Goal: Task Accomplishment & Management: Complete application form

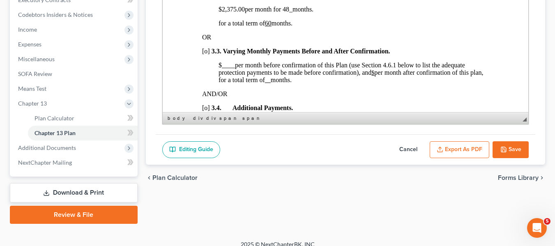
scroll to position [250, 0]
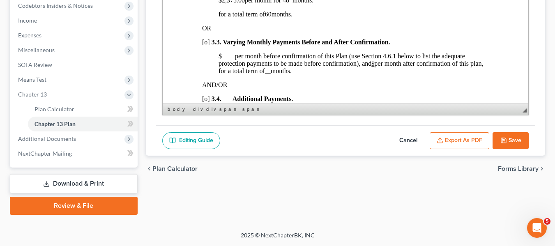
click at [510, 141] on button "Save" at bounding box center [511, 140] width 36 height 17
select select "1"
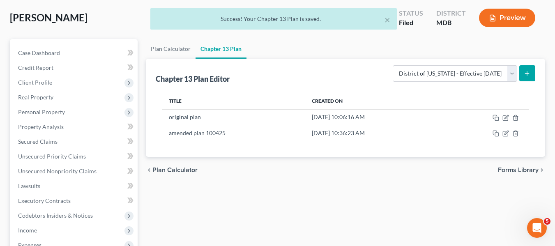
scroll to position [0, 0]
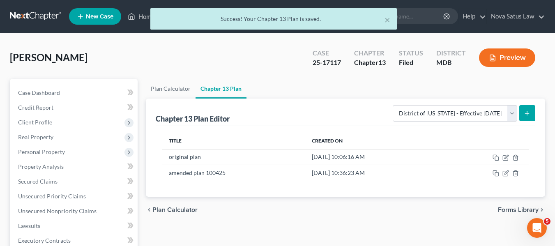
click at [89, 15] on div "× Success! Your Chapter 13 Plan is saved." at bounding box center [273, 20] width 555 height 25
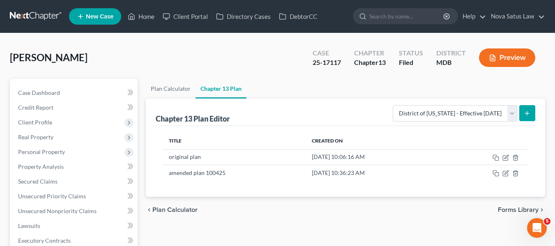
click at [90, 17] on span "New Case" at bounding box center [100, 17] width 28 height 6
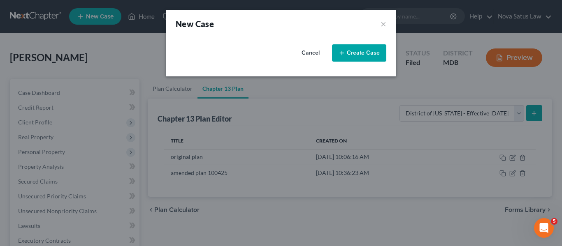
select select "38"
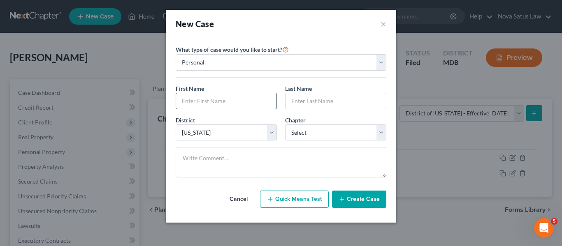
click at [180, 99] on input "text" at bounding box center [226, 101] width 100 height 16
type input "[PERSON_NAME]"
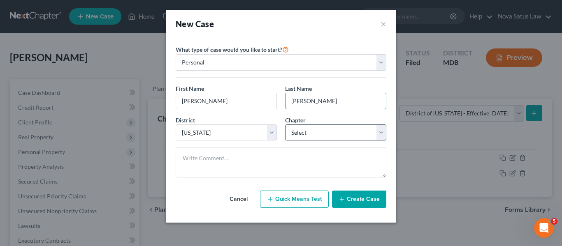
type input "[PERSON_NAME]"
click at [325, 139] on select "Select 7 11 12 13" at bounding box center [335, 133] width 101 height 16
select select "3"
click at [285, 125] on select "Select 7 11 12 13" at bounding box center [335, 133] width 101 height 16
click at [357, 203] on button "Create Case" at bounding box center [359, 199] width 54 height 17
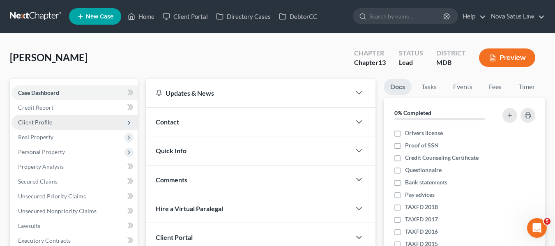
click at [46, 119] on span "Client Profile" at bounding box center [35, 122] width 34 height 7
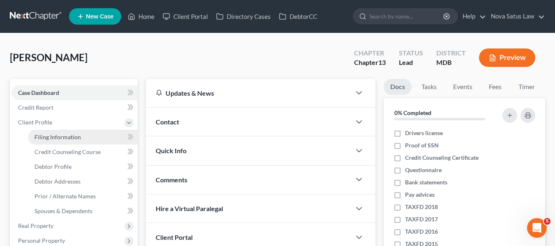
click at [53, 134] on span "Filing Information" at bounding box center [58, 137] width 46 height 7
select select "1"
select select "0"
select select "3"
select select "38"
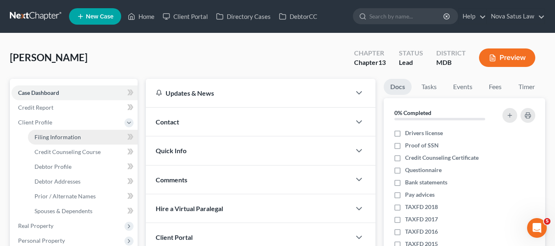
select select "21"
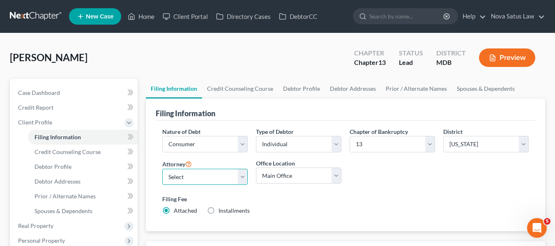
click at [213, 180] on select "Select James Logan - MDB Ken Bond - MDB Emma Buena - null" at bounding box center [205, 177] width 86 height 16
select select "0"
click at [162, 169] on select "Select James Logan - MDB Ken Bond - MDB Emma Buena - null" at bounding box center [205, 177] width 86 height 16
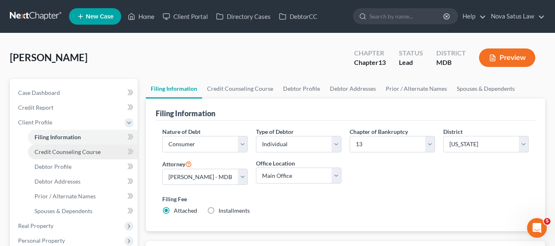
click at [74, 152] on span "Credit Counseling Course" at bounding box center [68, 151] width 66 height 7
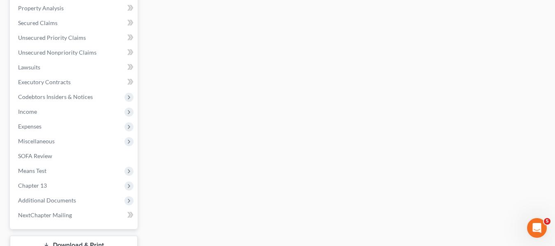
scroll to position [309, 0]
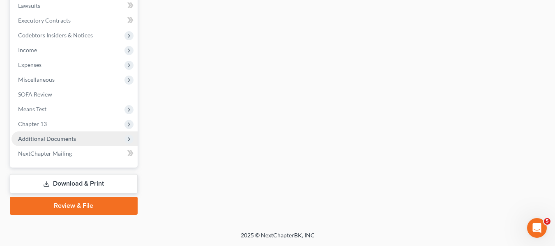
click at [40, 138] on span "Additional Documents" at bounding box center [47, 138] width 58 height 7
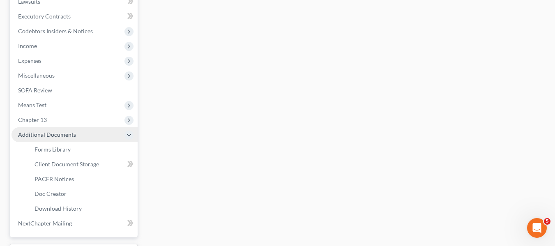
scroll to position [220, 0]
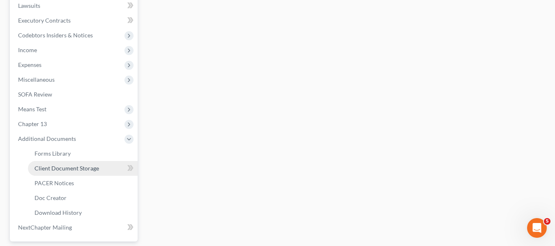
click at [58, 166] on span "Client Document Storage" at bounding box center [67, 168] width 65 height 7
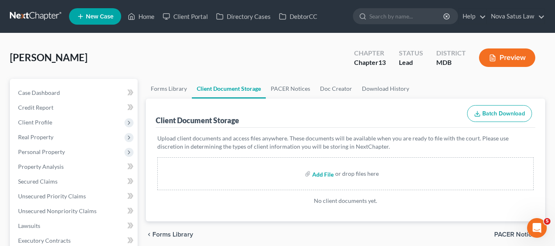
click at [322, 173] on input "file" at bounding box center [322, 174] width 20 height 15
type input "C:\fakepath\Przybylski, Robert Jr J 15317-MD-CC-040138493.pdf"
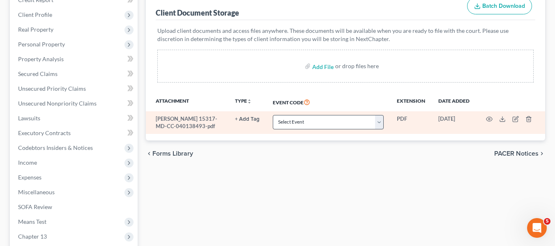
scroll to position [108, 0]
click at [352, 122] on select "Select Event Affidavit Affidavit of Adequate Protection and Lease Payments Affi…" at bounding box center [328, 122] width 111 height 14
select select "14"
click at [273, 115] on select "Select Event Affidavit Affidavit of Adequate Protection and Lease Payments Affi…" at bounding box center [328, 122] width 111 height 14
click at [490, 118] on circle "button" at bounding box center [490, 119] width 2 height 2
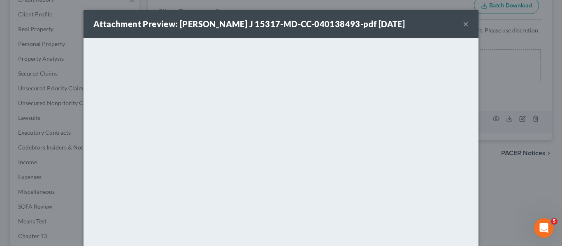
click at [463, 23] on button "×" at bounding box center [466, 24] width 6 height 10
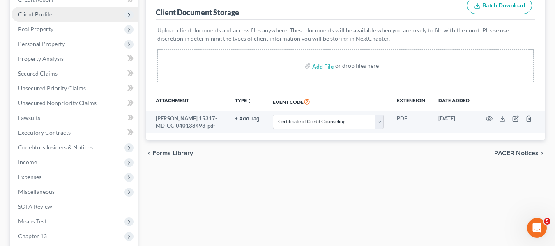
click at [62, 11] on span "Client Profile" at bounding box center [75, 14] width 126 height 15
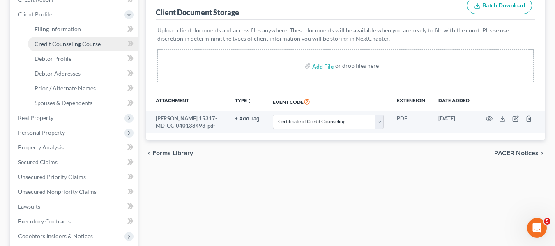
click at [60, 46] on span "Credit Counseling Course" at bounding box center [68, 43] width 66 height 7
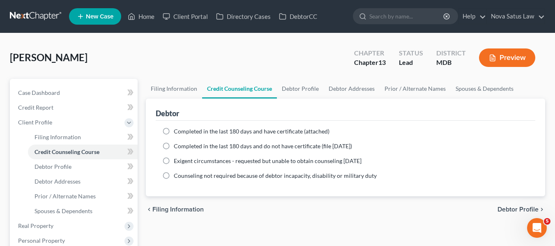
click at [174, 131] on label "Completed in the last 180 days and have certificate (attached)" at bounding box center [252, 131] width 156 height 8
click at [177, 131] on input "Completed in the last 180 days and have certificate (attached)" at bounding box center [179, 129] width 5 height 5
radio input "true"
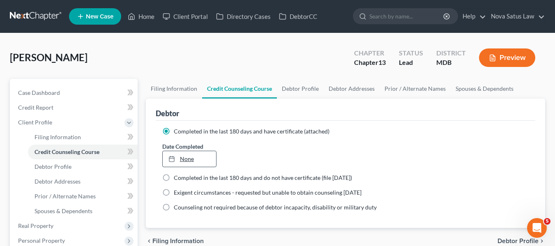
type input "10/4/2025"
click at [181, 156] on link "10/4/2025" at bounding box center [189, 159] width 53 height 16
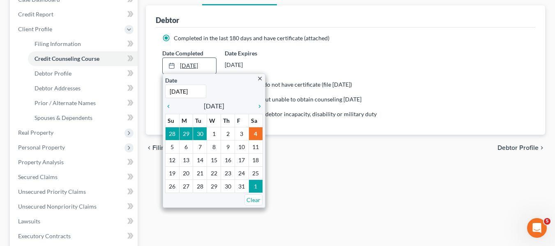
scroll to position [95, 0]
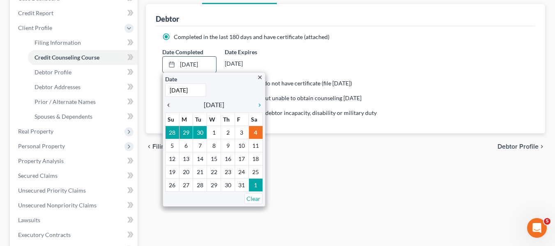
click at [168, 109] on link "chevron_left" at bounding box center [170, 105] width 11 height 10
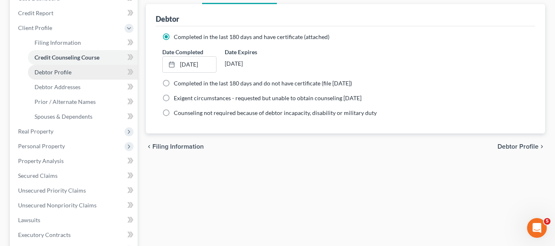
click at [71, 69] on link "Debtor Profile" at bounding box center [83, 72] width 110 height 15
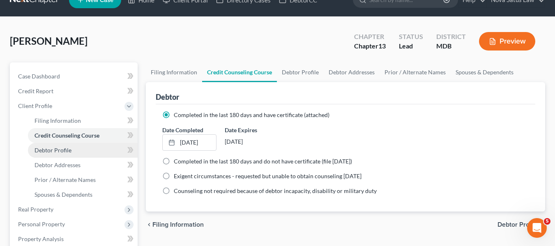
select select "0"
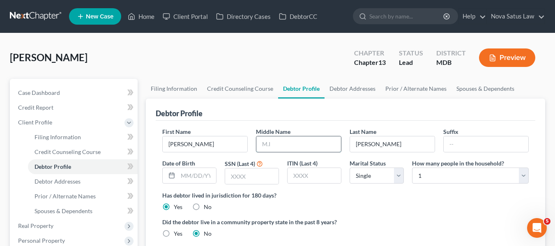
click at [266, 142] on input "text" at bounding box center [299, 145] width 85 height 16
type input "[PERSON_NAME]"
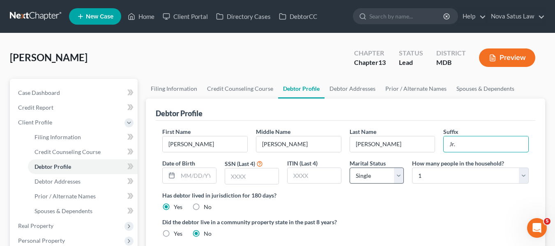
type input "Jr."
click at [392, 178] on select "Select Single Married Separated Divorced Widowed" at bounding box center [377, 176] width 54 height 16
select select "1"
click at [350, 168] on select "Select Single Married Separated Divorced Widowed" at bounding box center [377, 176] width 54 height 16
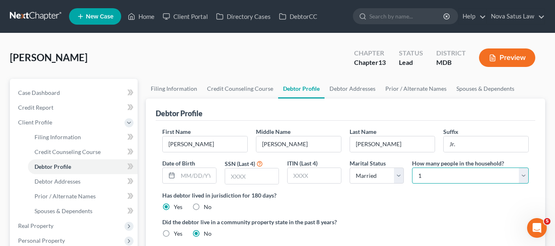
click at [440, 180] on select "Select 1 2 3 4 5 6 7 8 9 10 11 12 13 14 15 16 17 18 19 20" at bounding box center [470, 176] width 117 height 16
select select "1"
click at [412, 168] on select "Select 1 2 3 4 5 6 7 8 9 10 11 12 13 14 15 16 17 18 19 20" at bounding box center [470, 176] width 117 height 16
click at [260, 176] on input "text" at bounding box center [251, 177] width 53 height 16
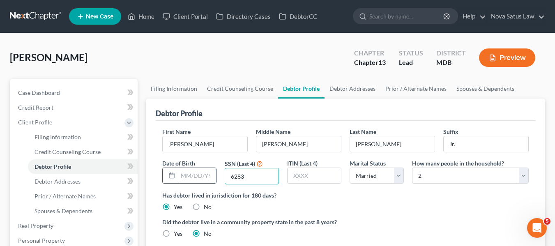
type input "6283"
click at [193, 177] on input "text" at bounding box center [197, 176] width 38 height 16
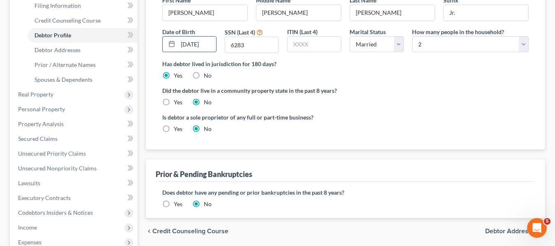
scroll to position [132, 0]
type input "[DATE]"
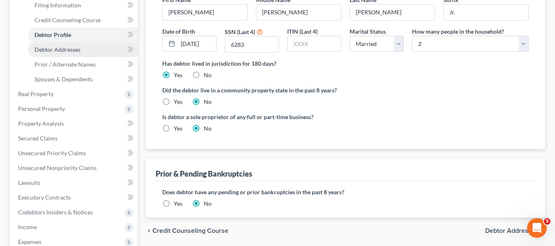
click at [72, 51] on span "Debtor Addresses" at bounding box center [58, 49] width 46 height 7
select select "0"
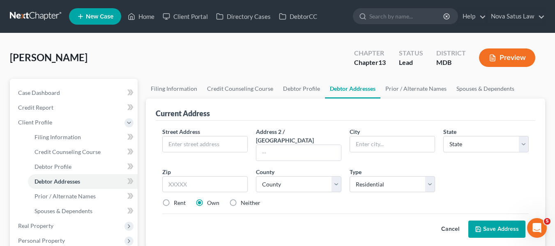
click at [173, 154] on div "Street Address * Address 2 / PO Box City * State * State AL AK AR AZ CA CO CT D…" at bounding box center [345, 170] width 375 height 87
click at [169, 146] on input "text" at bounding box center [205, 145] width 85 height 16
type input "[STREET_ADDRESS]"
click at [187, 176] on input "text" at bounding box center [205, 184] width 86 height 16
type input "21286"
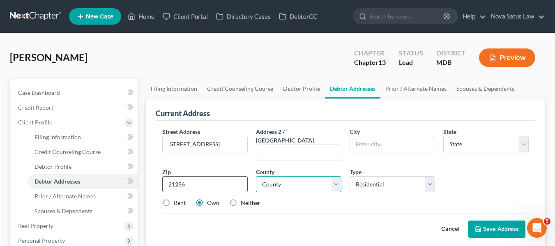
type input "Towson"
select select "21"
click at [305, 176] on select "County" at bounding box center [299, 184] width 86 height 16
select select "2"
click at [256, 176] on select "County Allegany County Anne Arundel County Baltimore County Baltimore city Calv…" at bounding box center [299, 184] width 86 height 16
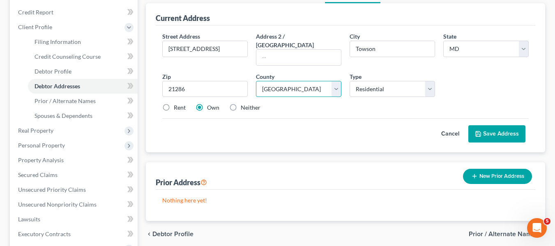
scroll to position [96, 0]
click at [476, 125] on button "Save Address" at bounding box center [497, 133] width 57 height 17
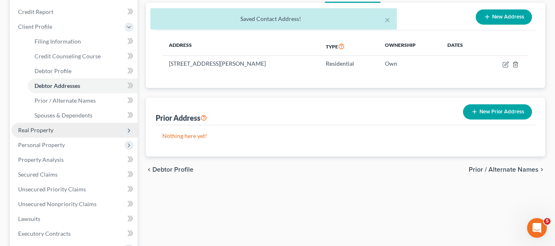
click at [57, 130] on span "Real Property" at bounding box center [75, 130] width 126 height 15
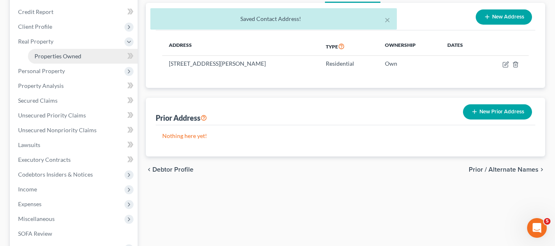
click at [55, 60] on link "Properties Owned" at bounding box center [83, 56] width 110 height 15
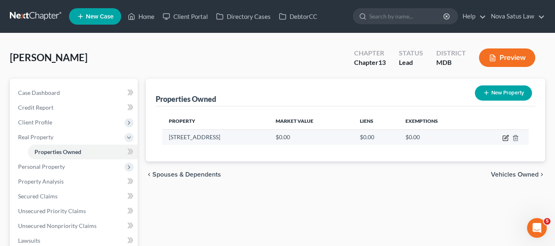
click at [504, 140] on icon "button" at bounding box center [506, 138] width 7 height 7
select select "21"
select select "2"
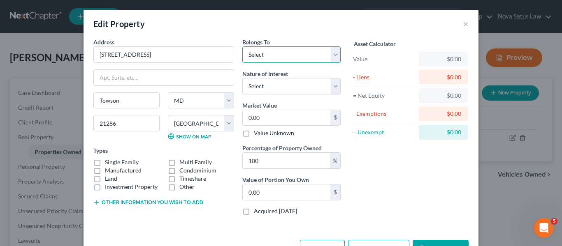
click at [286, 56] on select "Select Debtor 1 Only Debtor 2 Only Debtor 1 And Debtor 2 Only At Least One Of T…" at bounding box center [291, 54] width 98 height 16
click at [242, 46] on select "Select Debtor 1 Only Debtor 2 Only Debtor 1 And Debtor 2 Only At Least One Of T…" at bounding box center [291, 54] width 98 height 16
click at [276, 59] on select "Select Debtor 1 Only Debtor 2 Only Debtor 1 And Debtor 2 Only At Least One Of T…" at bounding box center [291, 54] width 98 height 16
click at [242, 46] on select "Select Debtor 1 Only Debtor 2 Only Debtor 1 And Debtor 2 Only At Least One Of T…" at bounding box center [291, 54] width 98 height 16
click at [310, 60] on select "Select Debtor 1 Only Debtor 2 Only Debtor 1 And Debtor 2 Only At Least One Of T…" at bounding box center [291, 54] width 98 height 16
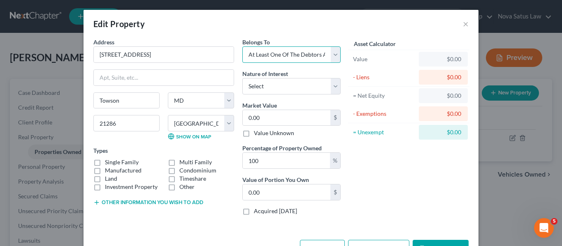
select select "0"
click at [242, 46] on select "Select Debtor 1 Only Debtor 2 Only Debtor 1 And Debtor 2 Only At Least One Of T…" at bounding box center [291, 54] width 98 height 16
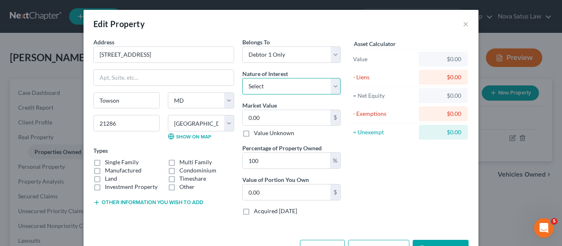
click at [282, 88] on select "Select Fee Simple Joint Tenant Life Estate Equitable Interest Future Interest T…" at bounding box center [291, 86] width 98 height 16
select select "0"
click at [242, 78] on select "Select Fee Simple Joint Tenant Life Estate Equitable Interest Future Interest T…" at bounding box center [291, 86] width 98 height 16
click at [264, 123] on input "0.00" at bounding box center [287, 118] width 88 height 16
type input "2"
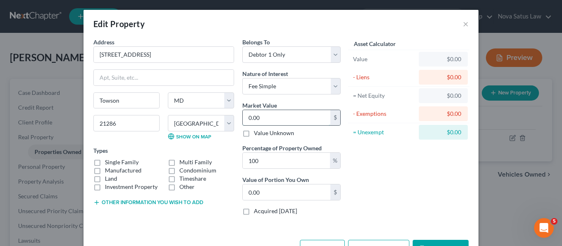
type input "2.00"
type input "20"
type input "20.00"
type input "203"
type input "203.00"
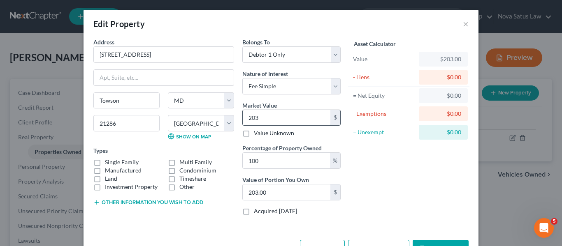
type input "2030"
type input "2,030.00"
type input "2,0300"
type input "20,300.00"
type input "20,3000"
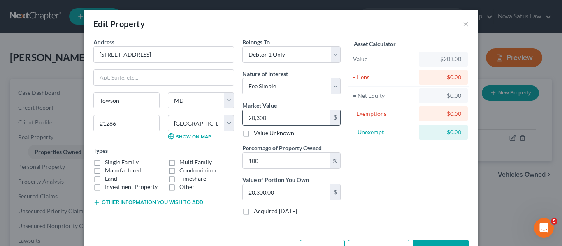
type input "203,000.00"
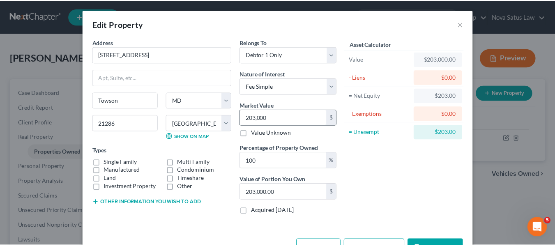
scroll to position [28, 0]
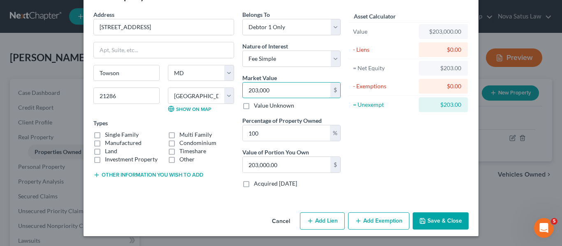
type input "203,000"
click at [421, 215] on button "Save & Close" at bounding box center [440, 221] width 56 height 17
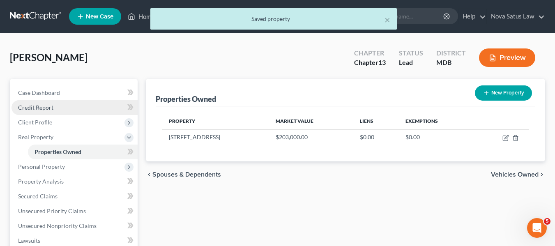
click at [33, 108] on span "Credit Report" at bounding box center [35, 107] width 35 height 7
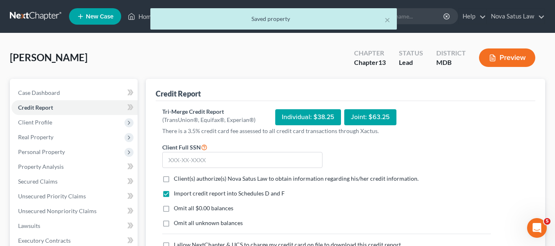
scroll to position [89, 0]
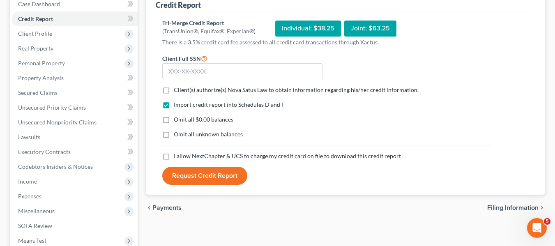
click at [174, 91] on label "Client(s) authorize(s) Nova Satus Law to obtain information regarding his/her c…" at bounding box center [296, 90] width 245 height 8
click at [177, 91] on input "Client(s) authorize(s) Nova Satus Law to obtain information regarding his/her c…" at bounding box center [179, 88] width 5 height 5
checkbox input "true"
click at [174, 155] on label "I allow NextChapter & UCS to charge my credit card on file to download this cre…" at bounding box center [287, 156] width 227 height 8
click at [177, 155] on input "I allow NextChapter & UCS to charge my credit card on file to download this cre…" at bounding box center [179, 154] width 5 height 5
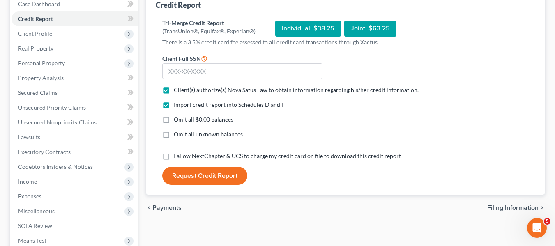
checkbox input "true"
click at [182, 65] on input "text" at bounding box center [242, 71] width 160 height 16
type input "218-68-6283"
click at [199, 171] on button "Request Credit Report" at bounding box center [204, 176] width 85 height 18
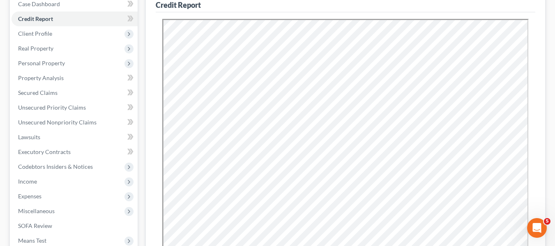
scroll to position [0, 0]
click at [42, 96] on span "Secured Claims" at bounding box center [37, 92] width 39 height 7
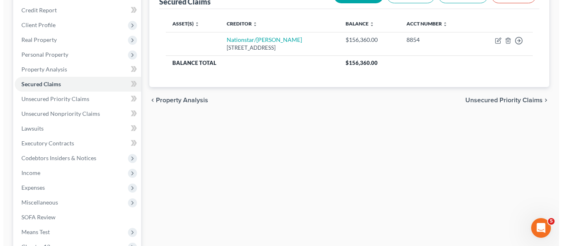
scroll to position [98, 0]
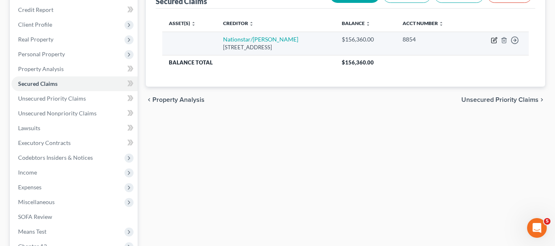
click at [492, 41] on icon "button" at bounding box center [494, 40] width 5 height 5
select select "45"
select select "0"
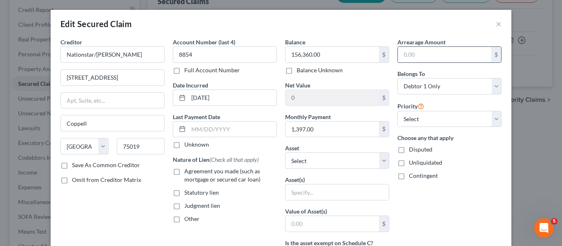
click at [426, 51] on input "text" at bounding box center [444, 55] width 93 height 16
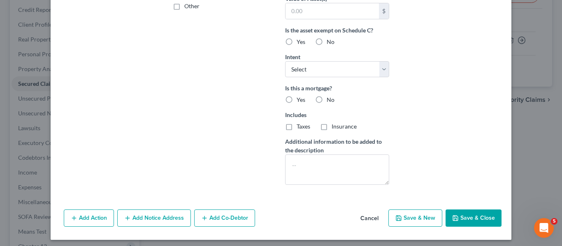
scroll to position [217, 0]
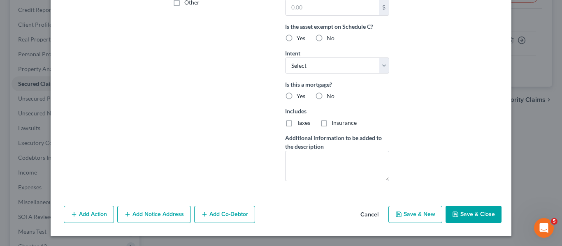
click at [467, 213] on button "Save & Close" at bounding box center [473, 214] width 56 height 17
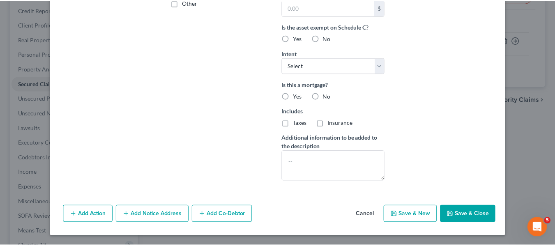
scroll to position [127, 0]
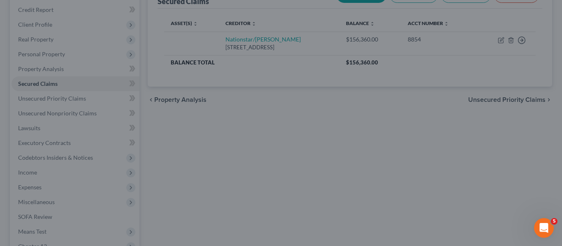
type input "48,000.00"
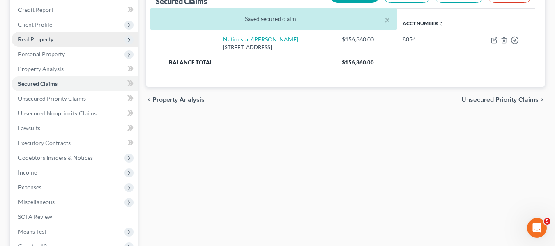
click at [48, 46] on span "Real Property" at bounding box center [75, 39] width 126 height 15
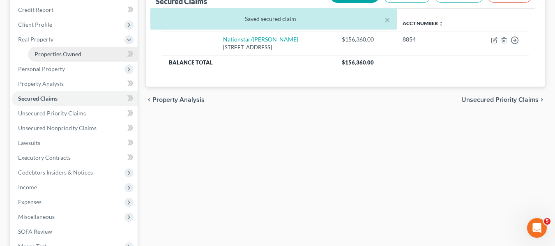
click at [53, 53] on span "Properties Owned" at bounding box center [58, 54] width 47 height 7
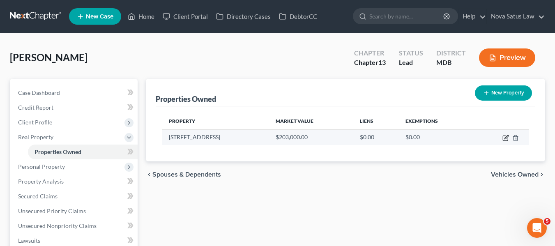
click at [505, 137] on icon "button" at bounding box center [506, 138] width 7 height 7
select select "21"
select select "2"
select select "0"
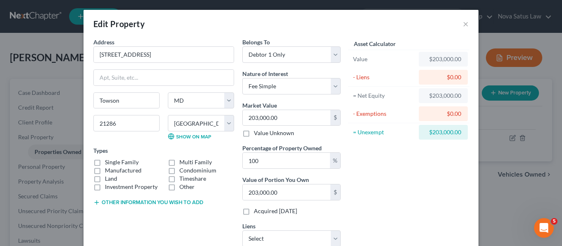
scroll to position [59, 0]
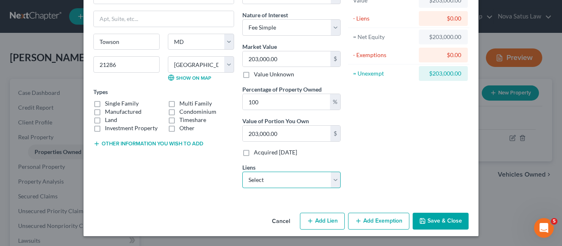
click at [273, 184] on select "Select Nationstar/Mr Cooper - $156,360.00" at bounding box center [291, 180] width 98 height 16
select select "45"
select select "0"
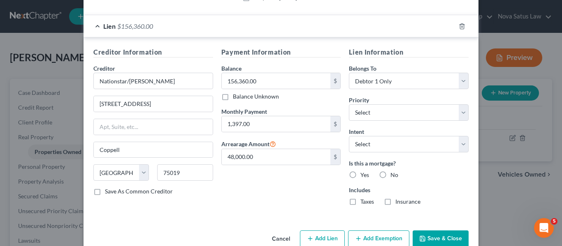
scroll to position [231, 0]
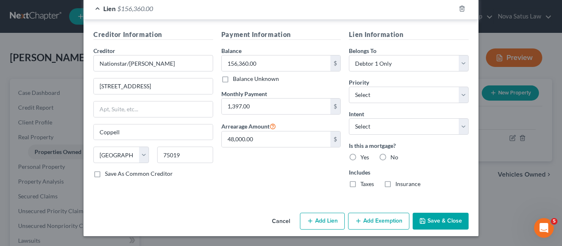
click at [435, 220] on button "Save & Close" at bounding box center [440, 221] width 56 height 17
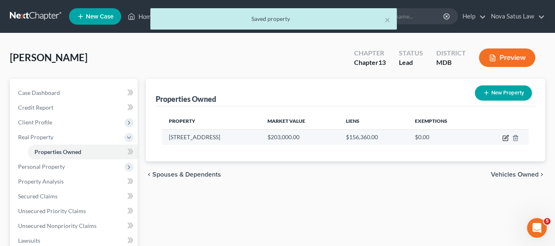
click at [507, 136] on icon "button" at bounding box center [507, 137] width 4 height 4
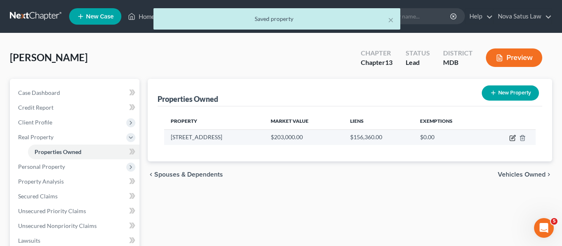
select select "21"
select select "2"
select select "0"
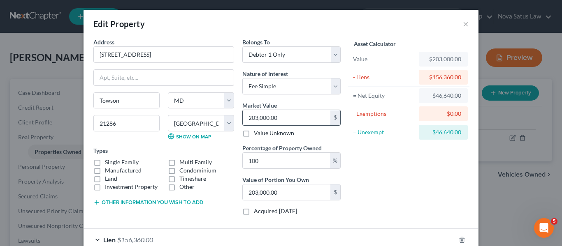
click at [301, 117] on input "203,000.00" at bounding box center [287, 118] width 88 height 16
type input "1"
type input "1.00"
type input "18"
type input "18.00"
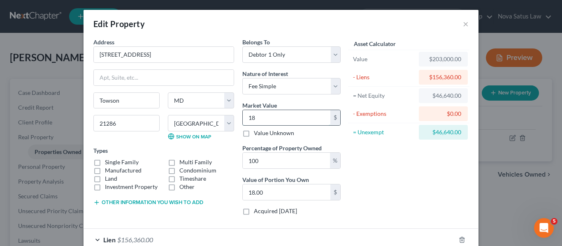
type input "182"
type input "182.00"
type input "1827"
type input "1,827.00"
type input "1,8270"
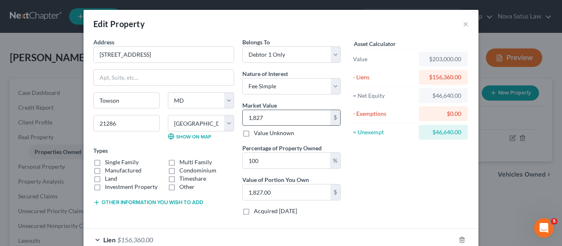
type input "18,270.00"
type input "18,2700"
type input "182,700.00"
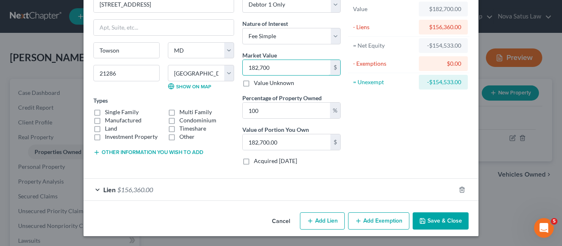
type input "182,700"
click at [112, 152] on button "Other information you wish to add" at bounding box center [148, 152] width 110 height 7
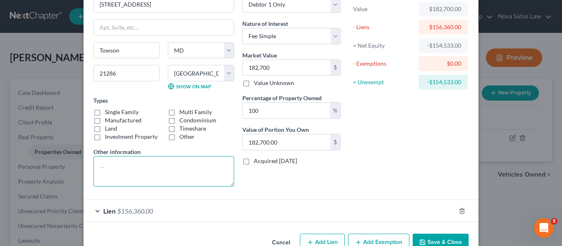
click at [99, 158] on textarea at bounding box center [163, 171] width 141 height 30
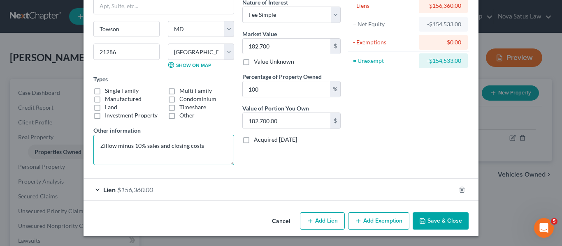
type textarea "Zillow minus 10% sales and closing costs"
click at [430, 220] on button "Save & Close" at bounding box center [440, 221] width 56 height 17
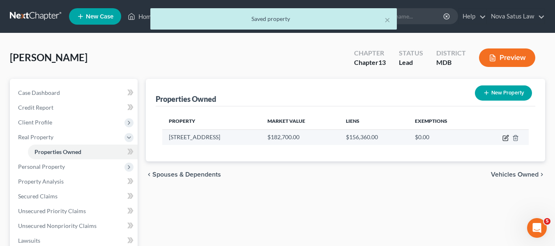
click at [508, 136] on icon "button" at bounding box center [506, 138] width 7 height 7
select select "21"
select select "2"
select select "0"
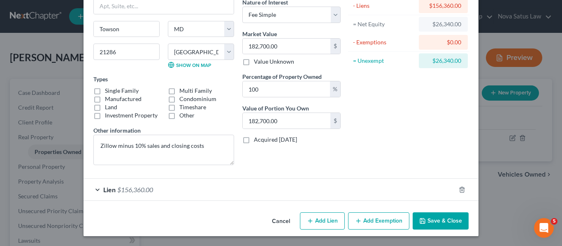
click at [374, 222] on button "Add Exemption" at bounding box center [378, 221] width 61 height 17
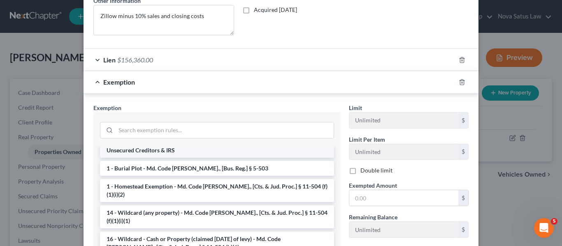
scroll to position [30, 0]
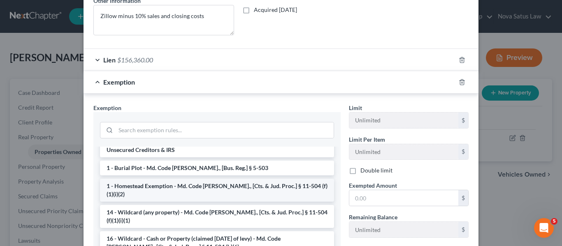
click at [174, 187] on li "1 - Homestead Exemption - Md. Code Ann., [Cts. & Jud. Proc.] § 11-504 (f)(1)(i)…" at bounding box center [217, 190] width 234 height 23
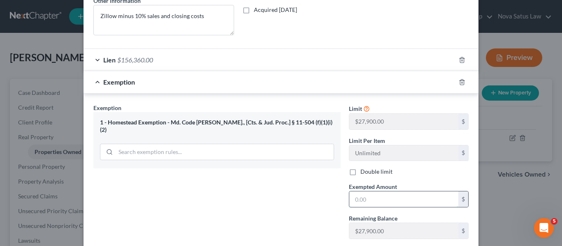
click at [370, 195] on input "text" at bounding box center [403, 200] width 109 height 16
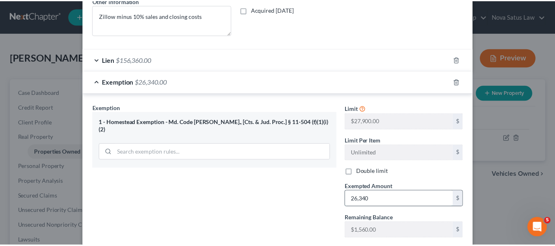
scroll to position [253, 0]
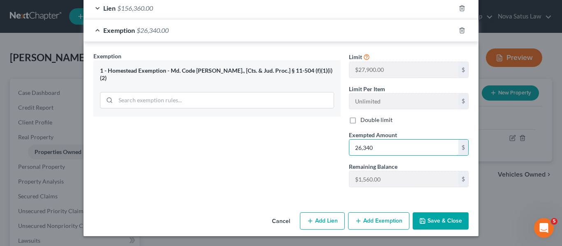
type input "26,340"
click at [441, 218] on button "Save & Close" at bounding box center [440, 221] width 56 height 17
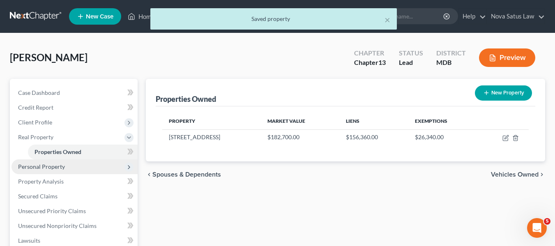
click at [39, 167] on span "Personal Property" at bounding box center [41, 166] width 47 height 7
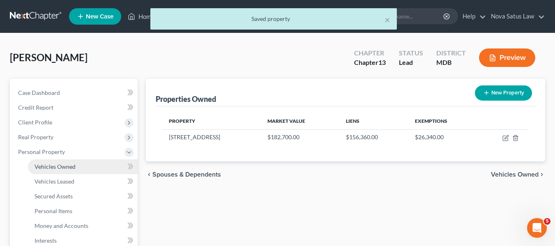
click at [43, 167] on span "Vehicles Owned" at bounding box center [55, 166] width 41 height 7
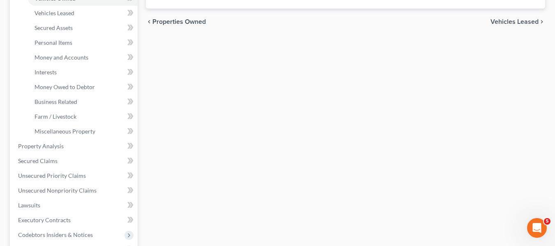
scroll to position [169, 0]
click at [34, 157] on span "Secured Claims" at bounding box center [37, 160] width 39 height 7
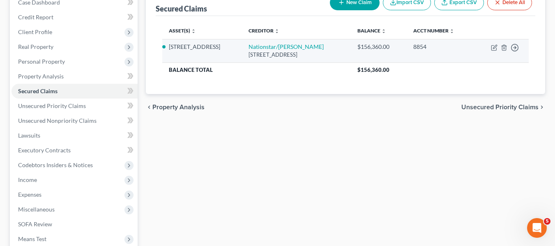
scroll to position [93, 0]
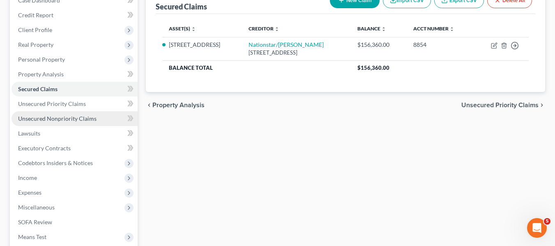
click at [68, 121] on span "Unsecured Nonpriority Claims" at bounding box center [57, 118] width 79 height 7
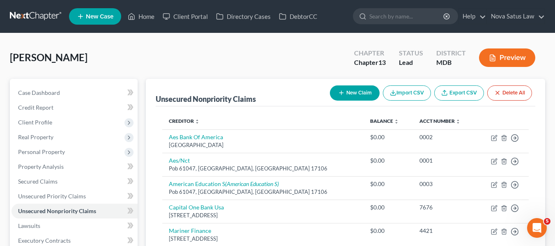
click at [341, 92] on icon "button" at bounding box center [341, 93] width 7 height 7
select select "0"
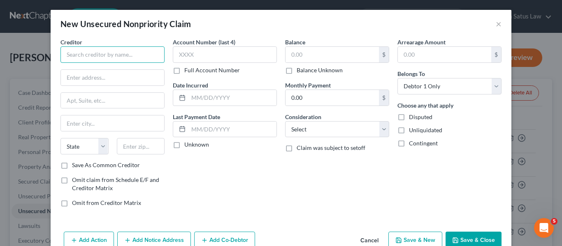
click at [95, 59] on input "text" at bounding box center [112, 54] width 104 height 16
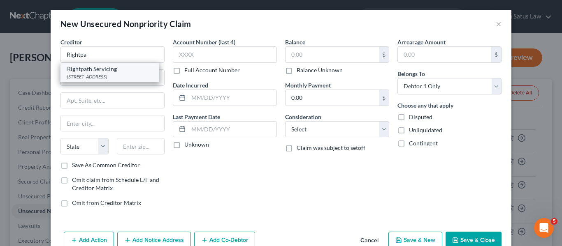
click at [97, 73] on div "5801 Postal Road, Cleveland, OH 44181" at bounding box center [110, 76] width 86 height 7
type input "Rightpath Servicing"
type input "5801 Postal Road"
type input "Cleveland"
select select "36"
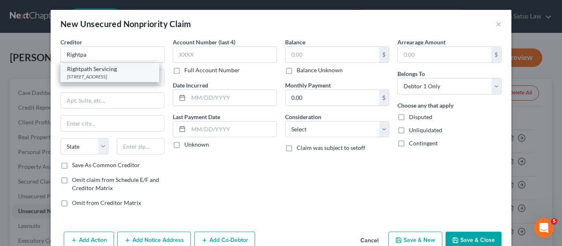
type input "44181"
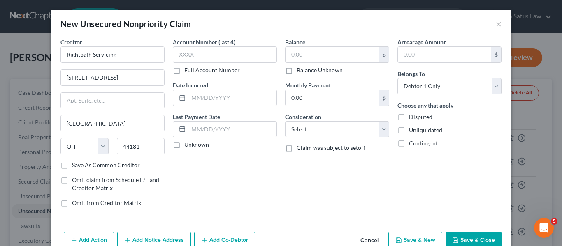
click at [470, 238] on button "Save & Close" at bounding box center [473, 240] width 56 height 17
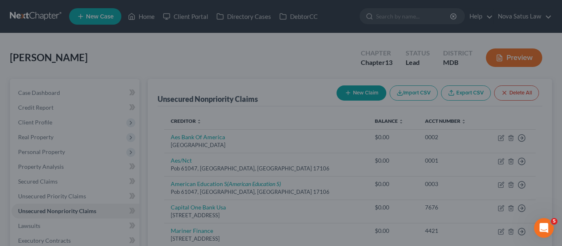
type input "0.00"
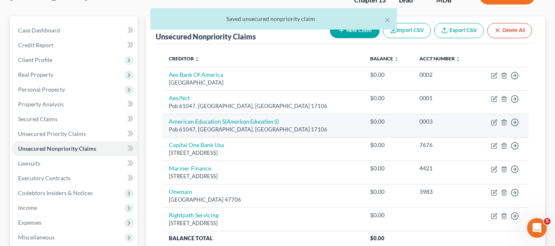
scroll to position [64, 0]
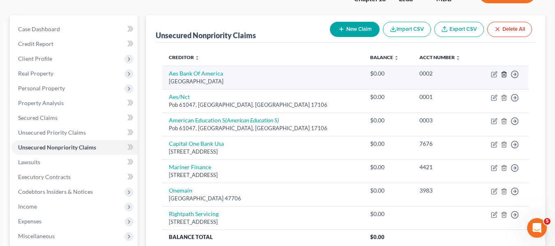
click at [503, 75] on icon "button" at bounding box center [504, 74] width 4 height 5
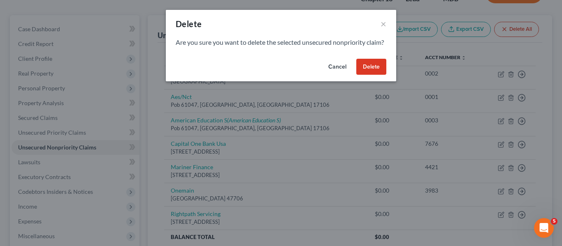
click at [380, 72] on button "Delete" at bounding box center [371, 67] width 30 height 16
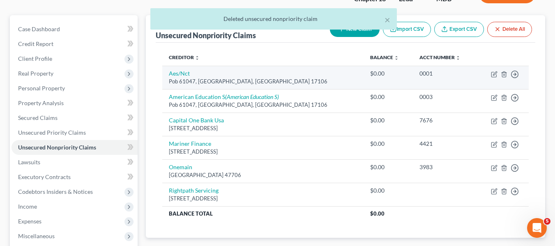
click at [501, 75] on td "Move to D Move to E Move to G Move to Notice Only" at bounding box center [503, 77] width 52 height 23
click at [504, 75] on line "button" at bounding box center [504, 75] width 0 height 2
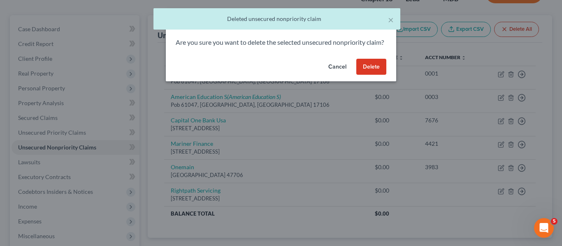
click at [370, 75] on button "Delete" at bounding box center [371, 67] width 30 height 16
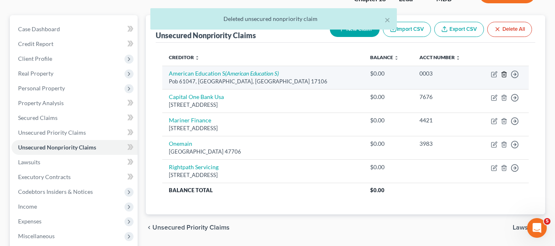
click at [504, 74] on icon "button" at bounding box center [504, 74] width 7 height 7
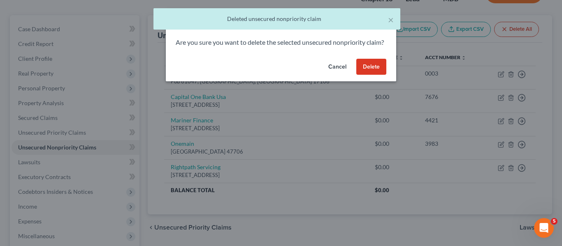
click at [365, 75] on button "Delete" at bounding box center [371, 67] width 30 height 16
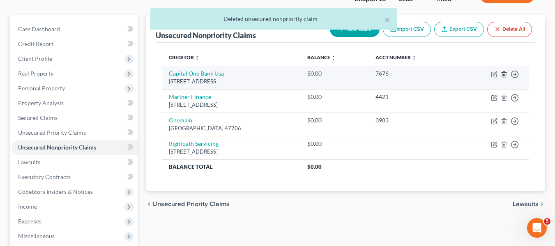
click at [504, 73] on icon "button" at bounding box center [504, 74] width 7 height 7
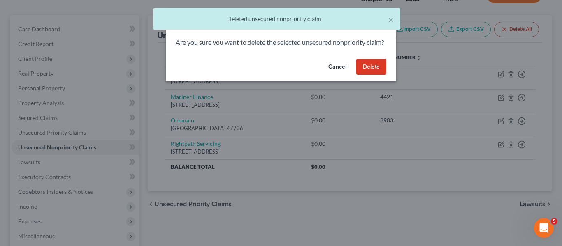
click at [375, 74] on button "Delete" at bounding box center [371, 67] width 30 height 16
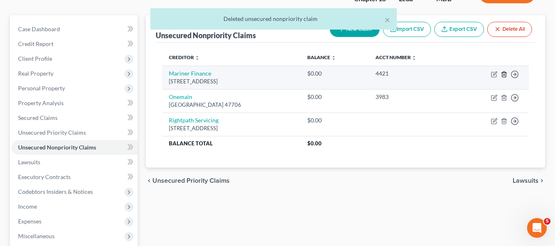
click at [504, 74] on line "button" at bounding box center [504, 75] width 0 height 2
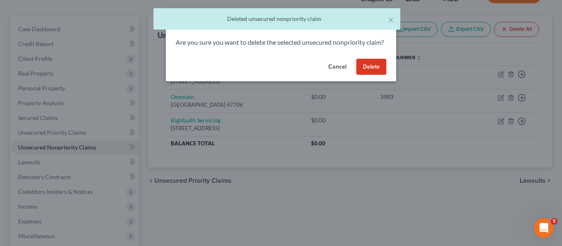
click at [363, 74] on button "Delete" at bounding box center [371, 67] width 30 height 16
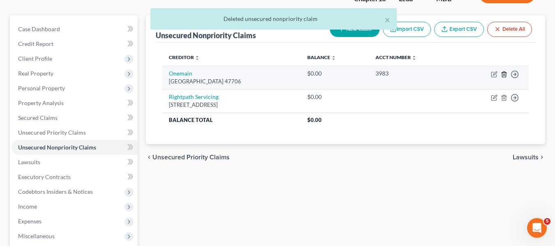
click at [505, 74] on line "button" at bounding box center [505, 75] width 0 height 2
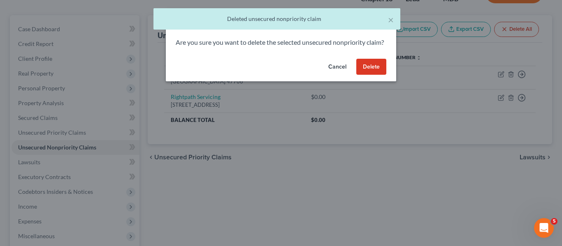
click at [366, 75] on button "Delete" at bounding box center [371, 67] width 30 height 16
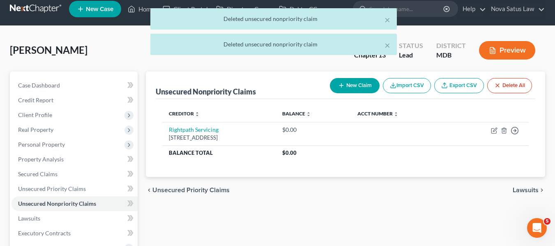
scroll to position [0, 0]
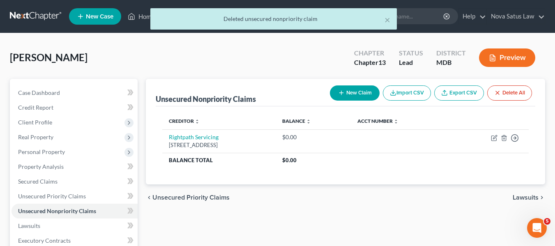
click at [347, 88] on button "New Claim" at bounding box center [355, 93] width 50 height 15
select select "0"
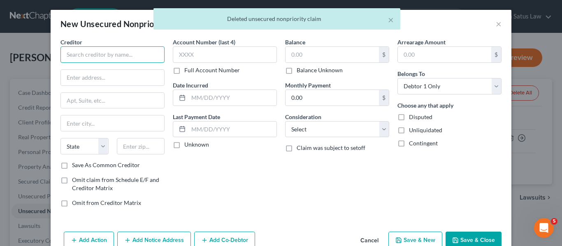
click at [101, 57] on input "text" at bounding box center [112, 54] width 104 height 16
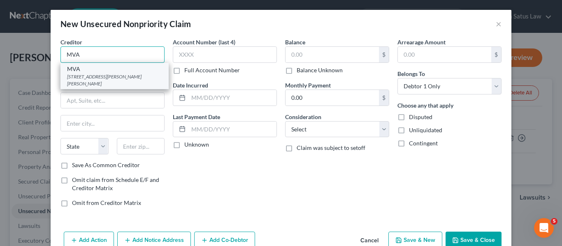
type input "MVA"
click at [104, 76] on div "6601 Ritchie Hwy, Glen Burnie, MD 21062" at bounding box center [114, 80] width 95 height 14
type input "6601 Ritchie Hwy"
type input "Glen Burnie"
select select "21"
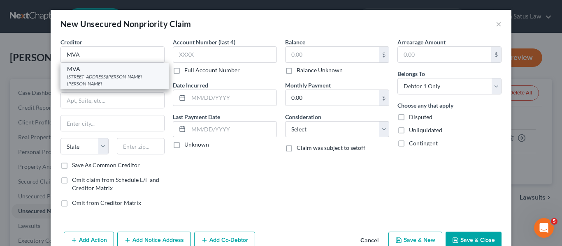
type input "21062"
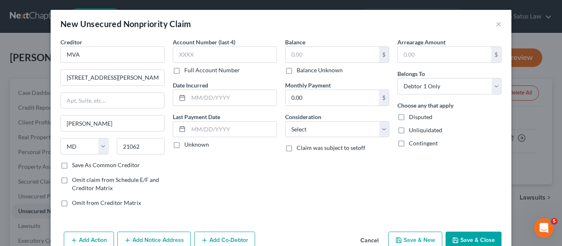
click at [453, 239] on icon "button" at bounding box center [455, 240] width 7 height 7
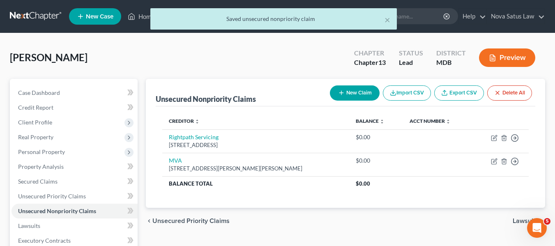
click at [348, 86] on button "New Claim" at bounding box center [355, 93] width 50 height 15
select select "0"
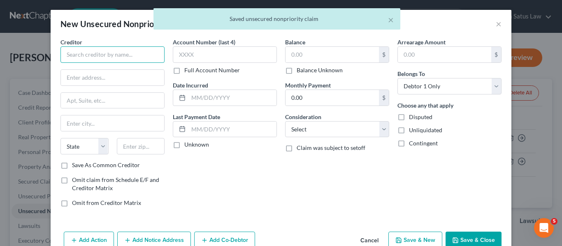
click at [115, 50] on input "text" at bounding box center [112, 54] width 104 height 16
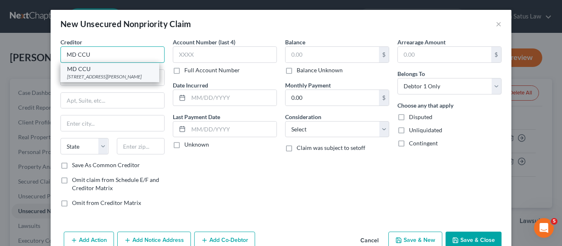
type input "MD CCU"
click at [122, 74] on div "300 W. Preston St, Baltimore, MD 21201" at bounding box center [110, 76] width 86 height 7
type input "300 W. Preston St"
type input "[GEOGRAPHIC_DATA]"
select select "21"
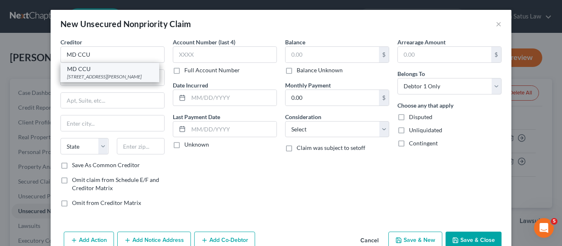
type input "21201"
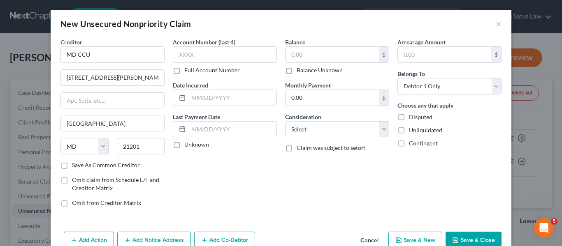
click at [463, 239] on button "Save & Close" at bounding box center [473, 240] width 56 height 17
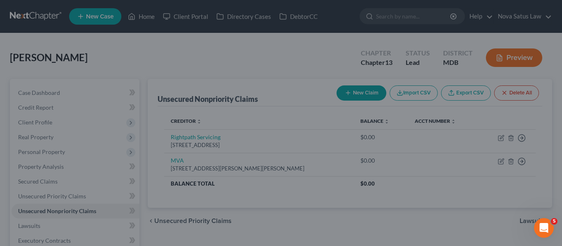
type input "0.00"
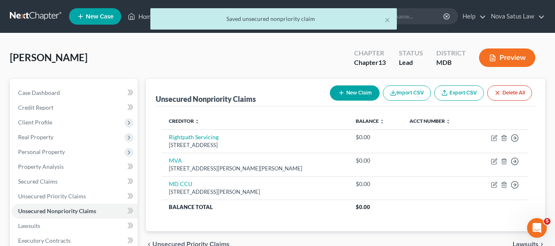
click at [354, 92] on button "New Claim" at bounding box center [355, 93] width 50 height 15
select select "0"
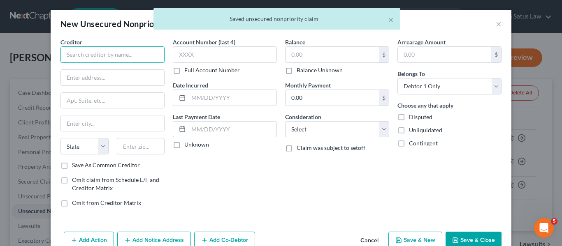
click at [100, 60] on input "text" at bounding box center [112, 54] width 104 height 16
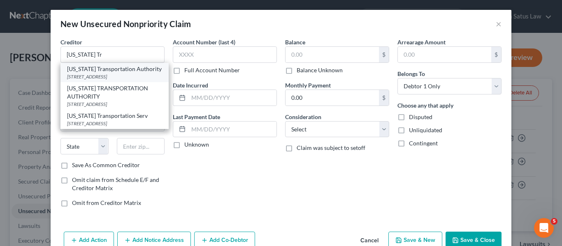
click at [87, 76] on div "2310 Broening Highway, Baltimore, MD 21224" at bounding box center [114, 76] width 95 height 7
type input "[US_STATE] Transportation Authority"
type input "2310 Broening Highway"
type input "[GEOGRAPHIC_DATA]"
select select "21"
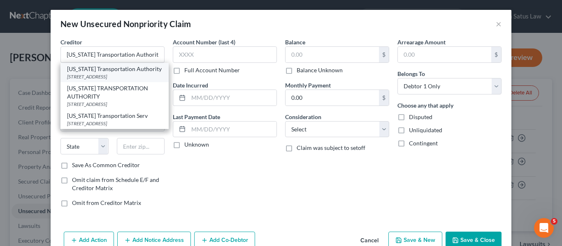
type input "21224"
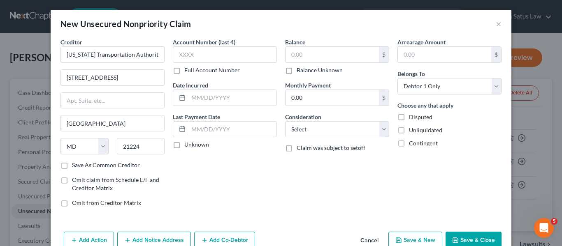
click at [464, 236] on button "Save & Close" at bounding box center [473, 240] width 56 height 17
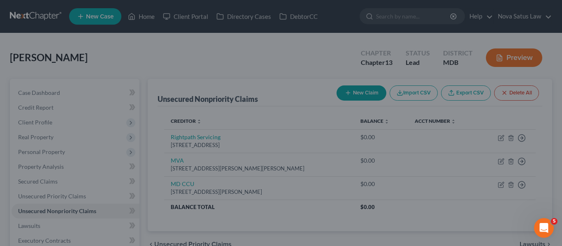
type input "0.00"
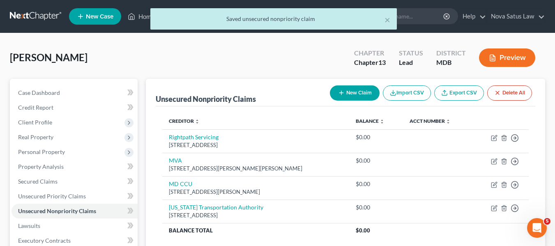
click at [343, 92] on button "New Claim" at bounding box center [355, 93] width 50 height 15
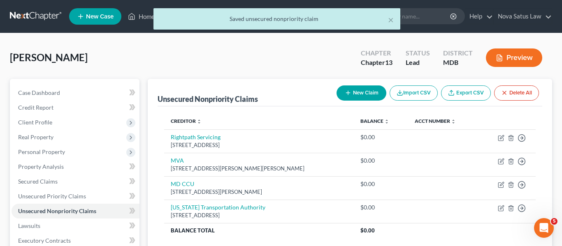
select select "0"
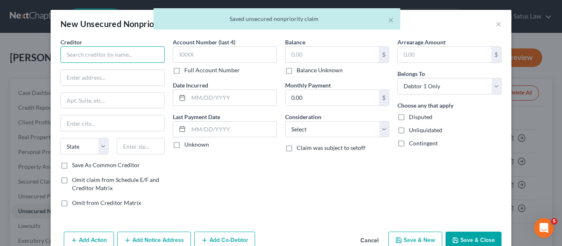
click at [131, 50] on input "text" at bounding box center [112, 54] width 104 height 16
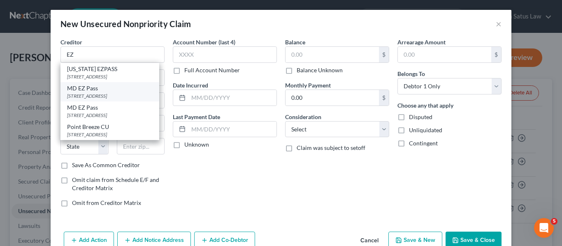
click at [118, 91] on div "MD EZ Pass" at bounding box center [110, 88] width 86 height 8
type input "MD EZ Pass"
type input "1 Turnpike Dr"
type input "Perryville"
select select "21"
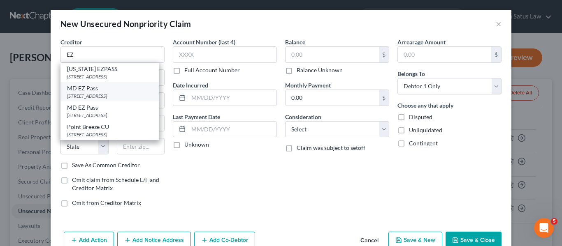
type input "21903"
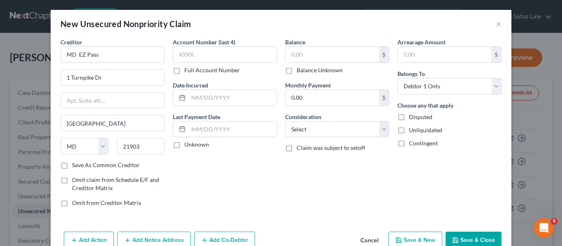
click at [463, 233] on button "Save & Close" at bounding box center [473, 240] width 56 height 17
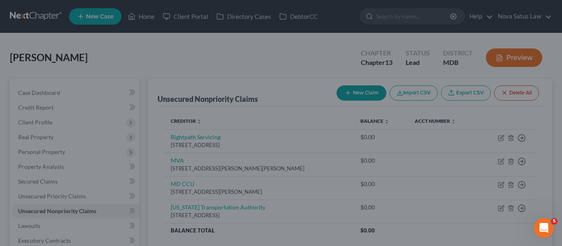
type input "0.00"
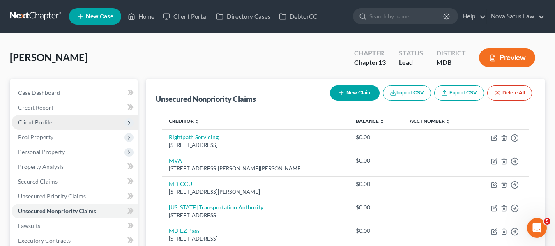
click at [27, 125] on span "Client Profile" at bounding box center [35, 122] width 34 height 7
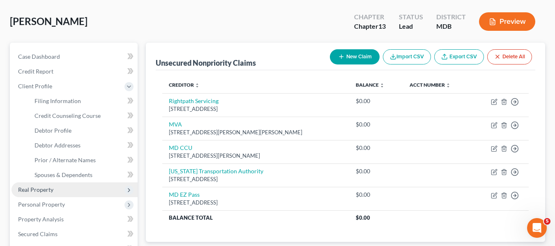
scroll to position [37, 0]
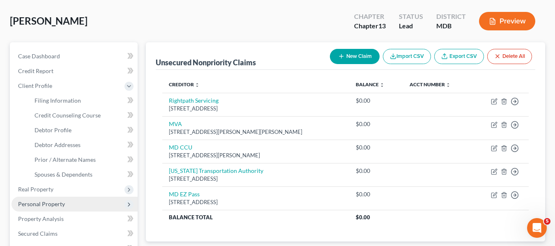
click at [35, 207] on span "Personal Property" at bounding box center [41, 204] width 47 height 7
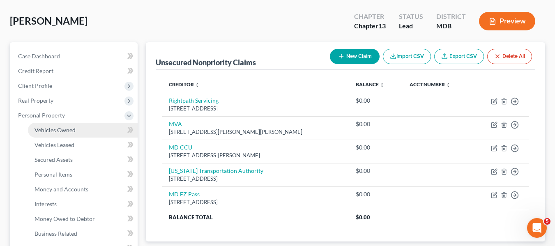
click at [51, 129] on span "Vehicles Owned" at bounding box center [55, 130] width 41 height 7
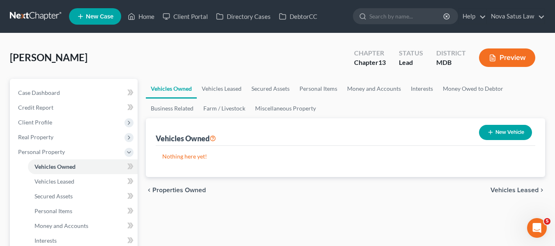
click at [498, 134] on button "New Vehicle" at bounding box center [505, 132] width 53 height 15
select select "0"
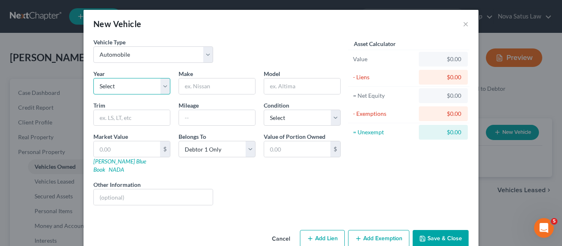
click at [155, 89] on select "Select 2026 2025 2024 2023 2022 2021 2020 2019 2018 2017 2016 2015 2014 2013 20…" at bounding box center [131, 86] width 77 height 16
select select "4"
click at [93, 78] on select "Select 2026 2025 2024 2023 2022 2021 2020 2019 2018 2017 2016 2015 2014 2013 20…" at bounding box center [131, 86] width 77 height 16
click at [210, 82] on input "text" at bounding box center [217, 87] width 76 height 16
type input "Suburu"
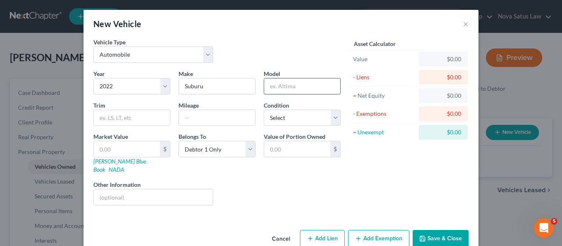
click at [302, 82] on input "text" at bounding box center [302, 87] width 76 height 16
type input "Accent"
click at [312, 113] on select "Select Excellent Very Good Good Fair Poor" at bounding box center [302, 118] width 77 height 16
select select "2"
click at [264, 110] on select "Select Excellent Very Good Good Fair Poor" at bounding box center [302, 118] width 77 height 16
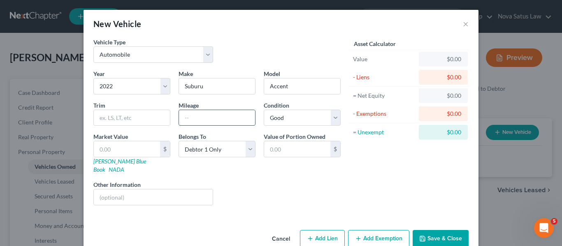
click at [190, 112] on input "text" at bounding box center [217, 118] width 76 height 16
type input "38000"
click at [431, 230] on button "Save & Close" at bounding box center [440, 238] width 56 height 17
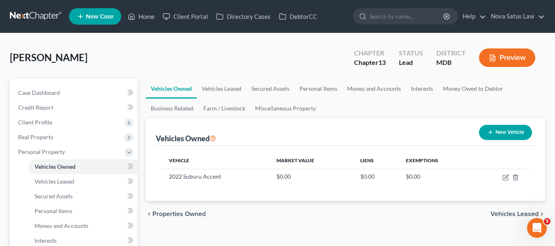
click at [491, 132] on icon "button" at bounding box center [491, 132] width 7 height 7
select select "0"
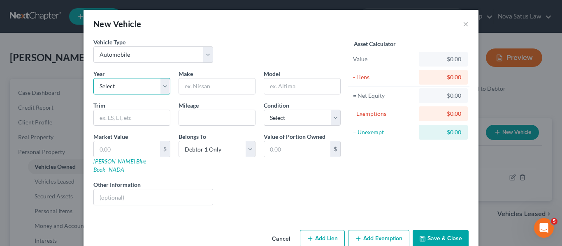
click at [132, 85] on select "Select 2026 2025 2024 2023 2022 2021 2020 2019 2018 2017 2016 2015 2014 2013 20…" at bounding box center [131, 86] width 77 height 16
select select "5"
click at [93, 78] on select "Select 2026 2025 2024 2023 2022 2021 2020 2019 2018 2017 2016 2015 2014 2013 20…" at bounding box center [131, 86] width 77 height 16
click at [215, 92] on input "text" at bounding box center [217, 87] width 76 height 16
type input "Honda"
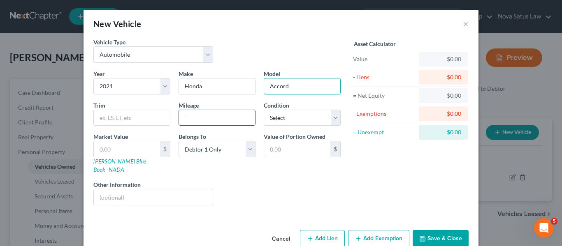
type input "Accord"
click at [184, 123] on input "text" at bounding box center [217, 118] width 76 height 16
type input "7000"
click at [291, 123] on select "Select Excellent Very Good Good Fair Poor" at bounding box center [302, 118] width 77 height 16
select select "2"
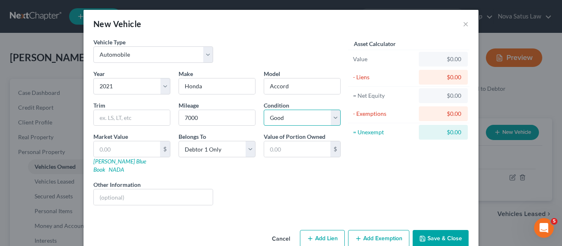
click at [264, 110] on select "Select Excellent Very Good Good Fair Poor" at bounding box center [302, 118] width 77 height 16
click at [423, 236] on icon "button" at bounding box center [422, 239] width 7 height 7
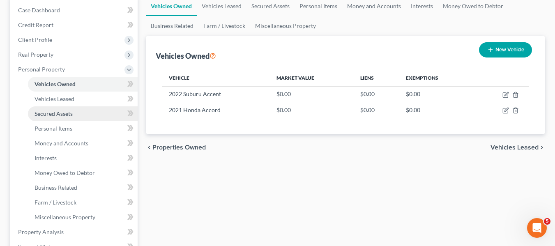
scroll to position [83, 0]
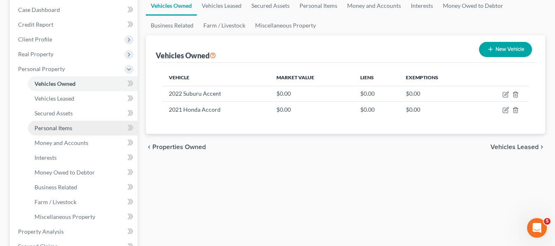
click at [54, 132] on link "Personal Items" at bounding box center [83, 128] width 110 height 15
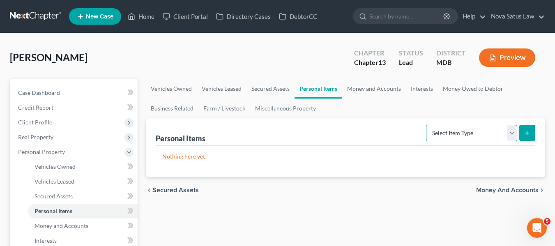
click at [466, 134] on select "Select Item Type Clothing Collectibles Of Value Electronics Firearms Household …" at bounding box center [471, 133] width 91 height 16
select select "household_goods"
click at [427, 125] on select "Select Item Type Clothing Collectibles Of Value Electronics Firearms Household …" at bounding box center [471, 133] width 91 height 16
click at [525, 130] on icon "submit" at bounding box center [527, 133] width 7 height 7
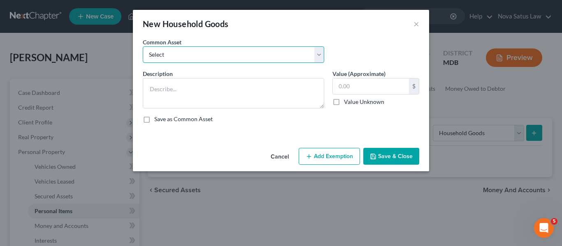
click at [247, 60] on select "Select All household goods and furnishings" at bounding box center [233, 54] width 181 height 16
select select "0"
click at [143, 46] on select "Select All household goods and furnishings" at bounding box center [233, 54] width 181 height 16
type textarea "All household goods and furnishings"
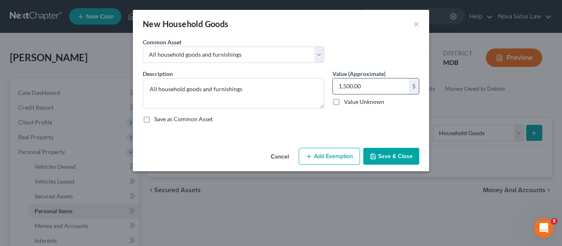
click at [392, 83] on input "1,500.00" at bounding box center [371, 87] width 76 height 16
type input "900"
click at [326, 149] on button "Add Exemption" at bounding box center [328, 156] width 61 height 17
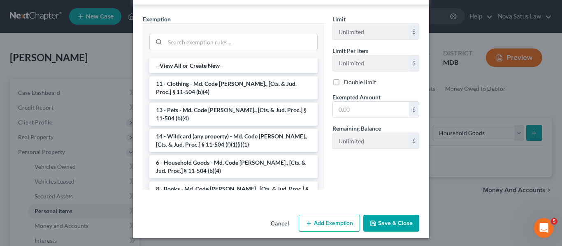
scroll to position [155, 0]
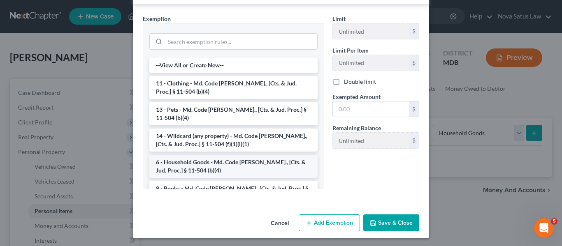
click at [224, 165] on li "6 - Household Goods - Md. Code Ann., [Cts. & Jud. Proc.] § 11-504 (b)(4)" at bounding box center [233, 166] width 168 height 23
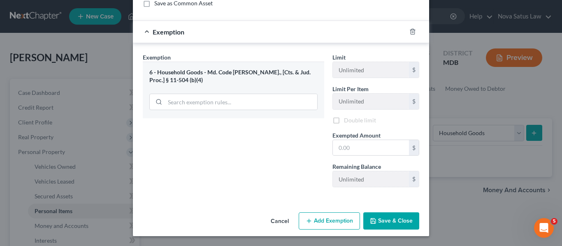
scroll to position [117, 0]
click at [375, 146] on input "text" at bounding box center [371, 148] width 76 height 16
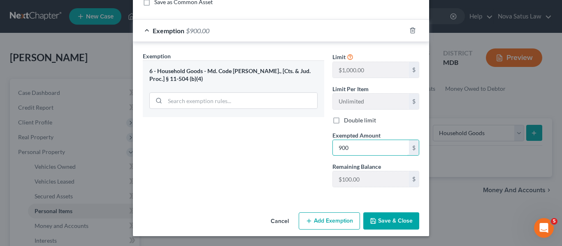
type input "900"
click at [389, 218] on button "Save & Close" at bounding box center [391, 221] width 56 height 17
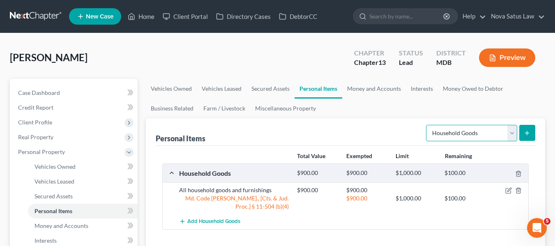
click at [495, 134] on select "Select Item Type Clothing Collectibles Of Value Electronics Firearms Household …" at bounding box center [471, 133] width 91 height 16
select select "electronics"
click at [427, 125] on select "Select Item Type Clothing Collectibles Of Value Electronics Firearms Household …" at bounding box center [471, 133] width 91 height 16
click at [526, 137] on button "submit" at bounding box center [528, 133] width 16 height 16
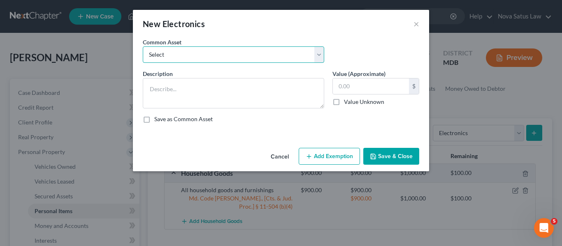
click at [234, 51] on select "Select All electronics including TV's computers music equipment etc" at bounding box center [233, 54] width 181 height 16
select select "0"
click at [143, 46] on select "Select All electronics including TV's computers music equipment etc" at bounding box center [233, 54] width 181 height 16
type textarea "All electronics including TV's computers music equipment etc"
type input "500.00"
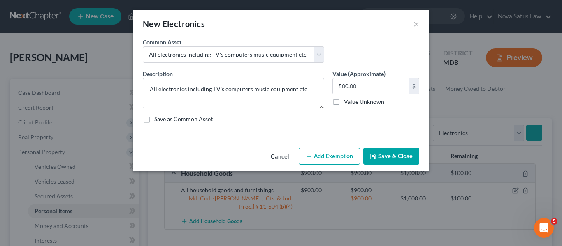
click at [331, 160] on button "Add Exemption" at bounding box center [328, 156] width 61 height 17
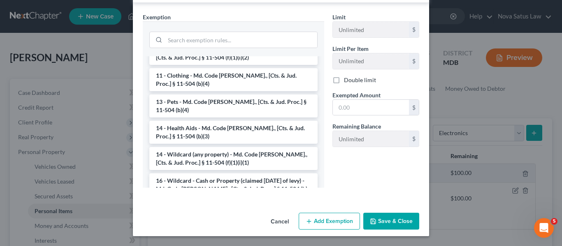
scroll to position [86, 0]
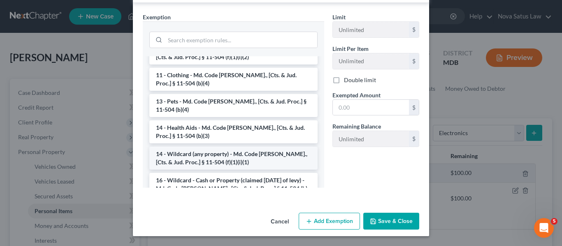
click at [229, 147] on li "14 - Wildcard (any property) - Md. Code Ann., [Cts. & Jud. Proc.] § 11-504 (f)(…" at bounding box center [233, 158] width 168 height 23
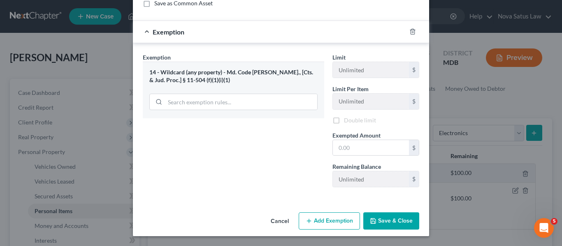
scroll to position [117, 0]
click at [382, 145] on input "text" at bounding box center [371, 148] width 76 height 16
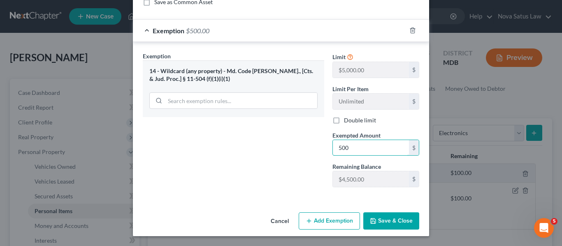
type input "500"
click at [392, 216] on button "Save & Close" at bounding box center [391, 221] width 56 height 17
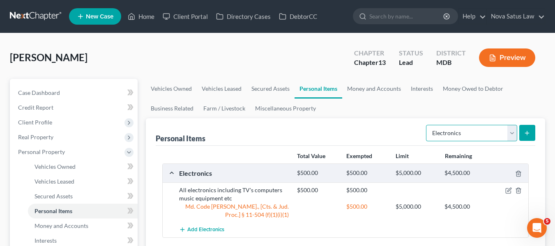
click at [467, 138] on select "Select Item Type Clothing Collectibles Of Value Electronics Firearms Household …" at bounding box center [471, 133] width 91 height 16
select select "clothing"
click at [427, 125] on select "Select Item Type Clothing Collectibles Of Value Electronics Firearms Household …" at bounding box center [471, 133] width 91 height 16
click at [527, 132] on icon "submit" at bounding box center [527, 133] width 7 height 7
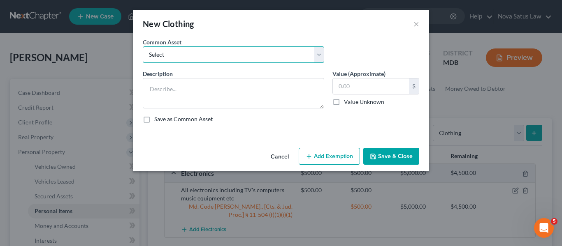
click at [240, 56] on select "Select All articles of clothing including shoes and outerwear" at bounding box center [233, 54] width 181 height 16
select select "0"
click at [143, 46] on select "Select All articles of clothing including shoes and outerwear" at bounding box center [233, 54] width 181 height 16
type textarea "All articles of clothing including shoes and outerwear"
type input "300.00"
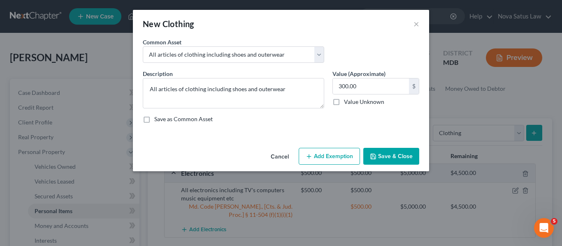
click at [310, 153] on button "Add Exemption" at bounding box center [328, 156] width 61 height 17
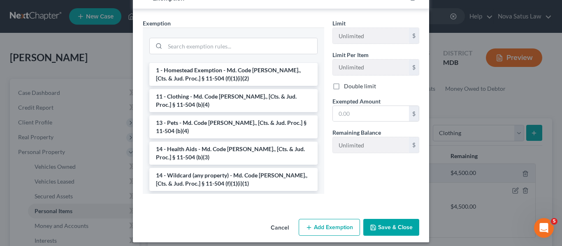
scroll to position [97, 0]
click at [199, 168] on li "14 - Wildcard (any property) - Md. Code Ann., [Cts. & Jud. Proc.] § 11-504 (f)(…" at bounding box center [233, 179] width 168 height 23
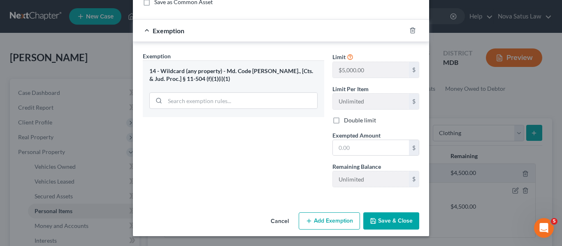
scroll to position [117, 0]
click at [363, 152] on input "text" at bounding box center [371, 148] width 76 height 16
type input "300"
click at [377, 225] on button "Save & Close" at bounding box center [391, 221] width 56 height 17
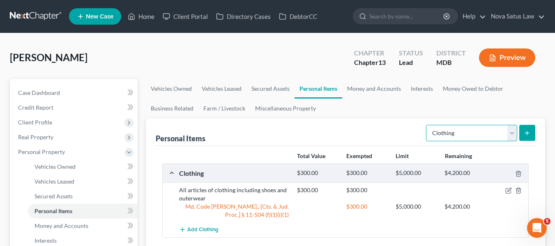
click at [454, 134] on select "Select Item Type Clothing Collectibles Of Value Electronics Firearms Household …" at bounding box center [471, 133] width 91 height 16
select select "jewelry"
click at [427, 125] on select "Select Item Type Clothing Collectibles Of Value Electronics Firearms Household …" at bounding box center [471, 133] width 91 height 16
click at [530, 131] on icon "submit" at bounding box center [527, 133] width 7 height 7
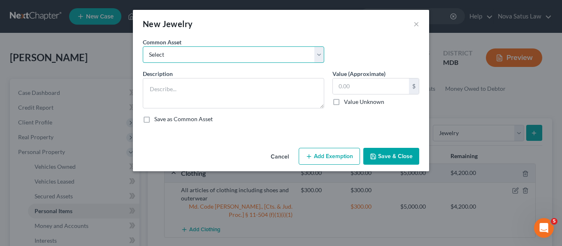
click at [270, 52] on select "Select All jewelry including rings watches bracelets earrings etc" at bounding box center [233, 54] width 181 height 16
select select "0"
click at [143, 46] on select "Select All jewelry including rings watches bracelets earrings etc" at bounding box center [233, 54] width 181 height 16
type textarea "All jewelry including rings watches bracelets earrings etc"
type input "150.00"
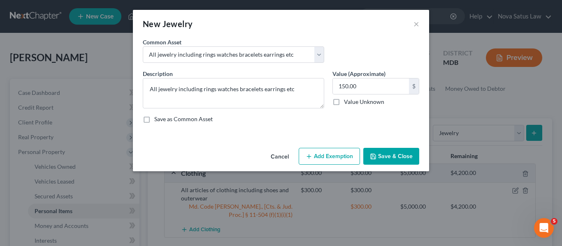
click at [322, 157] on button "Add Exemption" at bounding box center [328, 156] width 61 height 17
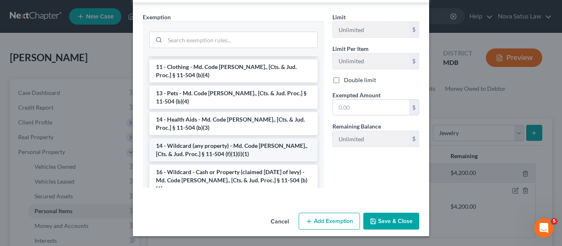
scroll to position [94, 0]
click at [267, 138] on li "14 - Wildcard (any property) - Md. Code Ann., [Cts. & Jud. Proc.] § 11-504 (f)(…" at bounding box center [233, 149] width 168 height 23
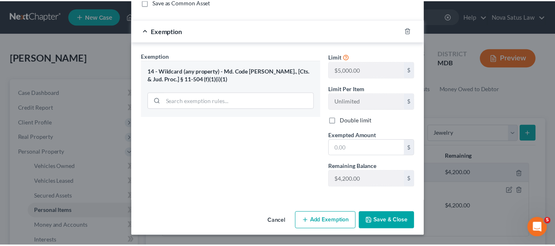
scroll to position [117, 0]
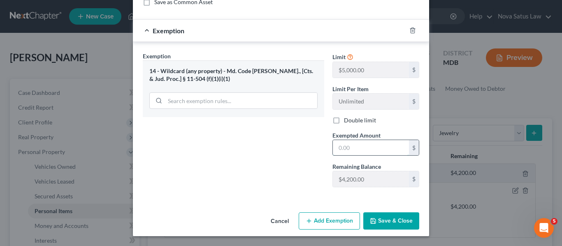
click at [381, 149] on input "text" at bounding box center [371, 148] width 76 height 16
type input "150"
click at [400, 215] on button "Save & Close" at bounding box center [391, 221] width 56 height 17
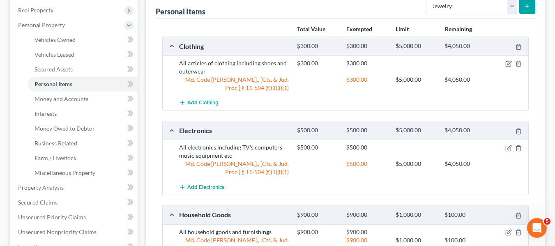
scroll to position [127, 0]
click at [76, 96] on span "Money and Accounts" at bounding box center [62, 98] width 54 height 7
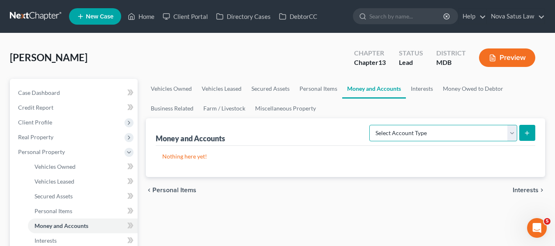
click at [470, 132] on select "Select Account Type Brokerage Cash on Hand Certificates of Deposit Checking Acc…" at bounding box center [444, 133] width 148 height 16
select select "savings"
click at [371, 125] on select "Select Account Type Brokerage Cash on Hand Certificates of Deposit Checking Acc…" at bounding box center [444, 133] width 148 height 16
click at [527, 135] on icon "submit" at bounding box center [527, 133] width 7 height 7
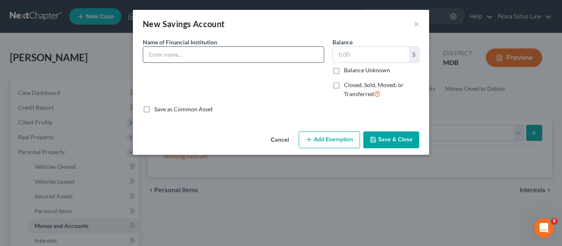
click at [196, 52] on input "text" at bounding box center [233, 55] width 180 height 16
type input "M&T balance as of 091125"
click at [333, 55] on input "text" at bounding box center [371, 55] width 76 height 16
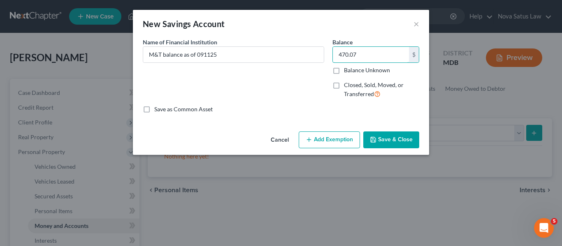
type input "470.07"
click at [314, 135] on button "Add Exemption" at bounding box center [328, 140] width 61 height 17
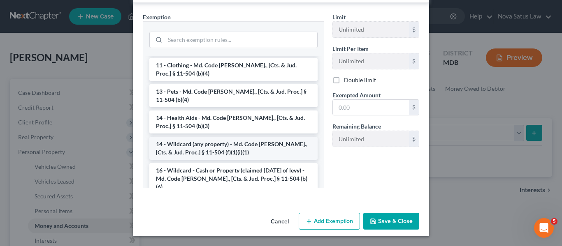
scroll to position [122, 0]
click at [203, 137] on li "14 - Wildcard (any property) - Md. Code Ann., [Cts. & Jud. Proc.] § 11-504 (f)(…" at bounding box center [233, 148] width 168 height 23
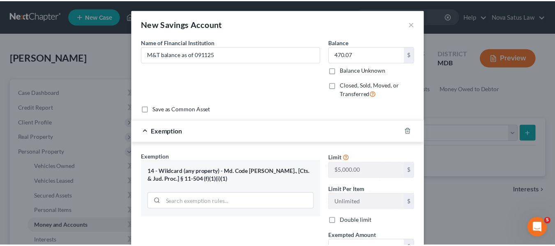
scroll to position [101, 0]
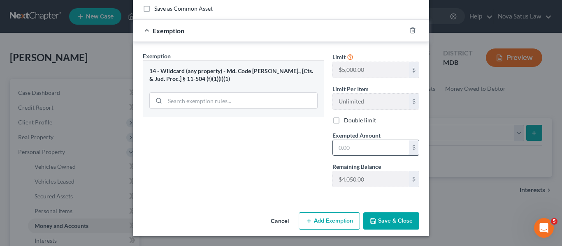
click at [354, 146] on input "text" at bounding box center [371, 148] width 76 height 16
type input "470.07"
click at [374, 214] on button "Save & Close" at bounding box center [391, 221] width 56 height 17
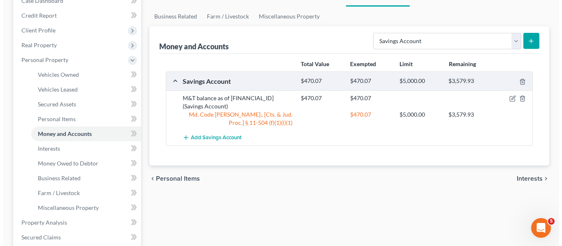
scroll to position [93, 0]
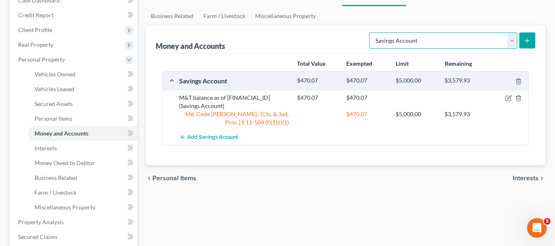
click at [416, 41] on select "Select Account Type Brokerage Cash on Hand Certificates of Deposit Checking Acc…" at bounding box center [444, 40] width 148 height 16
select select "checking"
click at [371, 32] on select "Select Account Type Brokerage Cash on Hand Certificates of Deposit Checking Acc…" at bounding box center [444, 40] width 148 height 16
click at [527, 39] on icon "submit" at bounding box center [527, 40] width 7 height 7
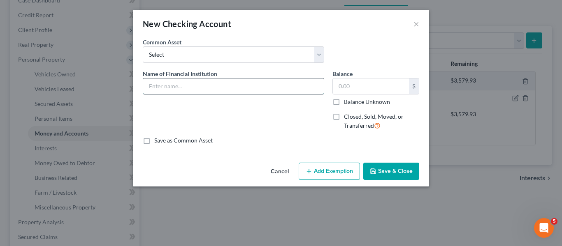
click at [245, 90] on input "text" at bounding box center [233, 87] width 180 height 16
click at [163, 83] on input "M&T balance as of" at bounding box center [233, 87] width 180 height 16
click at [248, 85] on input "M&T acct ending 4577; balance as of" at bounding box center [233, 87] width 180 height 16
type input "M&T acct ending 4577; balance as of 091925"
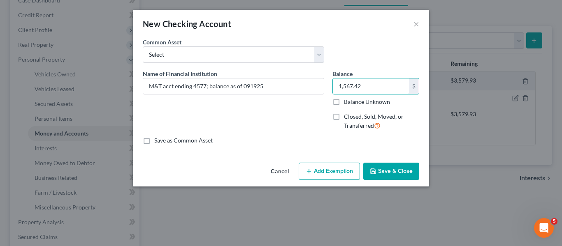
type input "1,567.42"
click at [333, 173] on button "Add Exemption" at bounding box center [328, 171] width 61 height 17
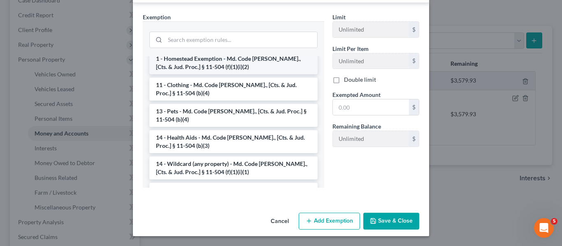
scroll to position [76, 0]
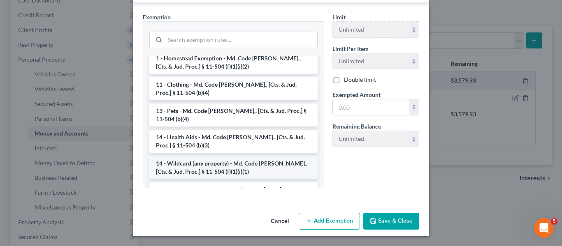
click at [197, 165] on li "14 - Wildcard (any property) - Md. Code Ann., [Cts. & Jud. Proc.] § 11-504 (f)(…" at bounding box center [233, 167] width 168 height 23
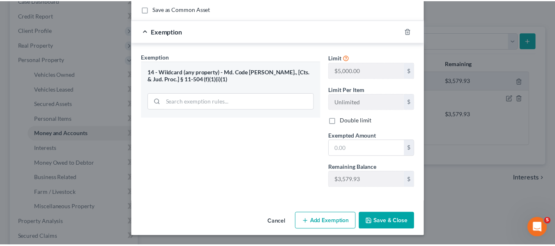
scroll to position [132, 0]
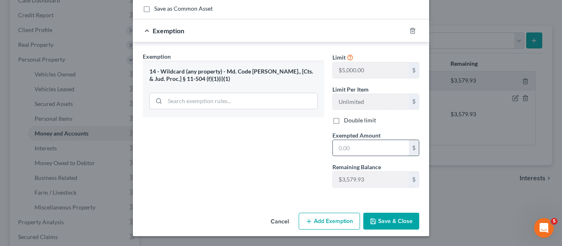
click at [379, 143] on input "text" at bounding box center [371, 148] width 76 height 16
type input "1,567.42"
click at [386, 221] on button "Save & Close" at bounding box center [391, 221] width 56 height 17
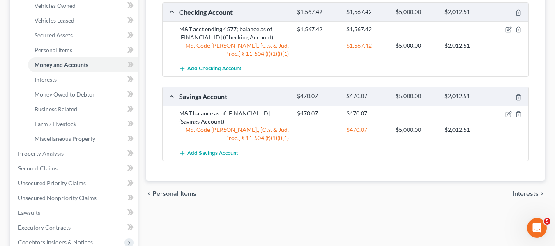
scroll to position [162, 0]
click at [201, 132] on div "Md. Code [PERSON_NAME]., [Cts. & Jud. Proc.] § 11-504 (f)(1)(i)(1)" at bounding box center [234, 133] width 118 height 16
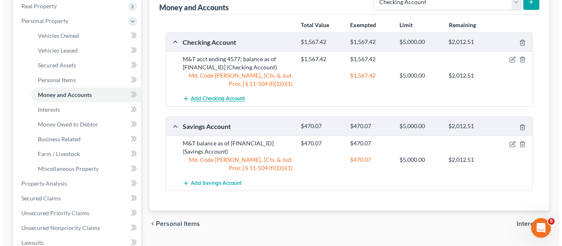
scroll to position [131, 0]
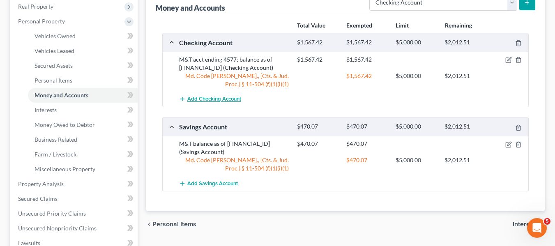
click at [202, 96] on span "Add Checking Account" at bounding box center [214, 99] width 54 height 7
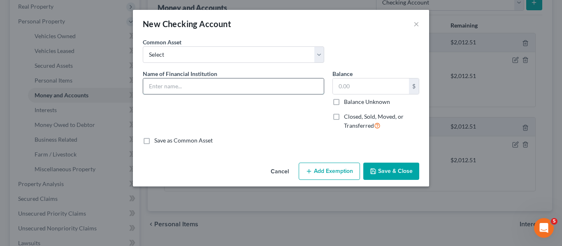
click at [183, 86] on input "text" at bounding box center [233, 87] width 180 height 16
click at [162, 86] on input "M&T balance as of" at bounding box center [233, 87] width 180 height 16
click at [257, 83] on input "M&T acct ending 5725; balance as of" at bounding box center [233, 87] width 180 height 16
type input "M&T acct ending 5725; balance as of 092625"
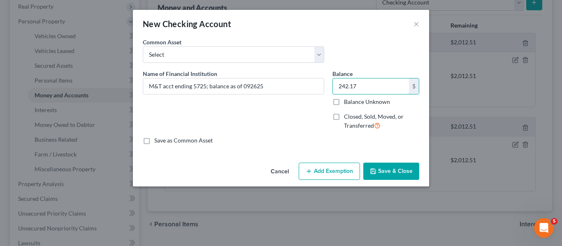
type input "242.17"
click at [325, 176] on button "Add Exemption" at bounding box center [328, 171] width 61 height 17
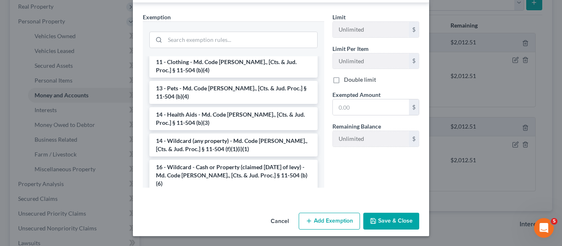
scroll to position [99, 0]
click at [211, 135] on li "14 - Wildcard (any property) - Md. Code Ann., [Cts. & Jud. Proc.] § 11-504 (f)(…" at bounding box center [233, 144] width 168 height 23
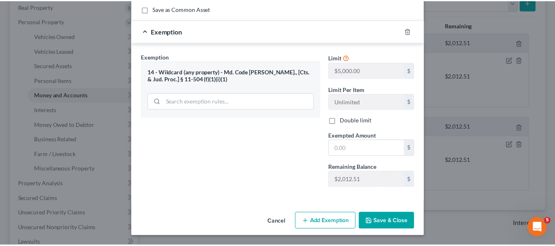
scroll to position [132, 0]
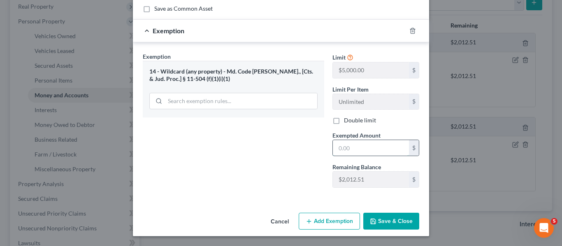
click at [350, 156] on input "text" at bounding box center [371, 148] width 76 height 16
type input "242.17"
click at [377, 222] on button "Save & Close" at bounding box center [391, 221] width 56 height 17
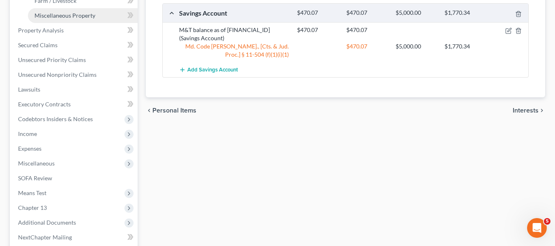
scroll to position [285, 0]
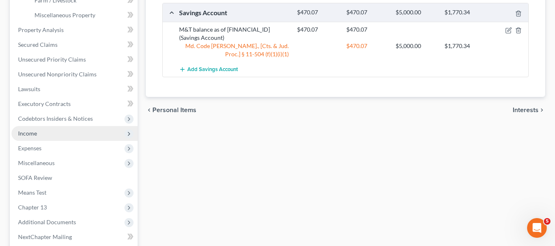
click at [32, 131] on span "Income" at bounding box center [27, 133] width 19 height 7
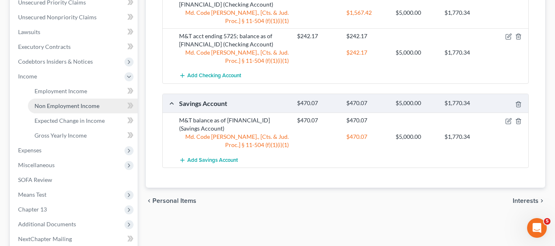
scroll to position [194, 0]
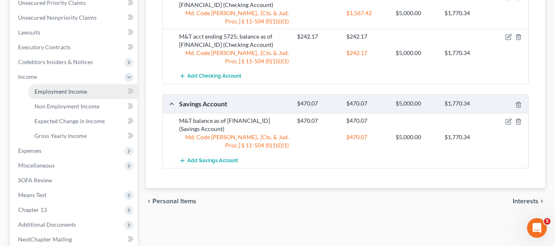
click at [56, 92] on span "Employment Income" at bounding box center [61, 91] width 53 height 7
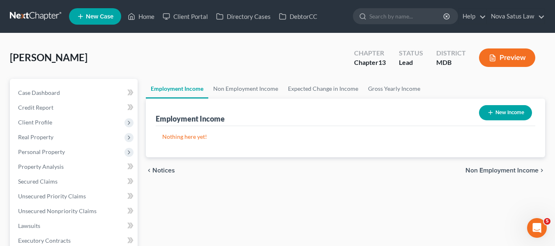
click at [500, 111] on button "New Income" at bounding box center [505, 112] width 53 height 15
select select "0"
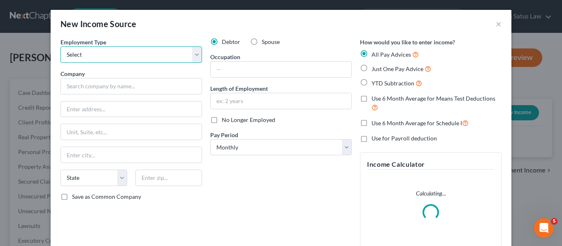
click at [141, 57] on select "Select Full or Part Time Employment Self Employment" at bounding box center [130, 54] width 141 height 16
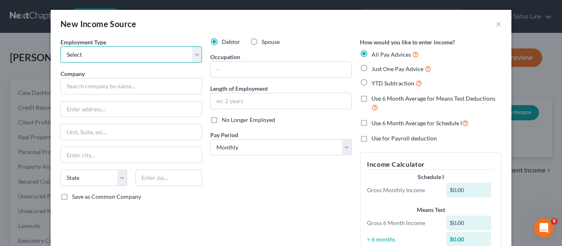
select select "0"
click at [60, 46] on select "Select Full or Part Time Employment Self Employment" at bounding box center [130, 54] width 141 height 16
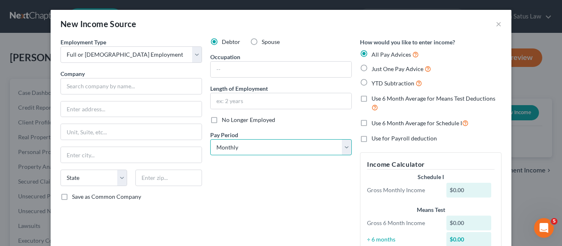
click at [257, 147] on select "Select Monthly Twice Monthly Every Other Week Weekly" at bounding box center [280, 147] width 141 height 16
select select "2"
click at [210, 139] on select "Select Monthly Twice Monthly Every Other Week Weekly" at bounding box center [280, 147] width 141 height 16
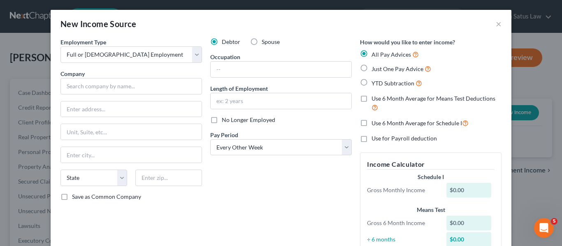
click at [371, 69] on label "Just One Pay Advice" at bounding box center [401, 68] width 60 height 9
click at [375, 69] on input "Just One Pay Advice" at bounding box center [377, 66] width 5 height 5
radio input "true"
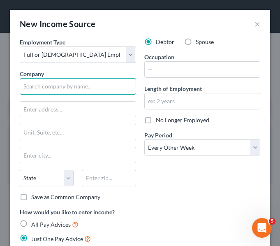
click at [28, 85] on input "text" at bounding box center [78, 86] width 116 height 16
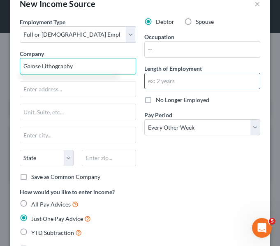
scroll to position [21, 0]
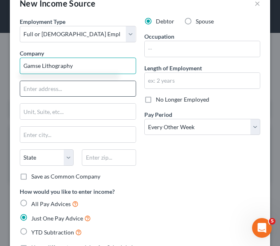
type input "Gamse Lithography"
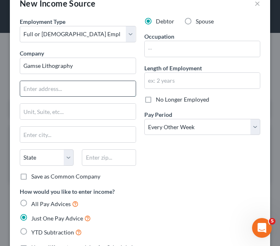
click at [49, 86] on input "text" at bounding box center [78, 89] width 116 height 16
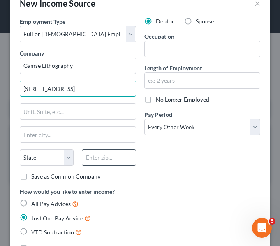
type input "[STREET_ADDRESS]"
click at [92, 157] on input "text" at bounding box center [109, 157] width 54 height 16
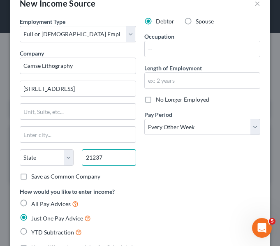
type input "21237"
type input "Rosedale"
select select "21"
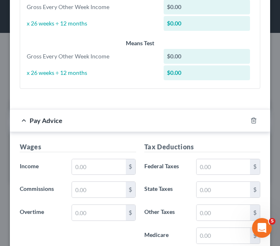
scroll to position [328, 0]
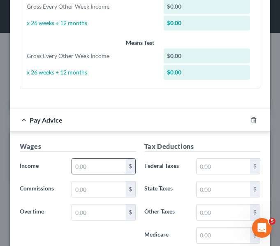
click at [88, 165] on input "text" at bounding box center [98, 167] width 53 height 16
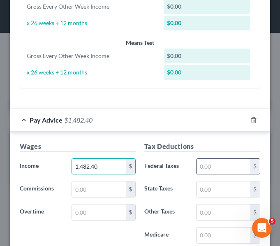
type input "1,482.40"
click at [213, 169] on input "text" at bounding box center [223, 167] width 53 height 16
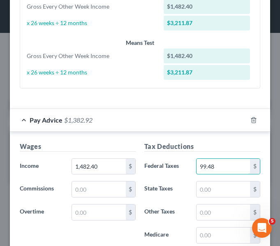
type input "99.48"
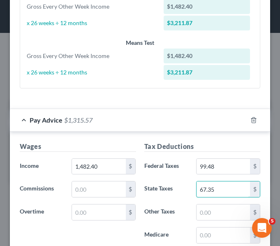
type input "67.35"
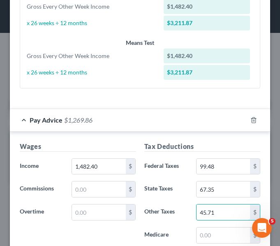
type input "45.71"
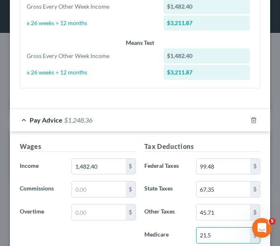
type input "21.5"
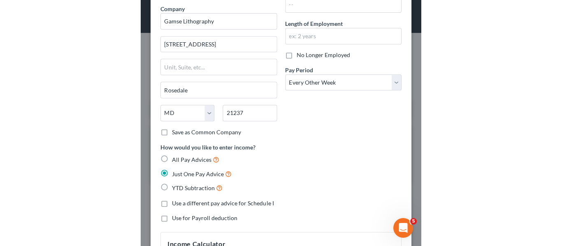
scroll to position [64, 0]
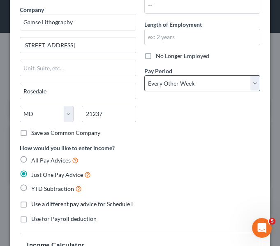
type input "91.90"
click at [190, 89] on select "Select Monthly Twice Monthly Every Other Week Weekly" at bounding box center [202, 83] width 116 height 16
select select "3"
click at [144, 75] on select "Select Monthly Twice Monthly Every Other Week Weekly" at bounding box center [202, 83] width 116 height 16
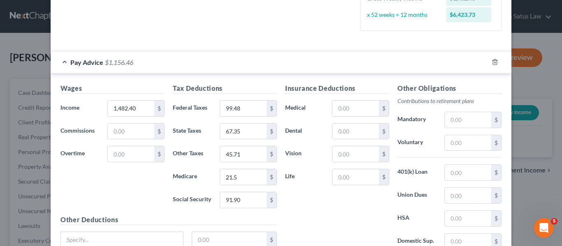
scroll to position [289, 0]
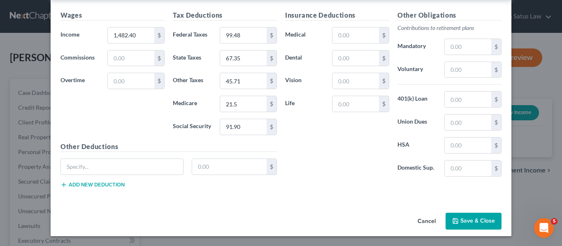
click at [469, 220] on button "Save & Close" at bounding box center [473, 221] width 56 height 17
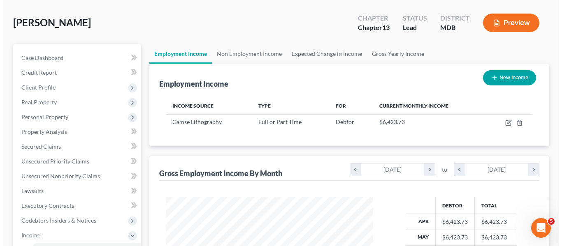
scroll to position [0, 0]
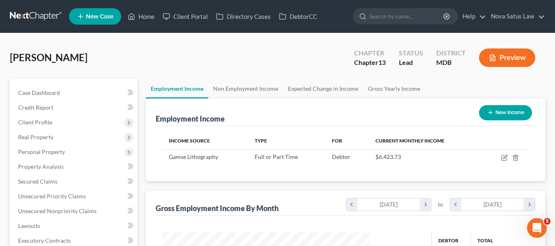
click at [494, 118] on button "New Income" at bounding box center [505, 112] width 53 height 15
select select "0"
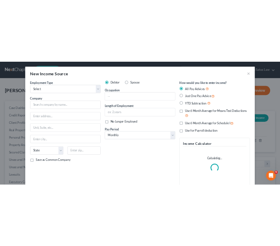
scroll to position [148, 227]
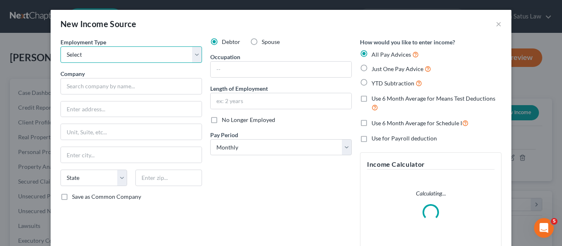
click at [170, 60] on select "Select Full or Part Time Employment Self Employment" at bounding box center [130, 54] width 141 height 16
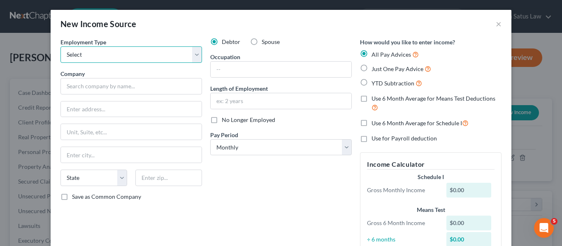
select select "0"
click at [60, 46] on select "Select Full or Part Time Employment Self Employment" at bounding box center [130, 54] width 141 height 16
click at [261, 41] on label "Spouse" at bounding box center [270, 42] width 18 height 8
click at [265, 41] on input "Spouse" at bounding box center [267, 40] width 5 height 5
radio input "true"
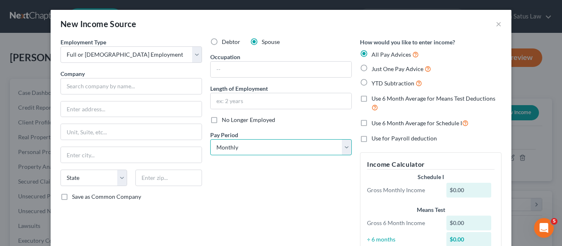
click at [270, 150] on select "Select Monthly Twice Monthly Every Other Week Weekly" at bounding box center [280, 147] width 141 height 16
select select "2"
click at [210, 139] on select "Select Monthly Twice Monthly Every Other Week Weekly" at bounding box center [280, 147] width 141 height 16
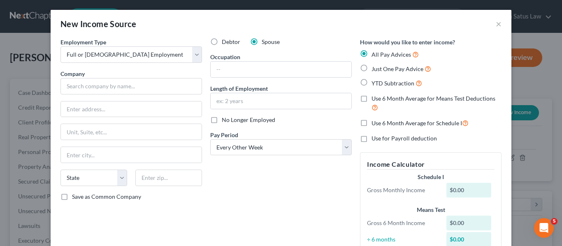
click at [371, 67] on label "Just One Pay Advice" at bounding box center [401, 68] width 60 height 9
click at [375, 67] on input "Just One Pay Advice" at bounding box center [377, 66] width 5 height 5
radio input "true"
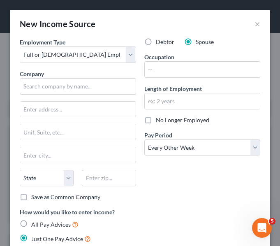
scroll to position [113, 244]
click at [93, 80] on input "text" at bounding box center [78, 86] width 116 height 16
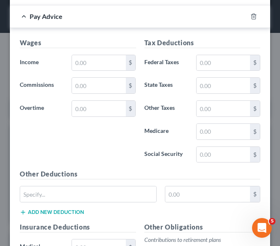
scroll to position [434, 0]
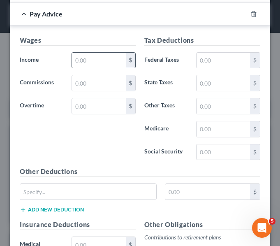
type input "GBMC"
click at [127, 60] on div "$" at bounding box center [131, 61] width 10 height 16
click at [102, 56] on input "text" at bounding box center [98, 61] width 53 height 16
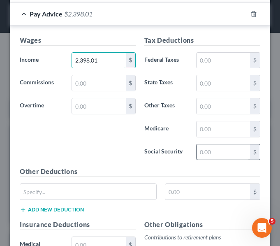
type input "2,398.01"
click at [203, 152] on input "text" at bounding box center [223, 152] width 53 height 16
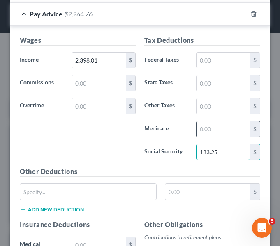
type input "133.25"
click at [211, 128] on input "text" at bounding box center [223, 129] width 53 height 16
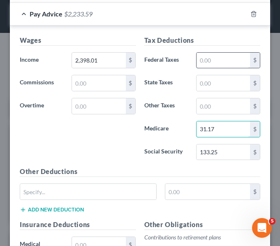
type input "31.17"
click at [203, 56] on input "text" at bounding box center [223, 61] width 53 height 16
type input "201.94"
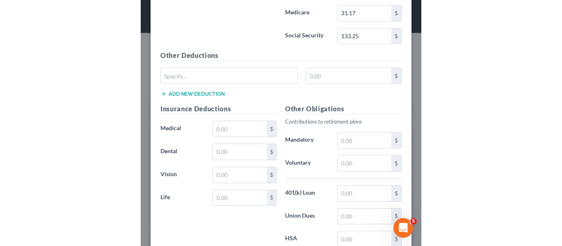
scroll to position [551, 0]
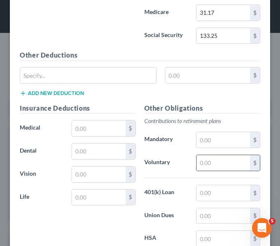
type input "149.19"
click at [197, 165] on input "text" at bounding box center [223, 163] width 53 height 16
type input "143.89"
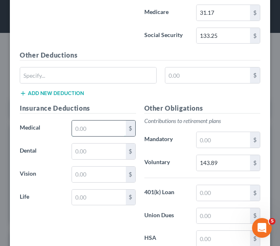
click at [74, 132] on input "text" at bounding box center [98, 128] width 53 height 16
type input "211.56"
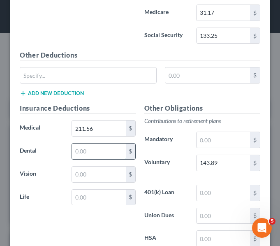
click at [76, 149] on input "text" at bounding box center [98, 151] width 53 height 16
type input "34.90"
click at [81, 167] on input "text" at bounding box center [98, 175] width 53 height 16
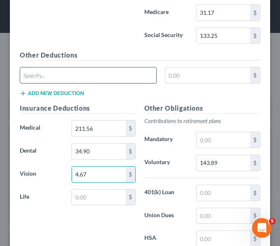
type input "4.67"
click at [58, 79] on input "text" at bounding box center [88, 75] width 136 height 16
type input "CRIT/ACC"
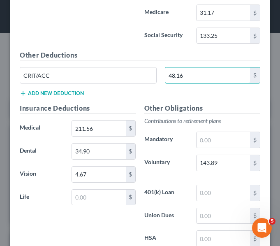
type input "48.16"
click at [42, 92] on button "Add new deduction" at bounding box center [52, 93] width 64 height 7
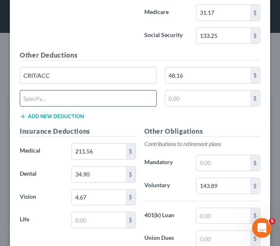
click at [41, 93] on input "text" at bounding box center [88, 98] width 136 height 16
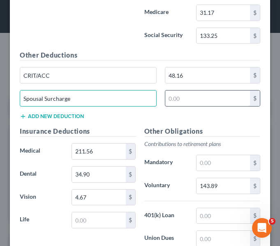
type input "Spousal Surcharge"
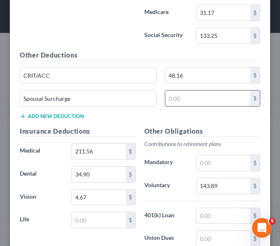
click at [165, 103] on input "text" at bounding box center [207, 98] width 85 height 16
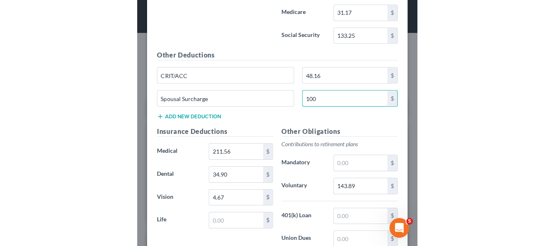
scroll to position [316, 0]
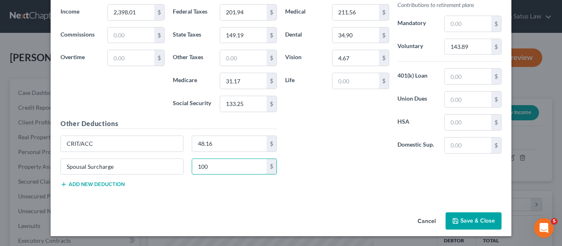
type input "100"
click at [459, 218] on button "Save & Close" at bounding box center [473, 221] width 56 height 17
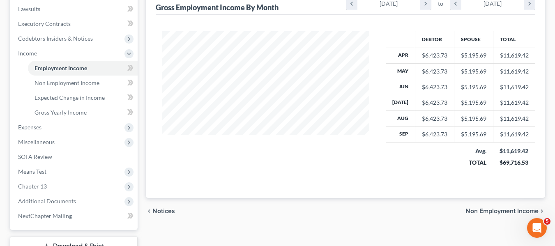
scroll to position [221, 0]
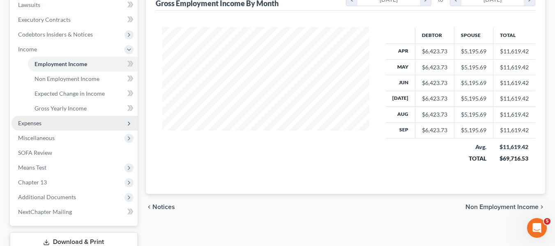
click at [43, 121] on span "Expenses" at bounding box center [75, 123] width 126 height 15
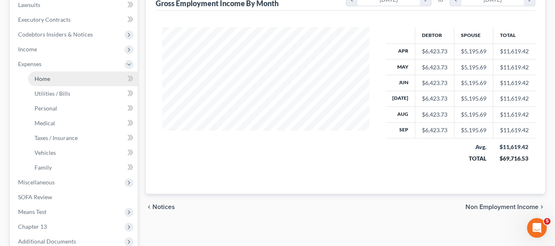
click at [68, 79] on link "Home" at bounding box center [83, 79] width 110 height 15
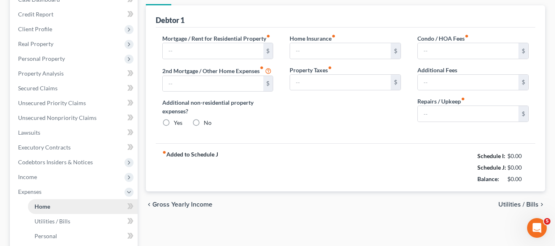
type input "0.00"
radio input "true"
type input "0.00"
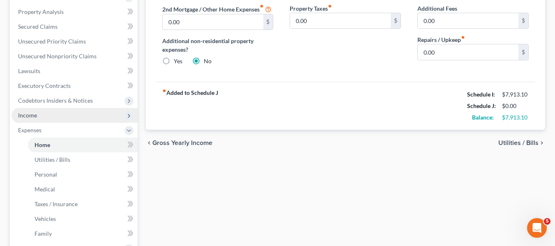
scroll to position [156, 0]
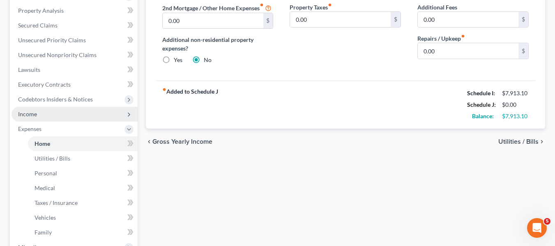
click at [40, 111] on span "Income" at bounding box center [75, 114] width 126 height 15
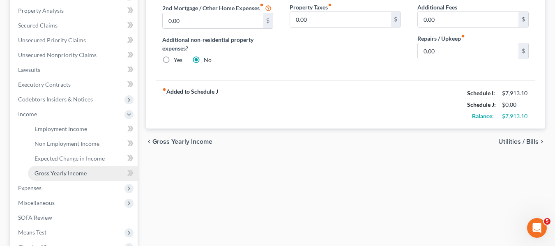
click at [57, 171] on span "Gross Yearly Income" at bounding box center [61, 173] width 52 height 7
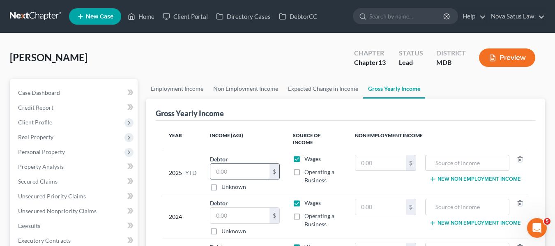
click at [240, 168] on input "text" at bounding box center [241, 172] width 60 height 16
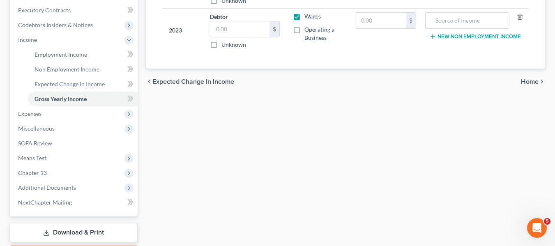
scroll to position [231, 0]
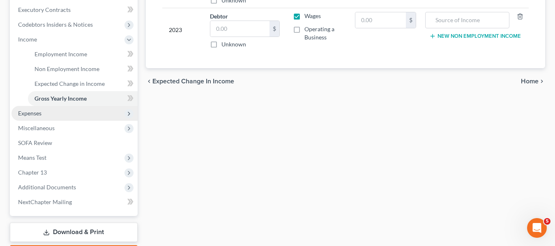
click at [26, 114] on span "Expenses" at bounding box center [29, 113] width 23 height 7
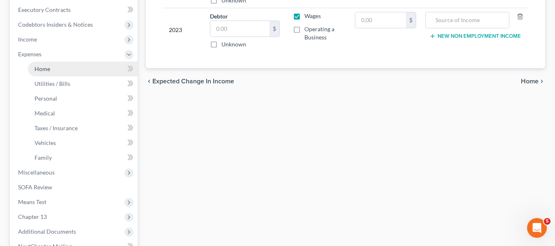
click at [37, 71] on span "Home" at bounding box center [43, 68] width 16 height 7
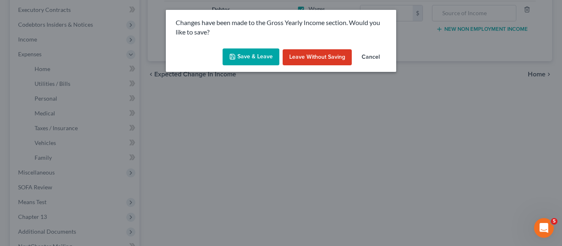
click at [234, 56] on icon "button" at bounding box center [232, 56] width 7 height 7
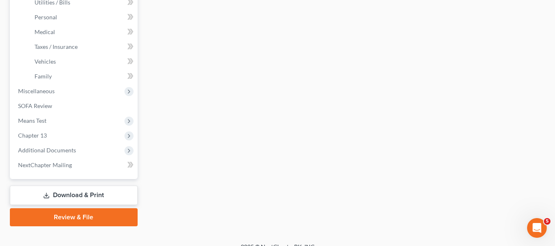
scroll to position [324, 0]
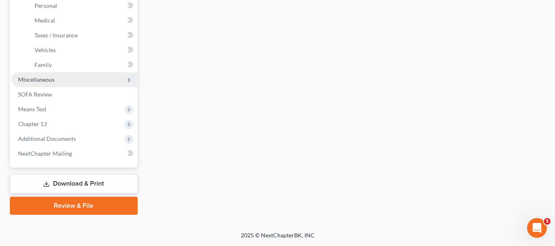
click at [37, 85] on span "Miscellaneous" at bounding box center [75, 79] width 126 height 15
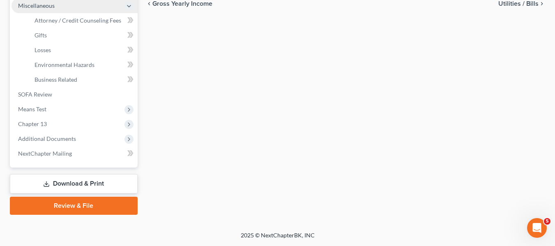
scroll to position [294, 0]
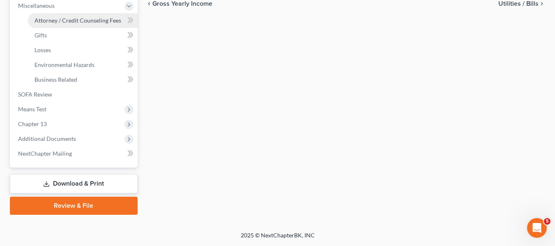
click at [68, 19] on span "Attorney / Credit Counseling Fees" at bounding box center [78, 20] width 87 height 7
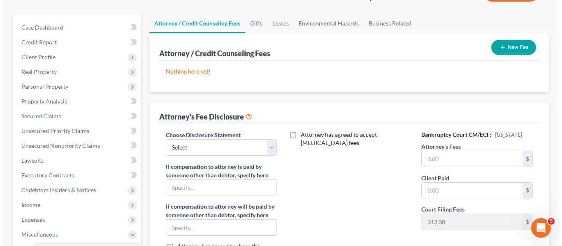
scroll to position [66, 0]
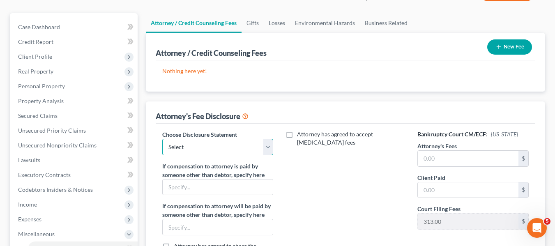
click at [216, 149] on select "Select Kim Deachilla Disclosure 7 Disclosure 13" at bounding box center [217, 147] width 111 height 16
click at [162, 139] on select "Select Kim Deachilla Disclosure 7 Disclosure 13" at bounding box center [217, 147] width 111 height 16
click at [444, 161] on input "text" at bounding box center [468, 159] width 101 height 16
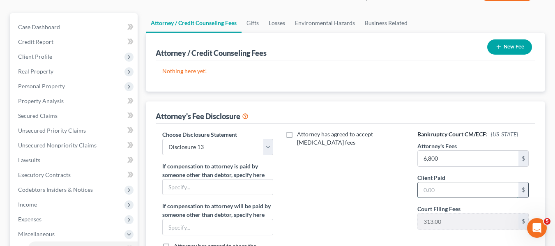
click at [440, 185] on input "text" at bounding box center [468, 191] width 101 height 16
click at [502, 52] on button "New Fee" at bounding box center [510, 46] width 45 height 15
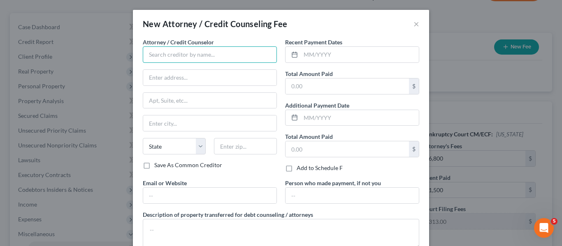
click at [177, 51] on input "text" at bounding box center [210, 54] width 134 height 16
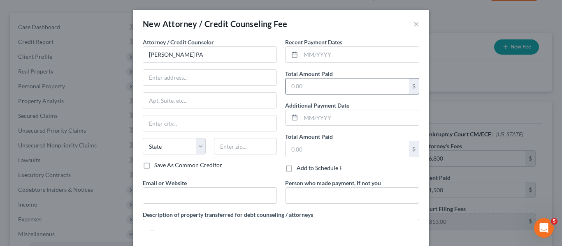
click at [295, 86] on input "text" at bounding box center [346, 87] width 123 height 16
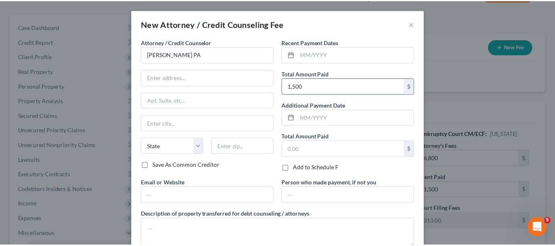
scroll to position [55, 0]
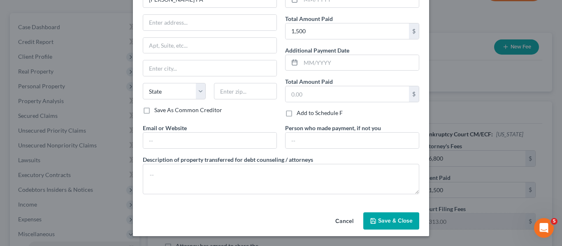
click at [378, 223] on span "Save & Close" at bounding box center [395, 220] width 35 height 7
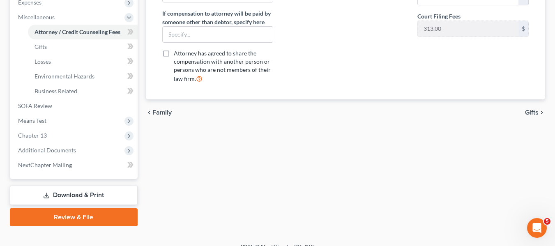
scroll to position [294, 0]
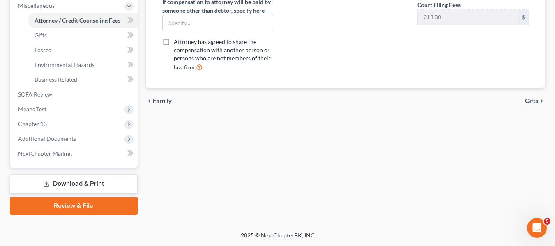
click at [59, 181] on link "Download & Print" at bounding box center [74, 183] width 128 height 19
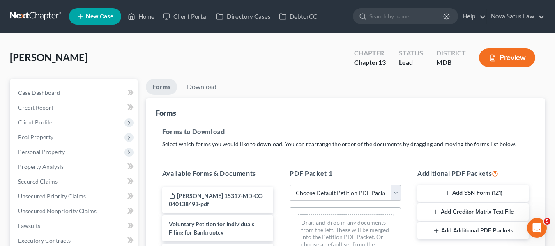
click at [319, 198] on select "Choose Default Petition PDF Packet Complete Bankruptcy Petition (all forms and …" at bounding box center [345, 193] width 111 height 16
click at [290, 185] on select "Choose Default Petition PDF Packet Complete Bankruptcy Petition (all forms and …" at bounding box center [345, 193] width 111 height 16
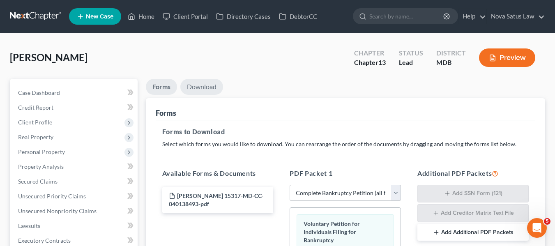
click at [198, 84] on link "Download" at bounding box center [201, 87] width 43 height 16
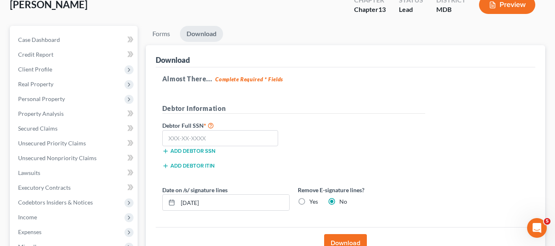
scroll to position [55, 0]
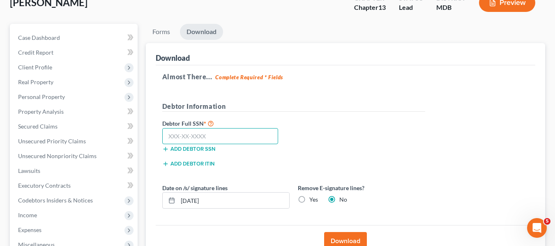
click at [165, 141] on input "text" at bounding box center [220, 136] width 116 height 16
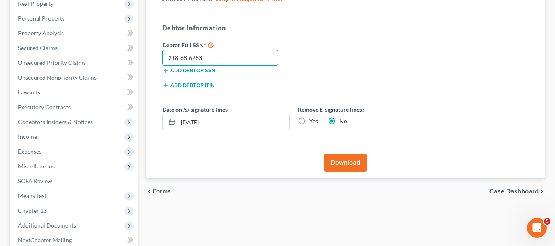
scroll to position [134, 0]
click at [343, 156] on button "Download" at bounding box center [345, 162] width 43 height 18
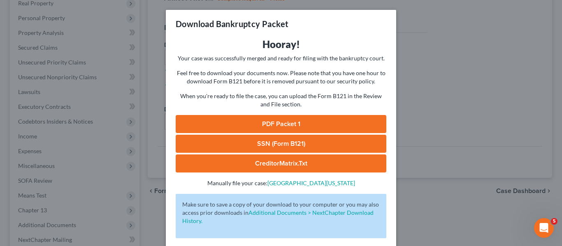
click at [286, 117] on link "PDF Packet 1" at bounding box center [281, 124] width 211 height 18
click at [269, 137] on link "SSN (Form B121)" at bounding box center [281, 144] width 211 height 18
click at [283, 125] on link "PDF Packet 1" at bounding box center [281, 124] width 211 height 18
click at [252, 136] on link "SSN (Form B121)" at bounding box center [281, 144] width 211 height 18
click at [470, 91] on div "Download Bankruptcy Packet Hooray! Your case was successfully merged and ready …" at bounding box center [281, 123] width 562 height 246
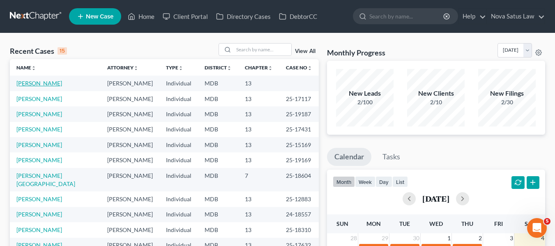
click at [35, 85] on link "[PERSON_NAME]" at bounding box center [39, 83] width 46 height 7
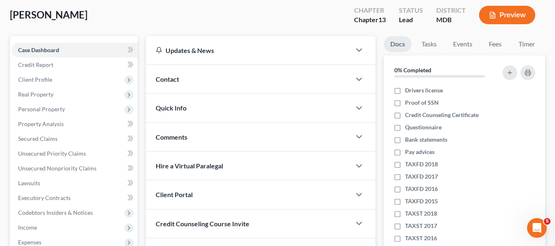
scroll to position [43, 0]
click at [44, 80] on span "Client Profile" at bounding box center [35, 79] width 34 height 7
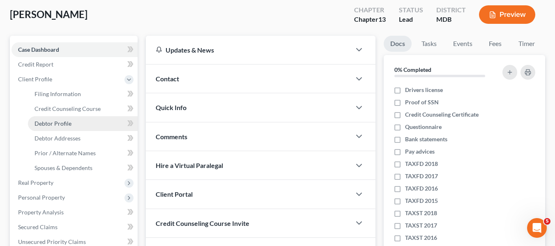
click at [65, 118] on link "Debtor Profile" at bounding box center [83, 123] width 110 height 15
select select "1"
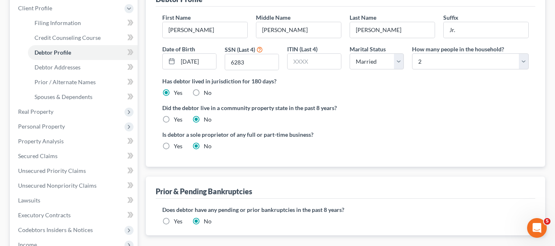
scroll to position [115, 0]
click at [50, 70] on link "Debtor Addresses" at bounding box center [83, 67] width 110 height 15
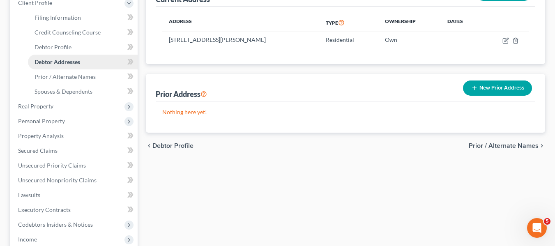
scroll to position [120, 0]
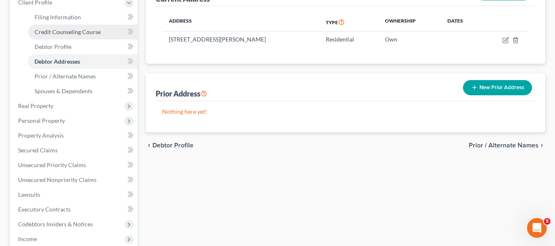
click at [59, 37] on link "Credit Counseling Course" at bounding box center [83, 32] width 110 height 15
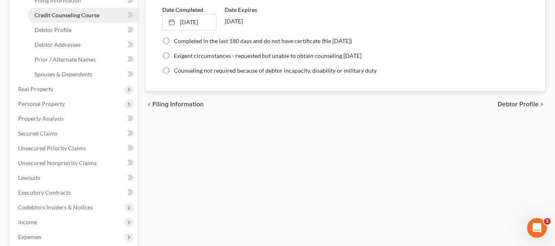
scroll to position [137, 0]
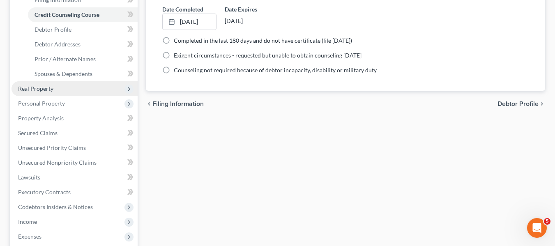
click at [42, 83] on span "Real Property" at bounding box center [75, 88] width 126 height 15
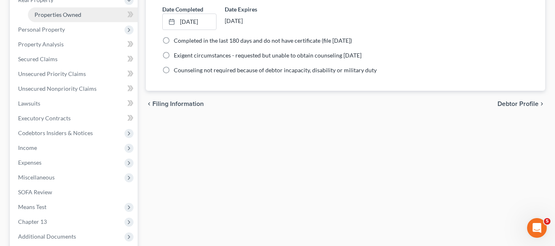
click at [58, 19] on link "Properties Owned" at bounding box center [83, 14] width 110 height 15
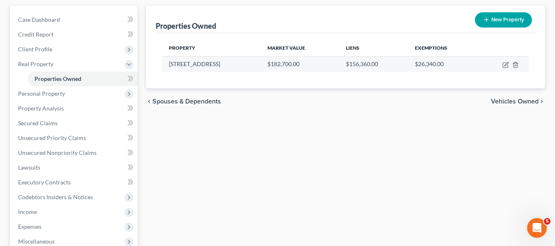
scroll to position [74, 0]
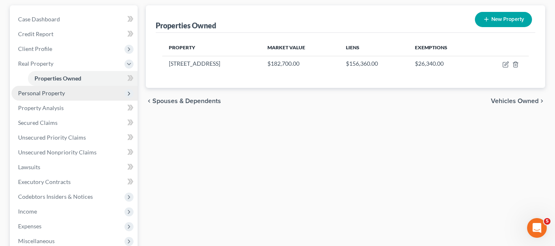
click at [61, 96] on span "Personal Property" at bounding box center [41, 93] width 47 height 7
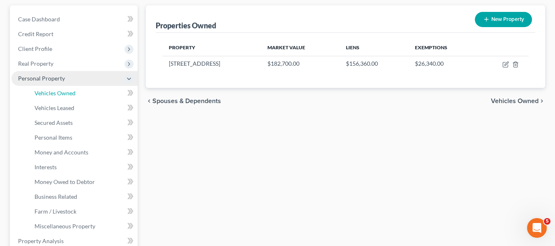
click at [61, 96] on span "Vehicles Owned" at bounding box center [55, 93] width 41 height 7
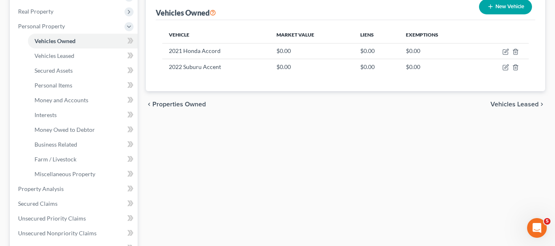
scroll to position [126, 0]
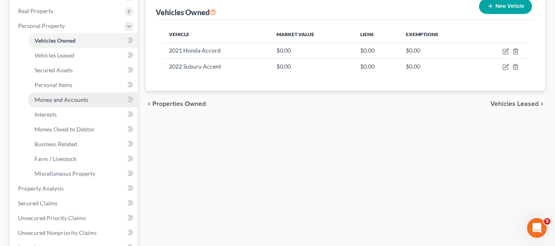
click at [52, 101] on span "Money and Accounts" at bounding box center [62, 99] width 54 height 7
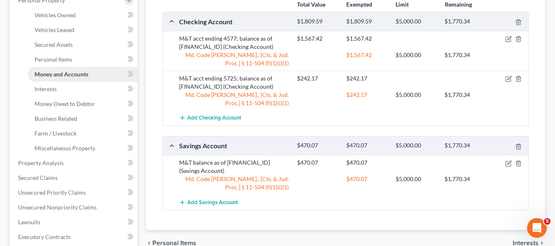
scroll to position [152, 0]
click at [52, 93] on link "Interests" at bounding box center [83, 88] width 110 height 15
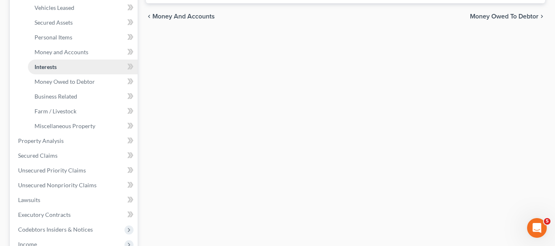
scroll to position [175, 0]
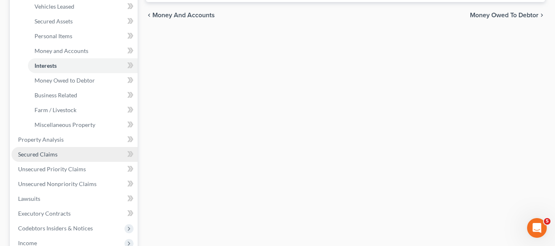
click at [32, 154] on span "Secured Claims" at bounding box center [37, 154] width 39 height 7
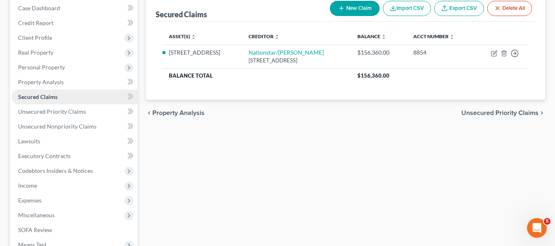
scroll to position [85, 0]
click at [42, 101] on link "Secured Claims" at bounding box center [75, 96] width 126 height 15
click at [73, 94] on link "Secured Claims" at bounding box center [75, 96] width 126 height 15
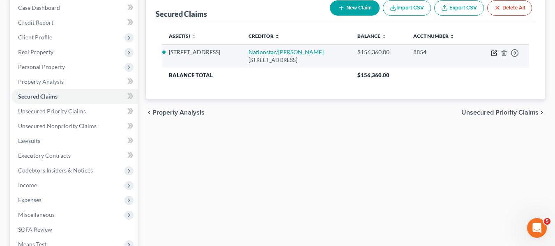
click at [494, 52] on icon "button" at bounding box center [494, 53] width 7 height 7
select select "45"
select select "0"
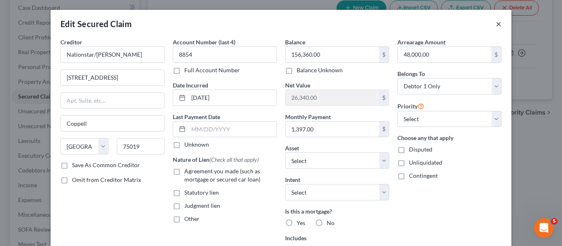
click at [497, 23] on button "×" at bounding box center [498, 24] width 6 height 10
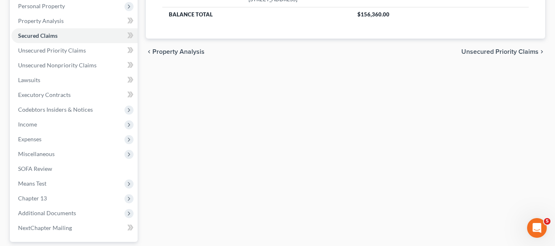
scroll to position [146, 0]
click at [75, 49] on span "Unsecured Priority Claims" at bounding box center [52, 49] width 68 height 7
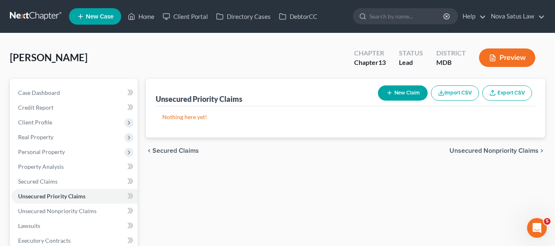
click at [394, 91] on button "New Claim" at bounding box center [403, 93] width 50 height 15
select select "0"
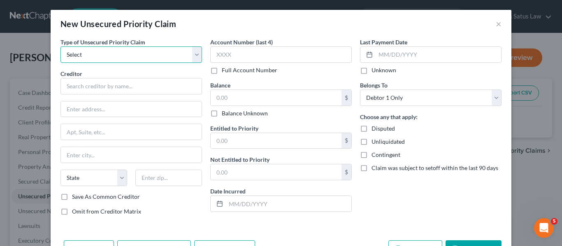
click at [141, 51] on select "Select Taxes & Other Government Units Domestic Support Obligations Extensions o…" at bounding box center [130, 54] width 141 height 16
select select "0"
click at [60, 46] on select "Select Taxes & Other Government Units Domestic Support Obligations Extensions o…" at bounding box center [130, 54] width 141 height 16
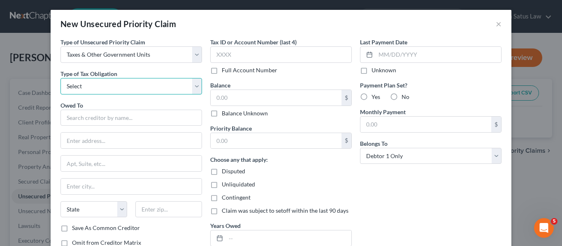
click at [137, 86] on select "Select Federal City State Franchise Tax Board Other" at bounding box center [130, 86] width 141 height 16
select select "0"
click at [60, 78] on select "Select Federal City State Franchise Tax Board Other" at bounding box center [130, 86] width 141 height 16
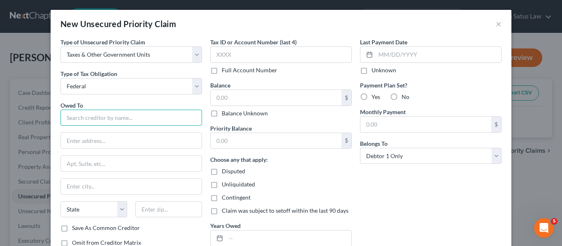
click at [112, 113] on input "text" at bounding box center [130, 118] width 141 height 16
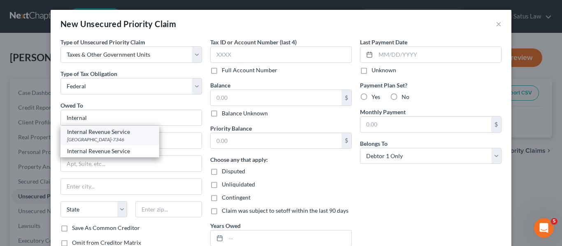
click at [125, 137] on div "[GEOGRAPHIC_DATA]-7346" at bounding box center [110, 139] width 86 height 7
type input "Internal Revenue Service"
type input "PO Box 7346"
type input "[GEOGRAPHIC_DATA]"
select select "39"
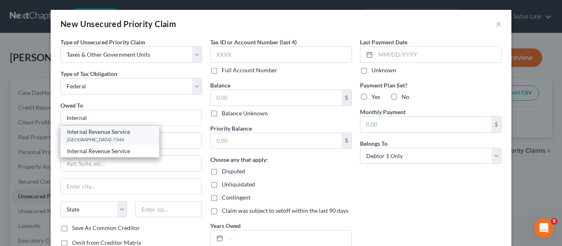
type input "19101-7346"
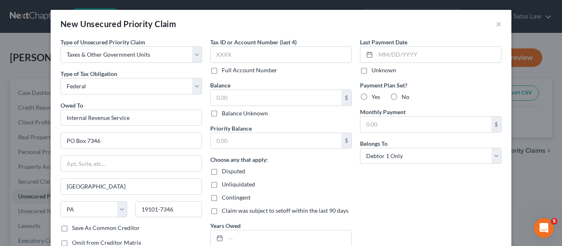
scroll to position [59, 0]
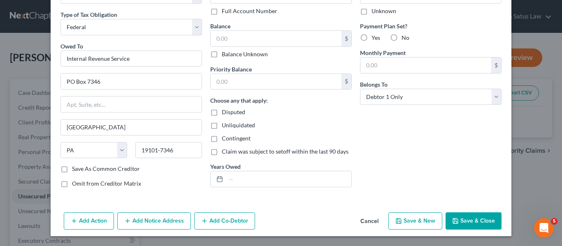
click at [453, 222] on icon "button" at bounding box center [455, 221] width 5 height 5
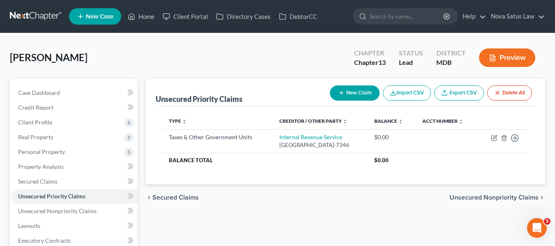
click at [347, 93] on button "New Claim" at bounding box center [355, 93] width 50 height 15
select select "0"
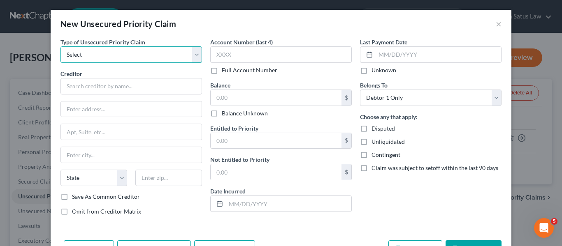
click at [92, 58] on select "Select Taxes & Other Government Units Domestic Support Obligations Extensions o…" at bounding box center [130, 54] width 141 height 16
select select "0"
click at [60, 46] on select "Select Taxes & Other Government Units Domestic Support Obligations Extensions o…" at bounding box center [130, 54] width 141 height 16
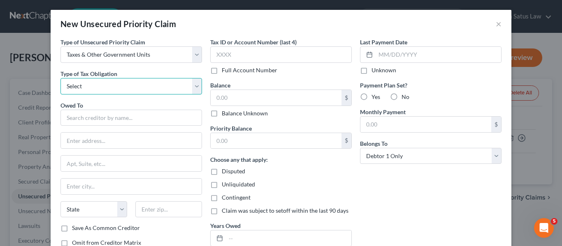
click at [88, 92] on select "Select Federal City State Franchise Tax Board Other" at bounding box center [130, 86] width 141 height 16
select select "2"
click at [60, 78] on select "Select Federal City State Franchise Tax Board Other" at bounding box center [130, 86] width 141 height 16
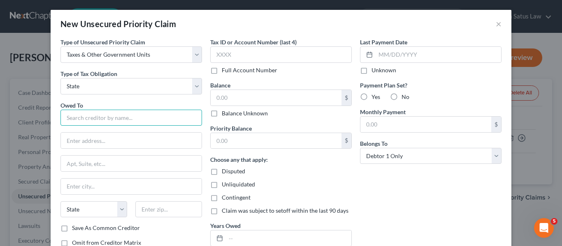
click at [76, 122] on input "text" at bounding box center [130, 118] width 141 height 16
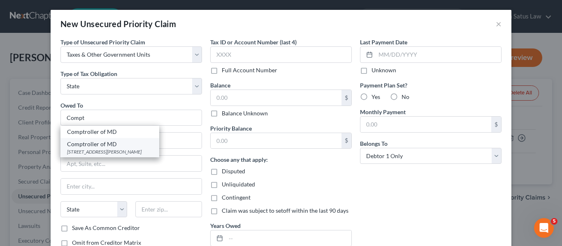
click at [93, 144] on div "Comptroller of MD" at bounding box center [110, 144] width 86 height 8
type input "Comptroller of MD"
type input "[STREET_ADDRESS][PERSON_NAME]"
type input "[GEOGRAPHIC_DATA]"
select select "21"
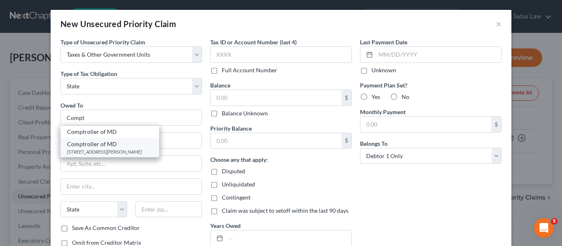
type input "21201"
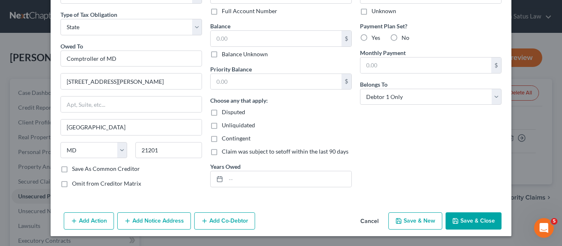
click at [464, 217] on button "Save & Close" at bounding box center [473, 221] width 56 height 17
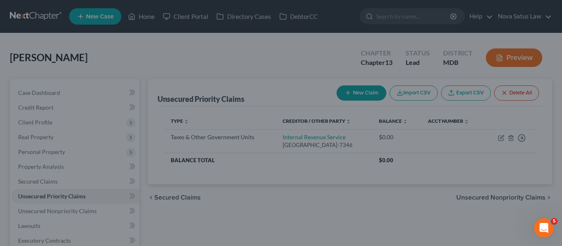
type input "0.00"
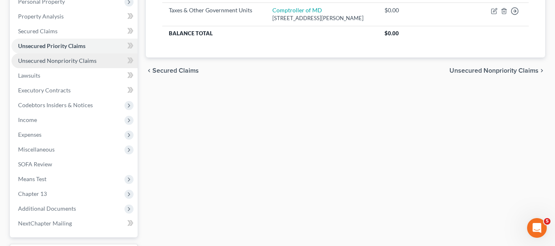
scroll to position [151, 0]
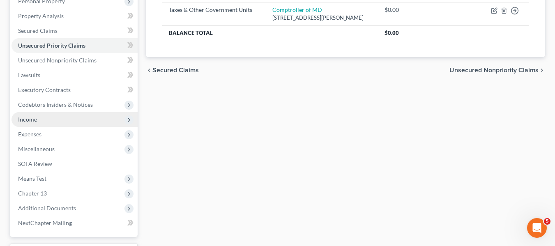
click at [44, 119] on span "Income" at bounding box center [75, 119] width 126 height 15
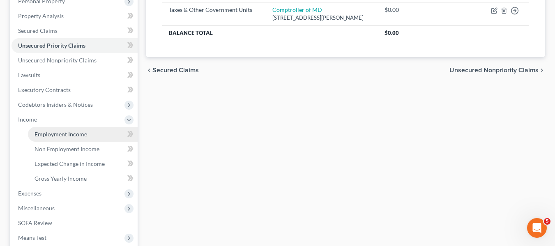
click at [50, 134] on span "Employment Income" at bounding box center [61, 134] width 53 height 7
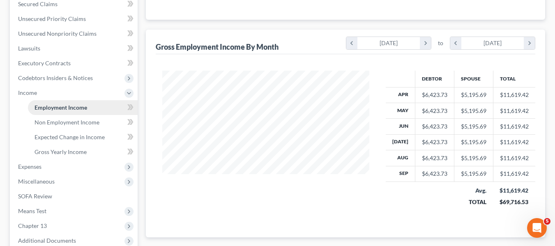
scroll to position [178, 0]
click at [35, 167] on span "Expenses" at bounding box center [29, 166] width 23 height 7
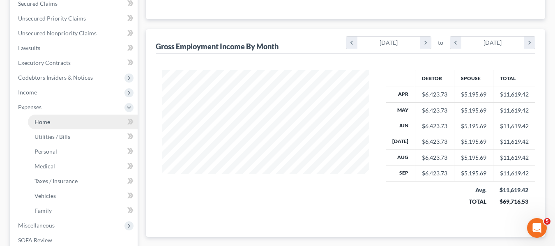
click at [54, 120] on link "Home" at bounding box center [83, 122] width 110 height 15
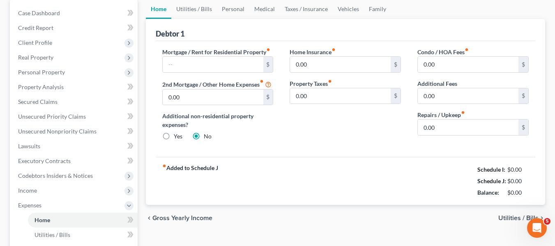
scroll to position [81, 0]
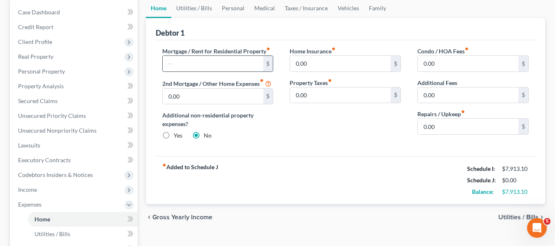
click at [202, 65] on input "text" at bounding box center [213, 64] width 101 height 16
type input "1,450"
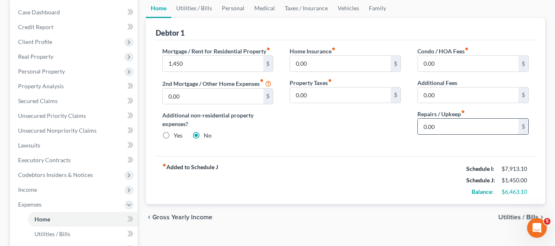
click at [444, 129] on input "0.00" at bounding box center [468, 127] width 101 height 16
type input "150"
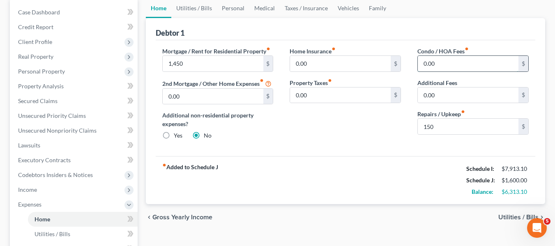
click at [447, 65] on input "0.00" at bounding box center [468, 64] width 101 height 16
click at [185, 8] on link "Utilities / Bills" at bounding box center [194, 8] width 46 height 20
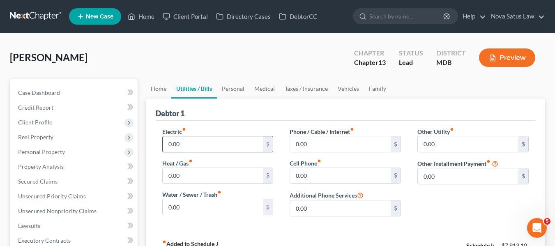
click at [197, 148] on input "0.00" at bounding box center [213, 145] width 101 height 16
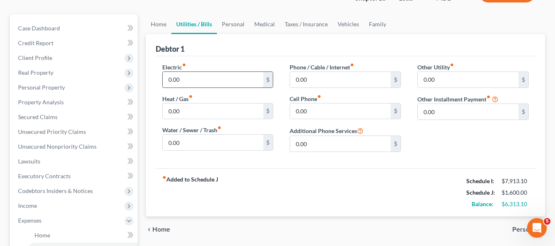
scroll to position [66, 0]
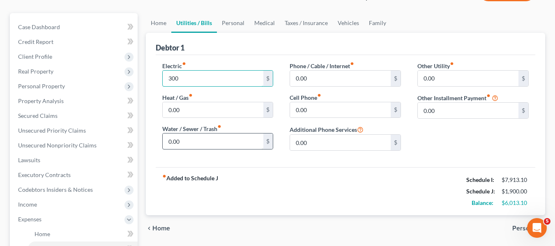
type input "300"
click at [192, 143] on input "0.00" at bounding box center [213, 142] width 101 height 16
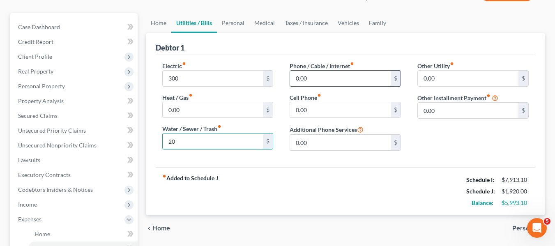
type input "20"
click at [340, 85] on input "0.00" at bounding box center [340, 79] width 101 height 16
type input "350"
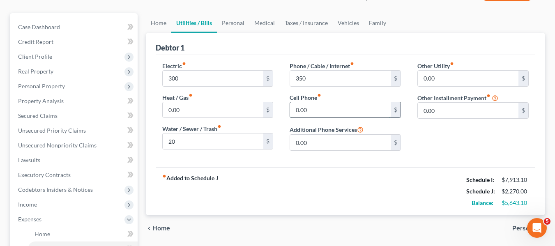
click at [330, 116] on input "0.00" at bounding box center [340, 110] width 101 height 16
type input "300"
click at [229, 22] on link "Personal" at bounding box center [233, 23] width 32 height 20
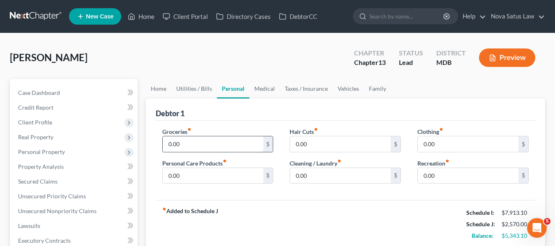
click at [199, 139] on input "0.00" at bounding box center [213, 145] width 101 height 16
type input "600"
click at [194, 173] on input "0.00" at bounding box center [213, 176] width 101 height 16
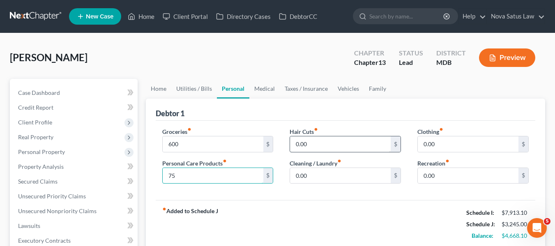
type input "75"
click at [335, 150] on input "0.00" at bounding box center [340, 145] width 101 height 16
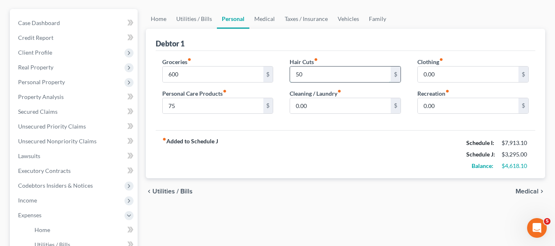
scroll to position [71, 0]
type input "50"
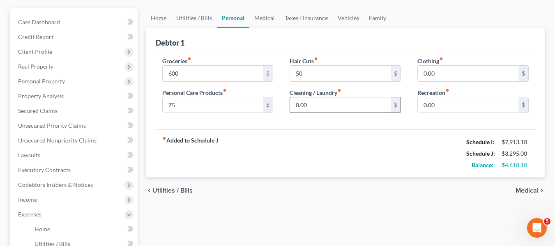
click at [324, 107] on input "0.00" at bounding box center [340, 105] width 101 height 16
type input "50"
click at [508, 76] on input "0.00" at bounding box center [468, 74] width 101 height 16
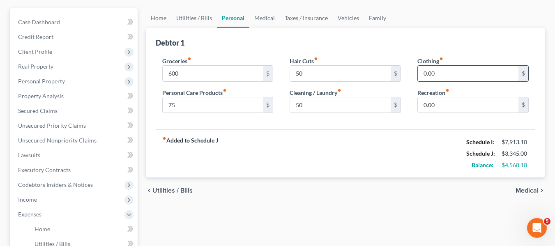
click at [508, 76] on input "0.00" at bounding box center [468, 74] width 101 height 16
type input "200"
click at [450, 106] on input "0.00" at bounding box center [468, 105] width 101 height 16
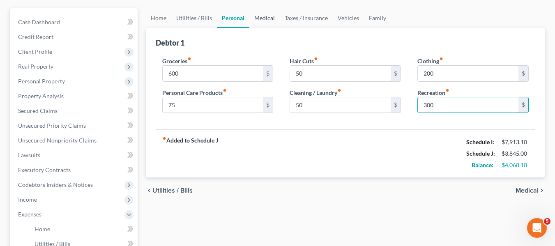
type input "300"
click at [261, 18] on link "Medical" at bounding box center [265, 18] width 30 height 20
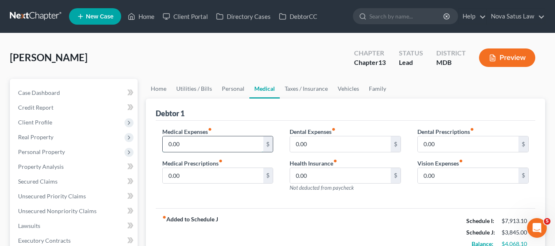
click at [204, 146] on input "0.00" at bounding box center [213, 145] width 101 height 16
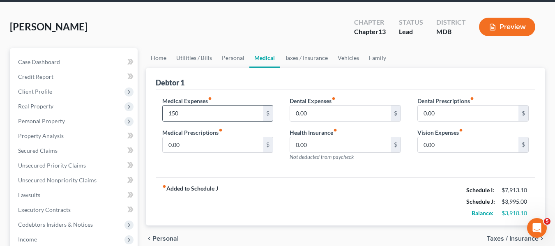
click at [244, 111] on input "150" at bounding box center [213, 114] width 101 height 16
click at [441, 146] on input "0.00" at bounding box center [468, 145] width 101 height 16
click at [195, 111] on input "250" at bounding box center [213, 114] width 101 height 16
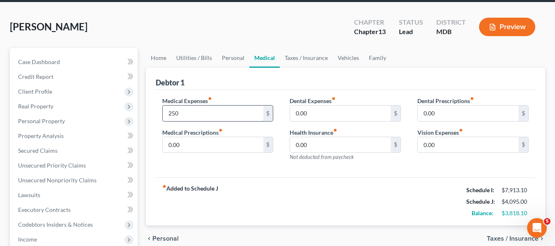
click at [195, 111] on input "250" at bounding box center [213, 114] width 101 height 16
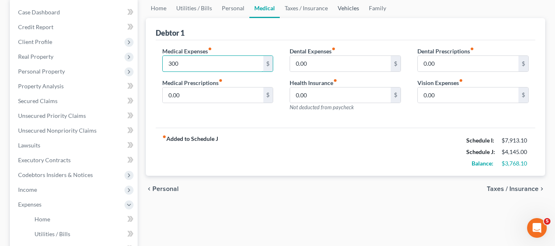
scroll to position [81, 0]
type input "300"
click at [469, 99] on input "0.00" at bounding box center [468, 95] width 101 height 16
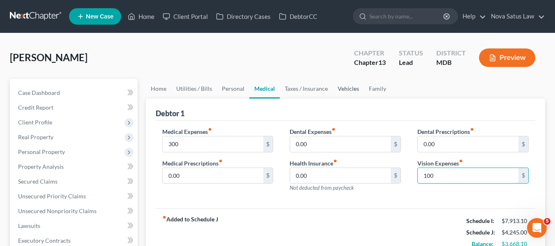
type input "100"
click at [342, 88] on link "Vehicles" at bounding box center [348, 89] width 31 height 20
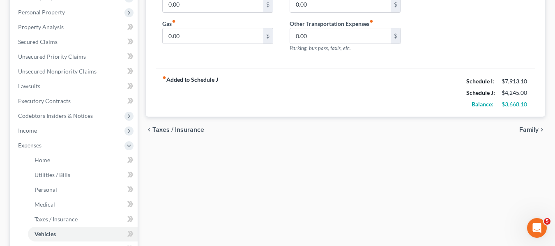
scroll to position [102, 0]
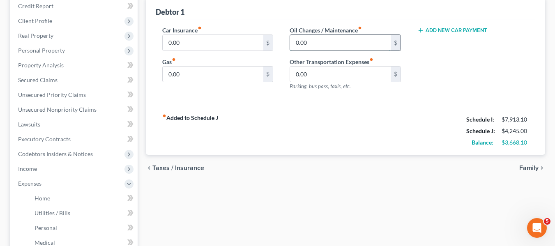
click at [312, 46] on input "0.00" at bounding box center [340, 43] width 101 height 16
type input "100"
click at [218, 48] on input "0.00" at bounding box center [213, 43] width 101 height 16
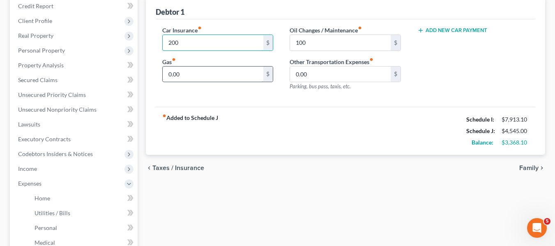
type input "200"
click at [198, 77] on input "0.00" at bounding box center [213, 75] width 101 height 16
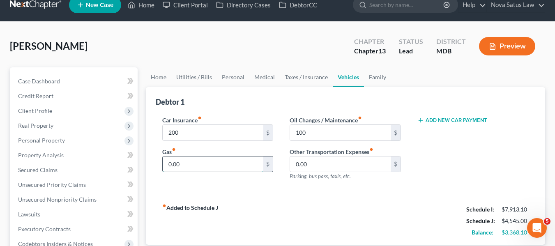
scroll to position [0, 0]
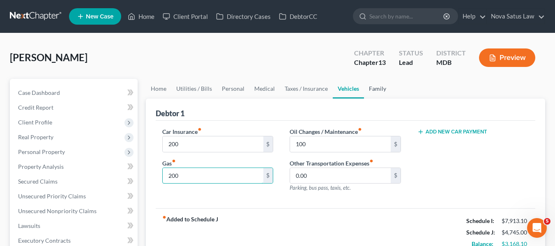
type input "200"
click at [371, 86] on link "Family" at bounding box center [377, 89] width 27 height 20
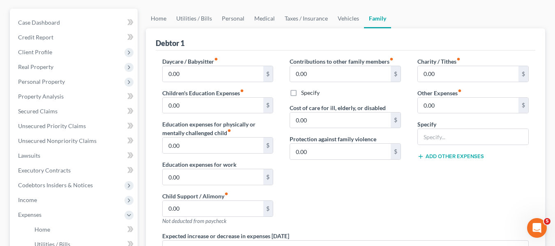
scroll to position [71, 0]
click at [493, 100] on input "0.00" at bounding box center [468, 105] width 101 height 16
click at [465, 136] on input "text" at bounding box center [473, 137] width 111 height 16
type input "Wife's CC"
click at [440, 107] on input "0.00" at bounding box center [468, 105] width 101 height 16
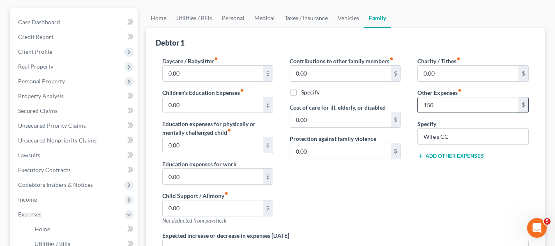
scroll to position [146, 0]
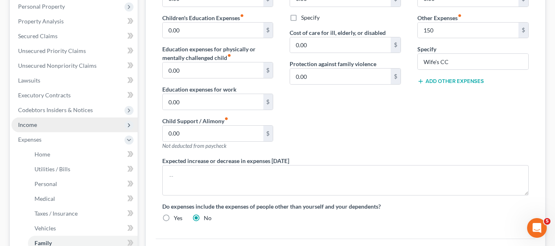
click at [58, 127] on span "Income" at bounding box center [75, 125] width 126 height 15
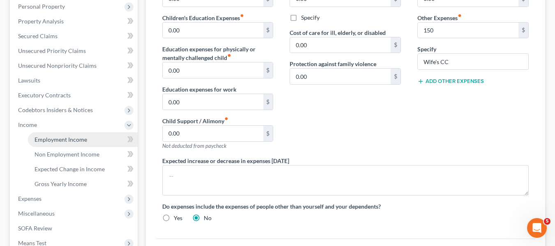
click at [66, 137] on span "Employment Income" at bounding box center [61, 139] width 53 height 7
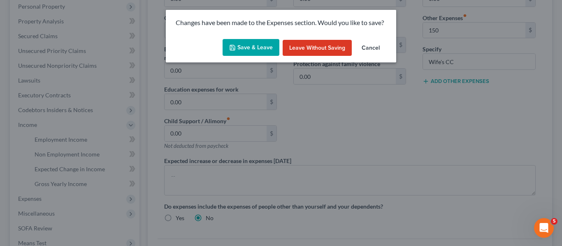
click at [250, 49] on button "Save & Leave" at bounding box center [250, 47] width 57 height 17
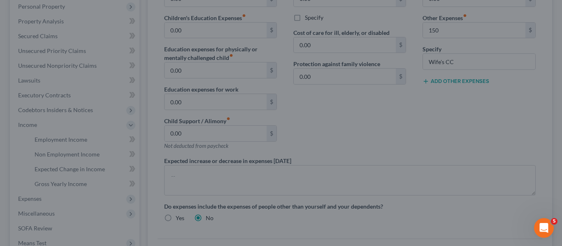
type input "150.00"
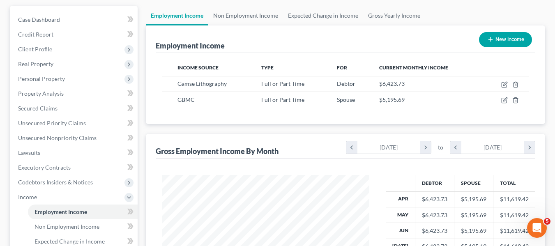
scroll to position [148, 0]
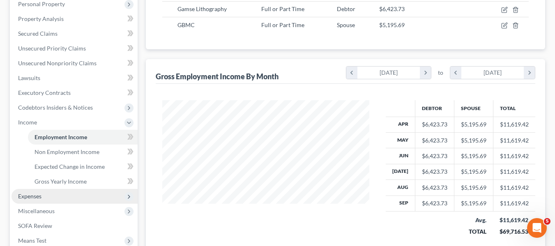
click at [34, 194] on span "Expenses" at bounding box center [29, 196] width 23 height 7
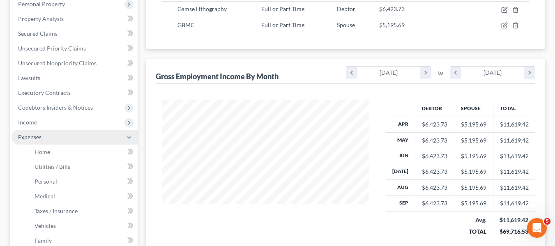
scroll to position [248, 0]
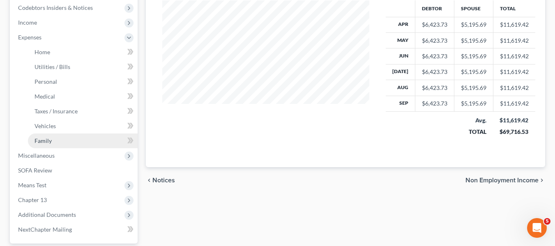
click at [51, 146] on link "Family" at bounding box center [83, 141] width 110 height 15
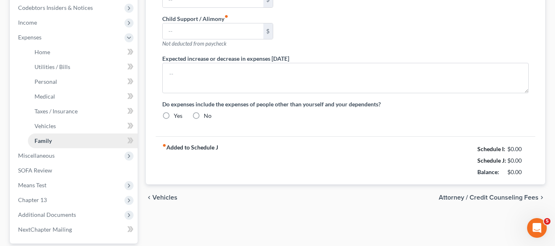
type input "0.00"
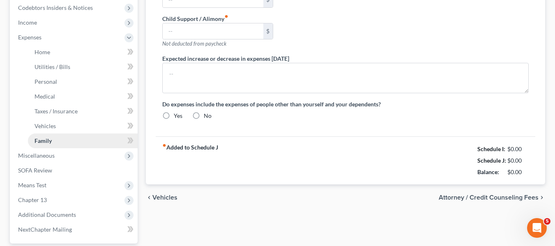
type input "0.00"
type input "150.00"
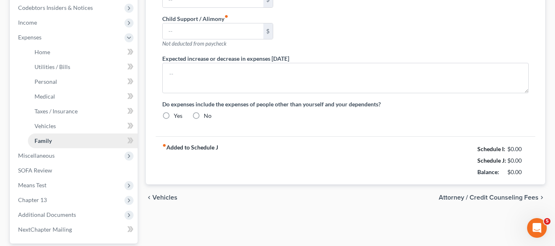
type input "Wife's CC"
radio input "true"
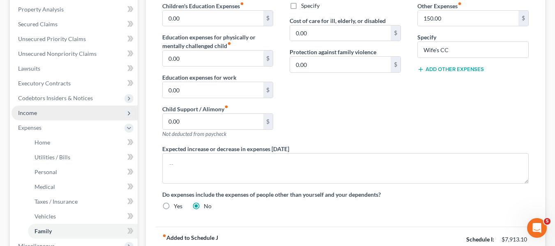
scroll to position [158, 0]
click at [30, 117] on span "Income" at bounding box center [75, 112] width 126 height 15
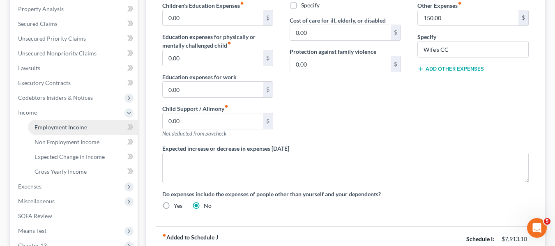
click at [39, 129] on span "Employment Income" at bounding box center [61, 127] width 53 height 7
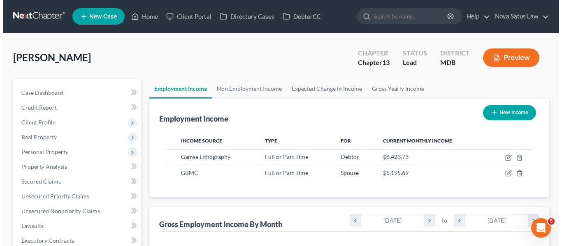
scroll to position [148, 224]
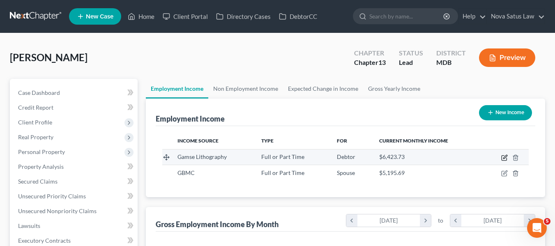
click at [502, 158] on icon "button" at bounding box center [504, 158] width 5 height 5
select select "0"
select select "21"
select select "3"
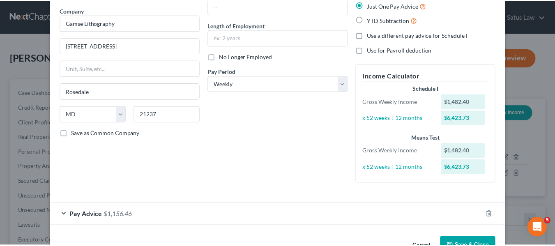
scroll to position [88, 0]
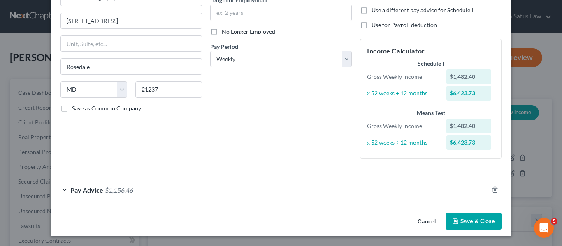
click at [457, 220] on button "Save & Close" at bounding box center [473, 221] width 56 height 17
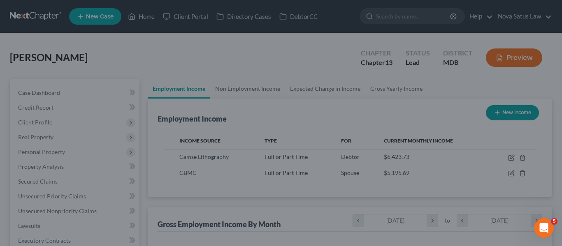
scroll to position [411000, 410923]
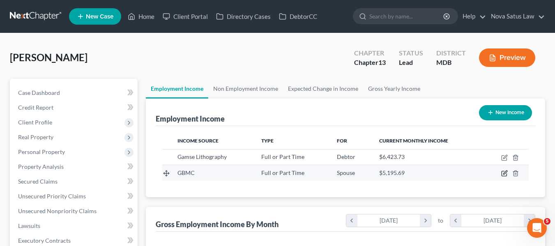
click at [502, 173] on icon "button" at bounding box center [505, 173] width 7 height 7
select select "0"
select select "2"
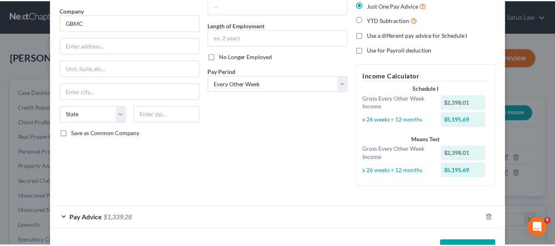
scroll to position [92, 0]
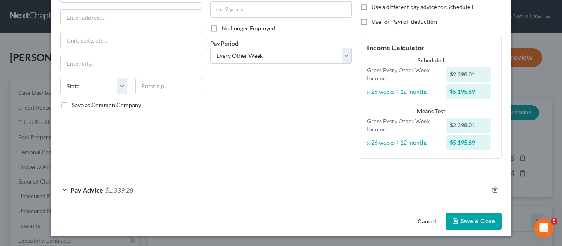
click at [452, 223] on icon "button" at bounding box center [455, 221] width 7 height 7
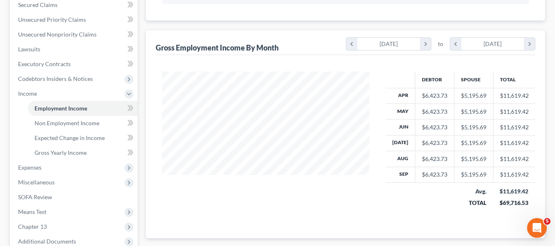
scroll to position [177, 0]
click at [66, 165] on span "Expenses" at bounding box center [75, 167] width 126 height 15
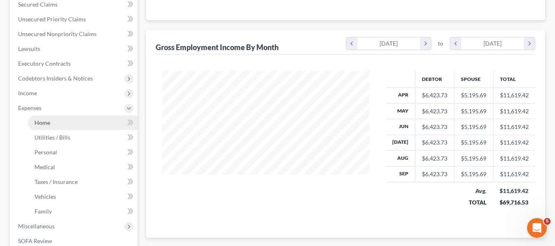
click at [46, 123] on span "Home" at bounding box center [43, 122] width 16 height 7
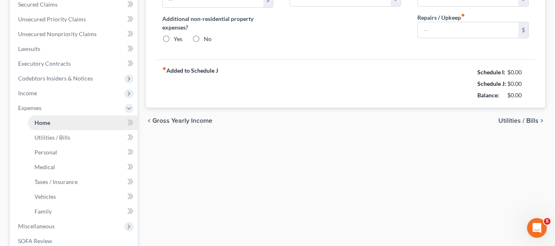
scroll to position [60, 0]
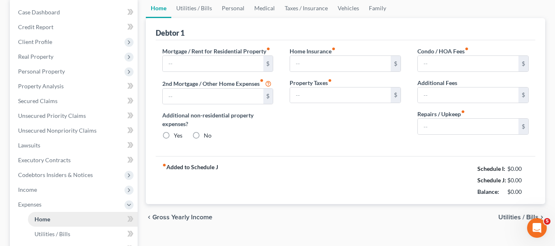
type input "1,450.00"
type input "0.00"
radio input "true"
type input "0.00"
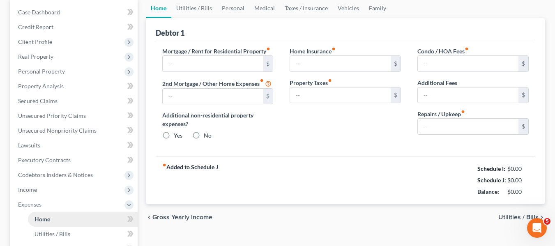
type input "0.00"
type input "150.00"
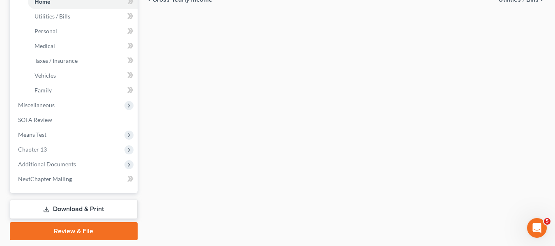
scroll to position [299, 0]
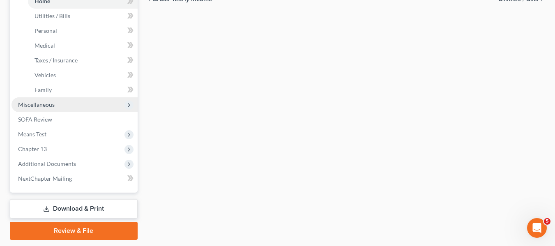
click at [49, 104] on span "Miscellaneous" at bounding box center [36, 104] width 37 height 7
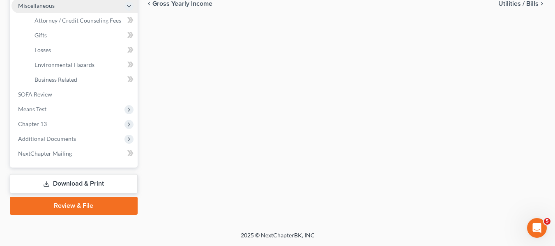
scroll to position [294, 0]
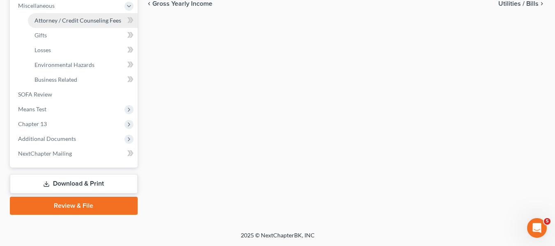
click at [51, 21] on span "Attorney / Credit Counseling Fees" at bounding box center [78, 20] width 87 height 7
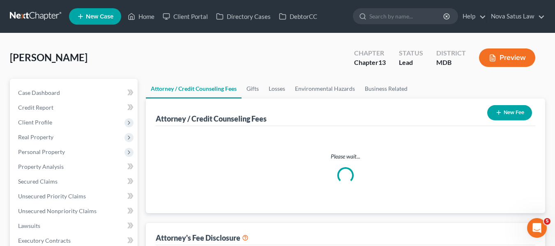
select select "2"
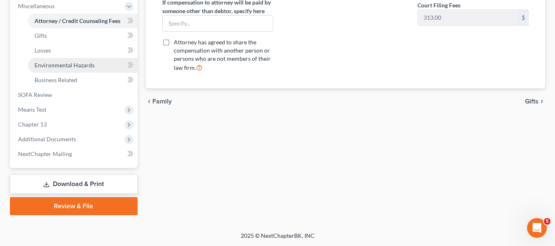
scroll to position [294, 0]
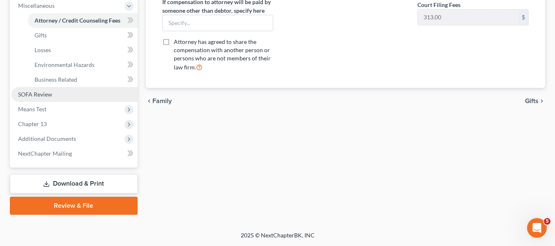
click at [51, 94] on span "SOFA Review" at bounding box center [35, 94] width 34 height 7
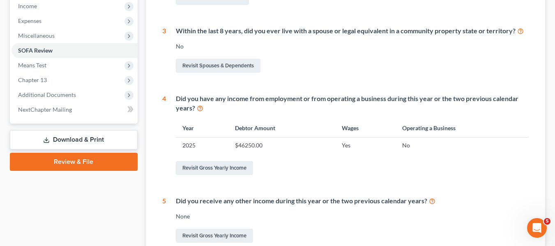
scroll to position [265, 0]
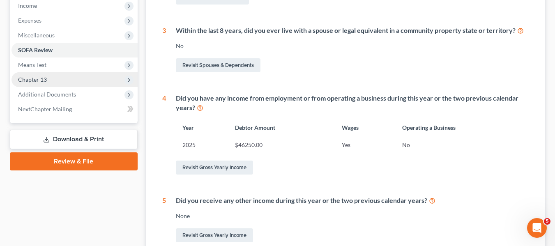
click at [34, 81] on span "Chapter 13" at bounding box center [32, 79] width 29 height 7
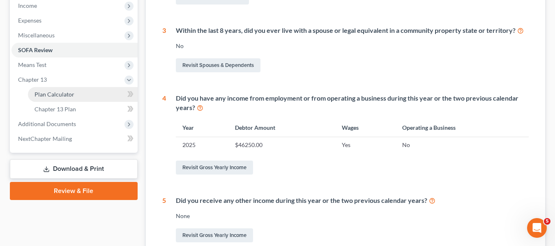
click at [41, 97] on span "Plan Calculator" at bounding box center [55, 94] width 40 height 7
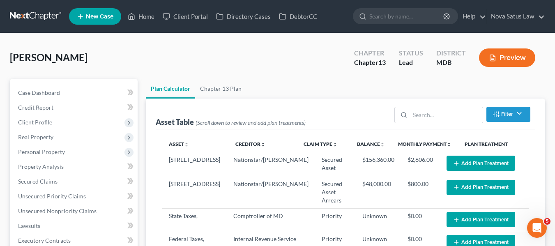
select select "59"
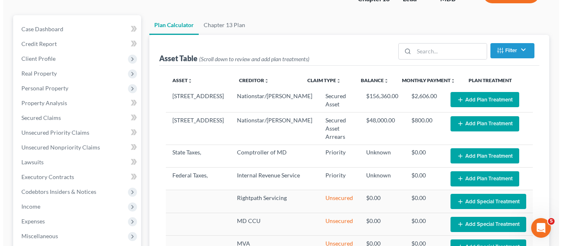
scroll to position [65, 0]
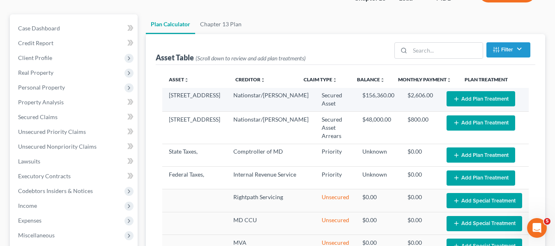
click at [464, 98] on button "Add Plan Treatment" at bounding box center [481, 98] width 69 height 15
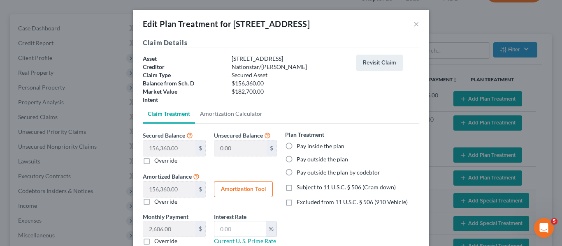
click at [296, 157] on label "Pay outside the plan" at bounding box center [321, 159] width 51 height 8
click at [300, 157] on input "Pay outside the plan" at bounding box center [302, 157] width 5 height 5
radio input "true"
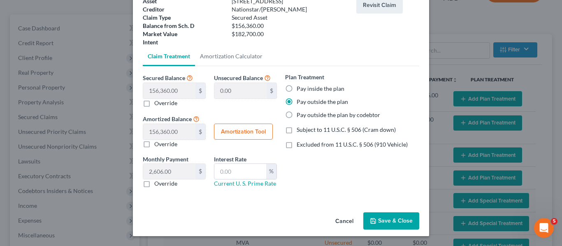
click at [387, 220] on button "Save & Close" at bounding box center [391, 221] width 56 height 17
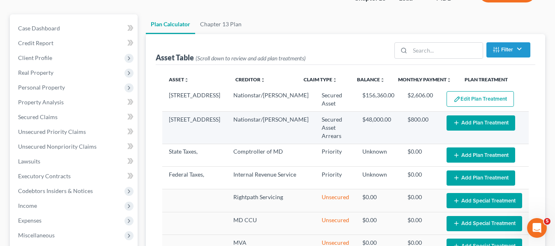
select select "59"
click at [473, 127] on button "Add Plan Treatment" at bounding box center [481, 123] width 69 height 15
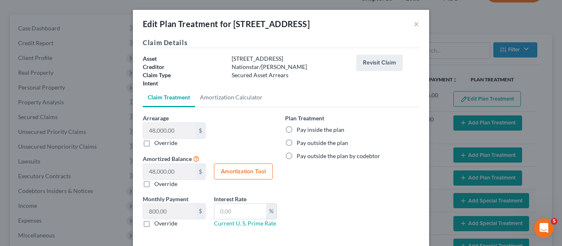
click at [296, 128] on label "Pay inside the plan" at bounding box center [320, 130] width 48 height 8
click at [300, 128] on input "Pay inside the plan" at bounding box center [302, 128] width 5 height 5
radio input "true"
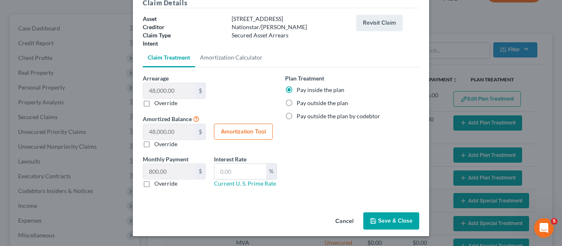
click at [374, 216] on button "Save & Close" at bounding box center [391, 221] width 56 height 17
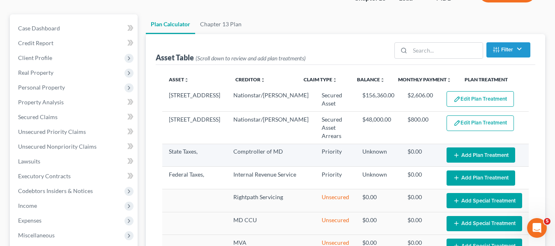
select select "59"
click at [479, 148] on button "Add Plan Treatment" at bounding box center [481, 155] width 69 height 15
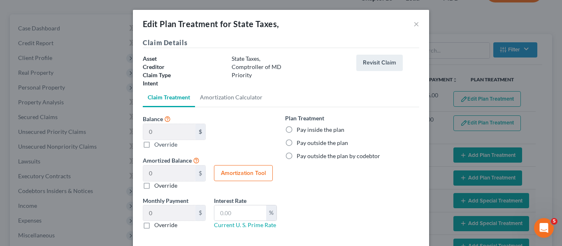
click at [296, 131] on label "Pay inside the plan" at bounding box center [320, 130] width 48 height 8
click at [300, 131] on input "Pay inside the plan" at bounding box center [302, 128] width 5 height 5
radio input "true"
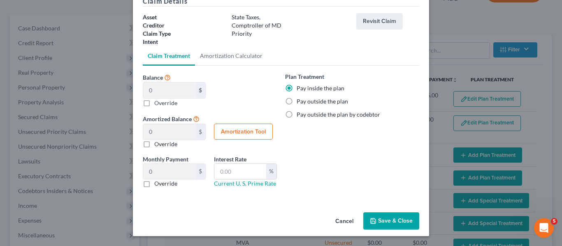
click at [373, 224] on icon "button" at bounding box center [373, 221] width 7 height 7
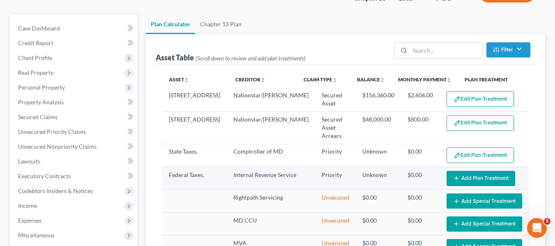
select select "59"
click at [472, 171] on button "Add Plan Treatment" at bounding box center [481, 178] width 69 height 15
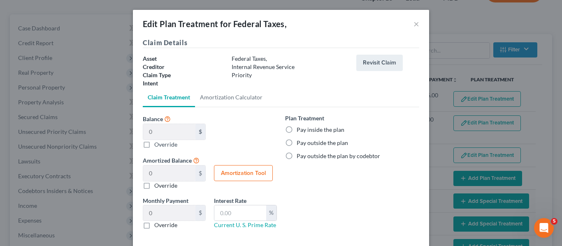
click at [296, 129] on label "Pay inside the plan" at bounding box center [320, 130] width 48 height 8
click at [300, 129] on input "Pay inside the plan" at bounding box center [302, 128] width 5 height 5
radio input "true"
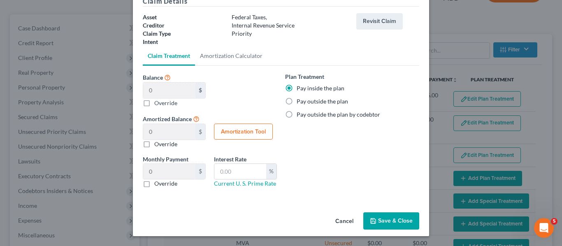
click at [375, 220] on button "Save & Close" at bounding box center [391, 221] width 56 height 17
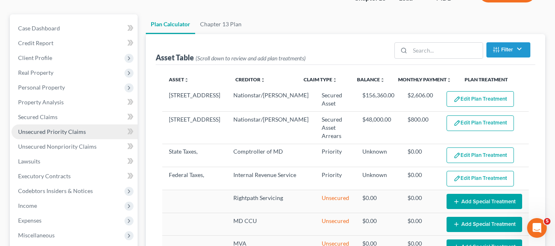
select select "59"
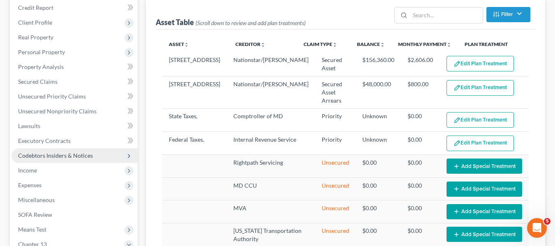
scroll to position [74, 0]
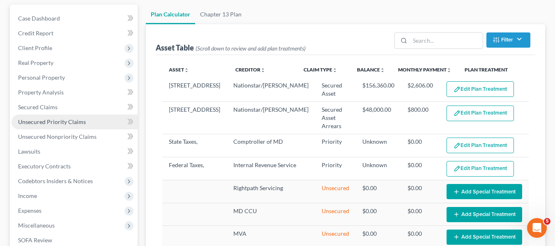
click at [40, 120] on span "Unsecured Priority Claims" at bounding box center [52, 121] width 68 height 7
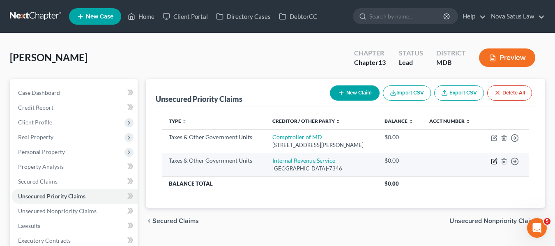
click at [494, 161] on icon "button" at bounding box center [495, 161] width 4 height 4
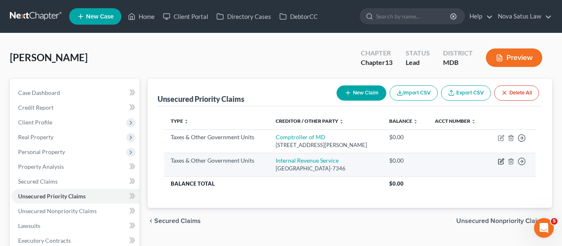
select select "0"
select select "39"
select select "0"
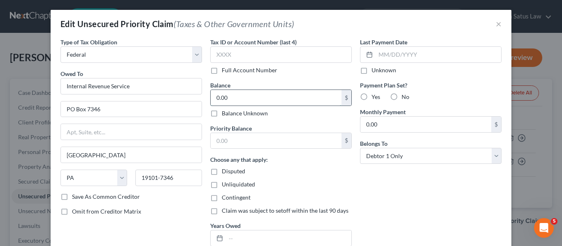
click at [262, 97] on input "0.00" at bounding box center [276, 98] width 131 height 16
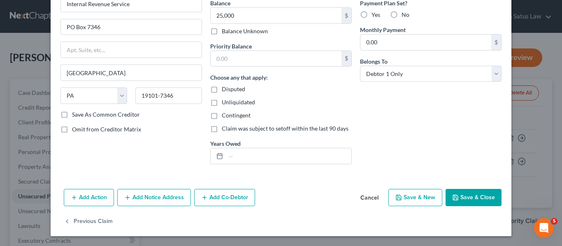
click at [470, 192] on button "Save & Close" at bounding box center [473, 197] width 56 height 17
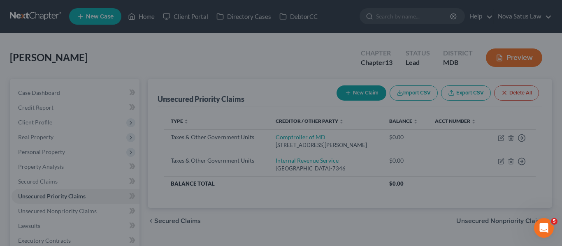
type input "25,000.00"
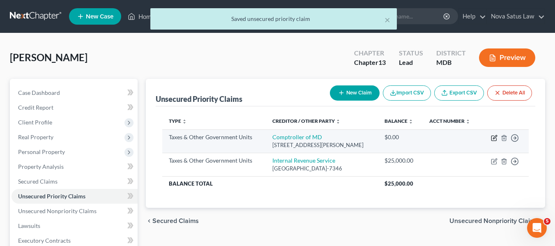
click at [493, 138] on icon "button" at bounding box center [494, 138] width 7 height 7
select select "2"
select select "21"
select select "0"
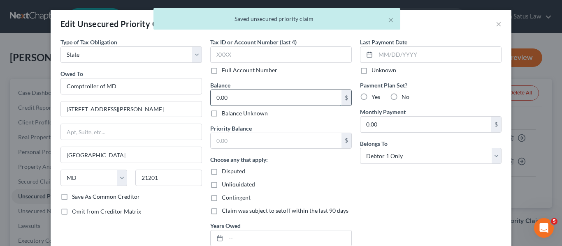
click at [268, 98] on input "0.00" at bounding box center [276, 98] width 131 height 16
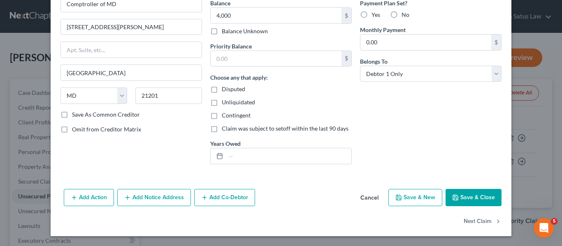
click at [467, 195] on button "Save & Close" at bounding box center [473, 197] width 56 height 17
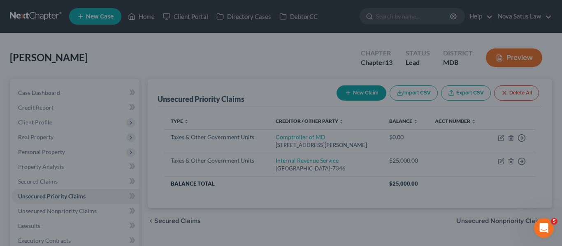
type input "4,000.00"
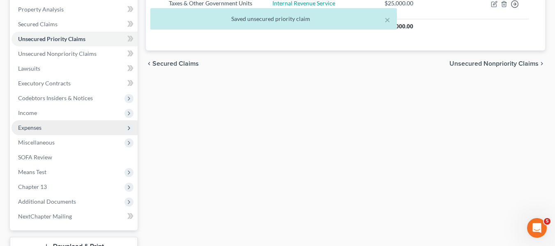
scroll to position [220, 0]
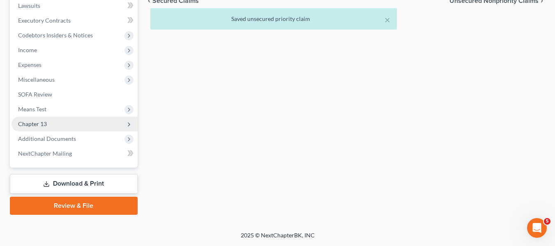
click at [41, 123] on span "Chapter 13" at bounding box center [32, 123] width 29 height 7
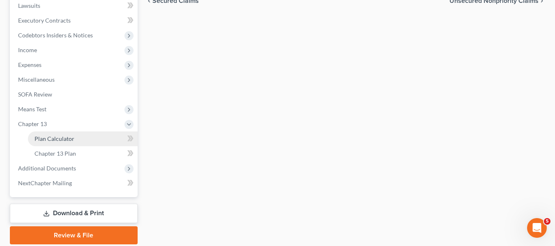
click at [51, 137] on span "Plan Calculator" at bounding box center [55, 138] width 40 height 7
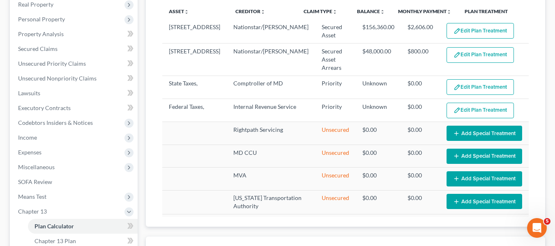
select select "59"
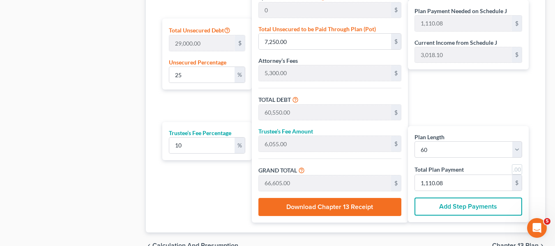
scroll to position [509, 0]
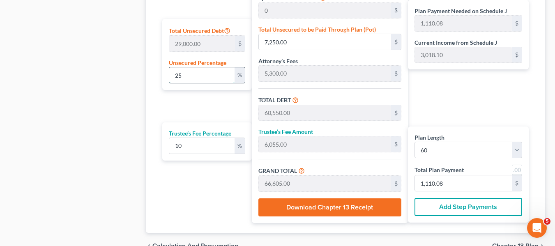
click at [194, 71] on input "25" at bounding box center [201, 75] width 65 height 16
type input "1"
type input "290.00"
type input "53,590.00"
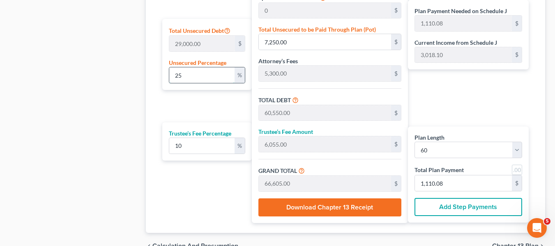
type input "5,359.00"
type input "58,949.00"
type input "982.48"
type input "10"
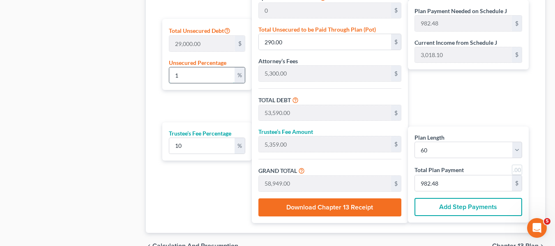
type input "2,900.00"
type input "56,200.00"
type input "5,620.00"
type input "61,820.00"
type input "1,030.33"
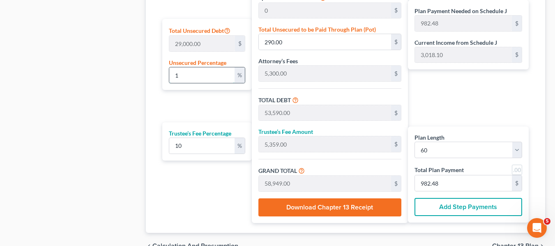
type input "1,030.33"
type input "100"
type input "29,000.00"
type input "82,300.00"
type input "8,230.00"
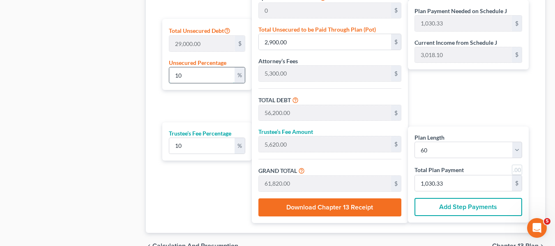
type input "90,530.00"
type input "1,508.83"
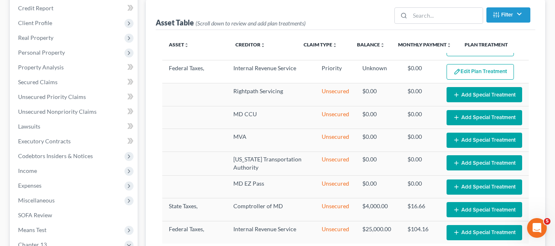
scroll to position [315, 0]
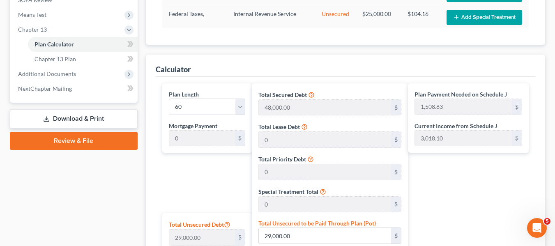
type input "100"
